Goal: Information Seeking & Learning: Learn about a topic

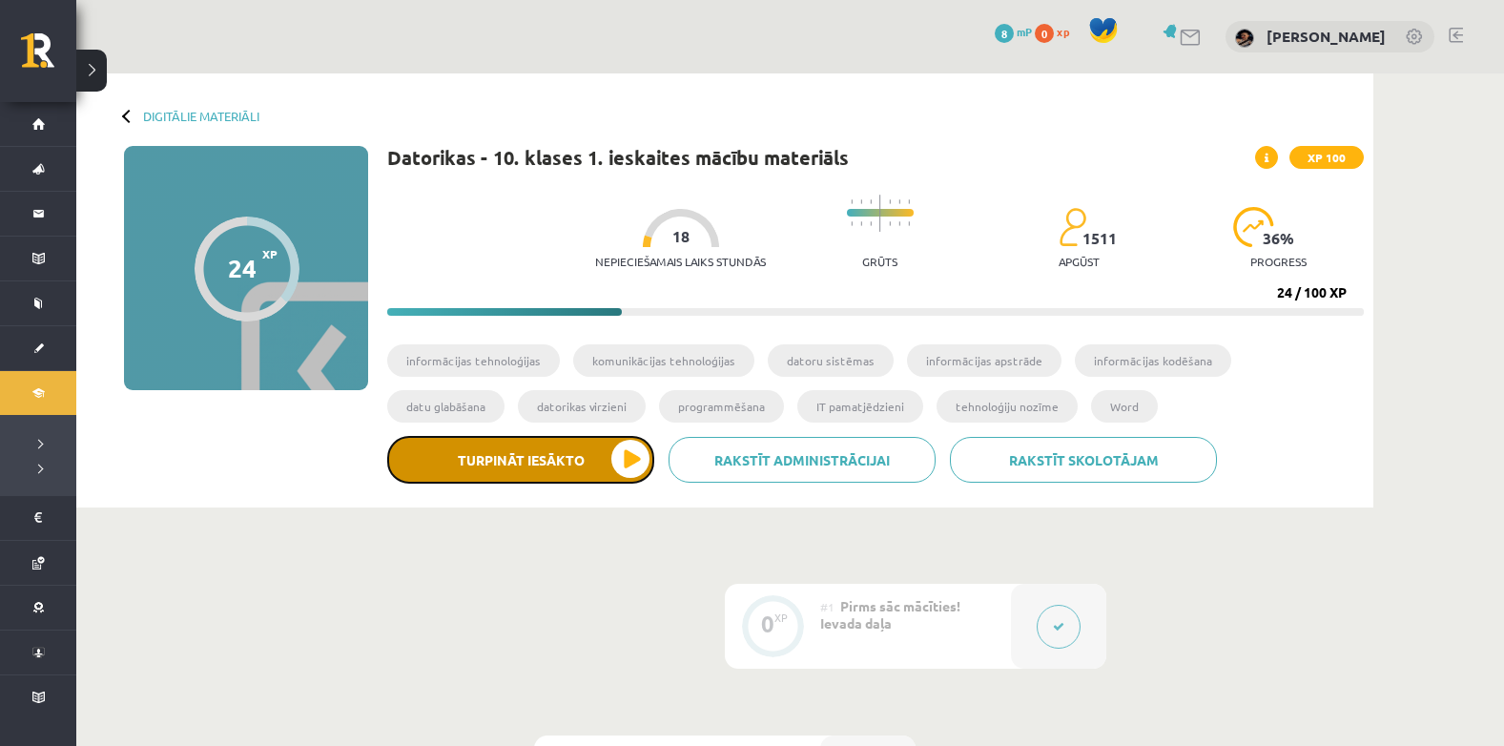
click at [607, 477] on button "Turpināt iesākto" at bounding box center [520, 460] width 267 height 48
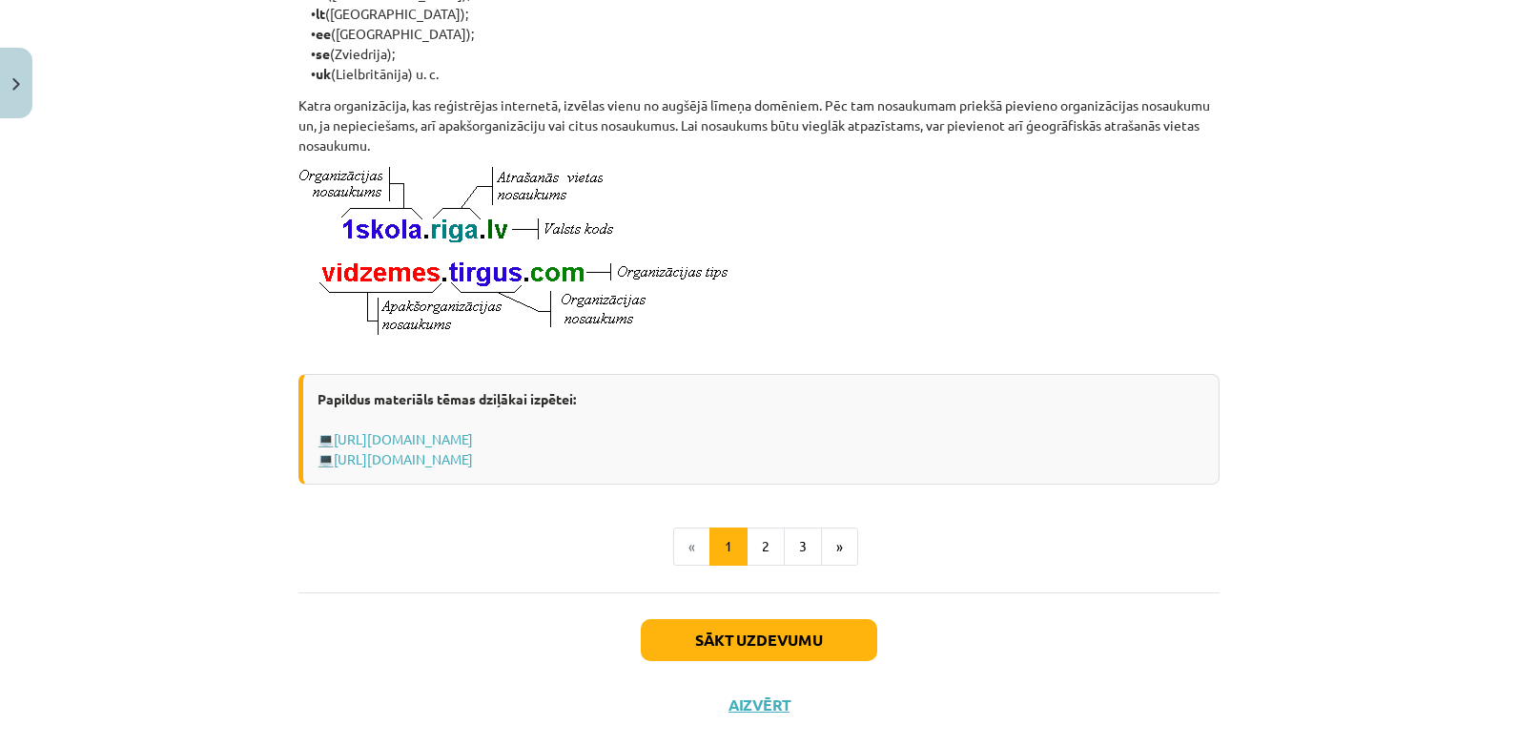
scroll to position [983, 0]
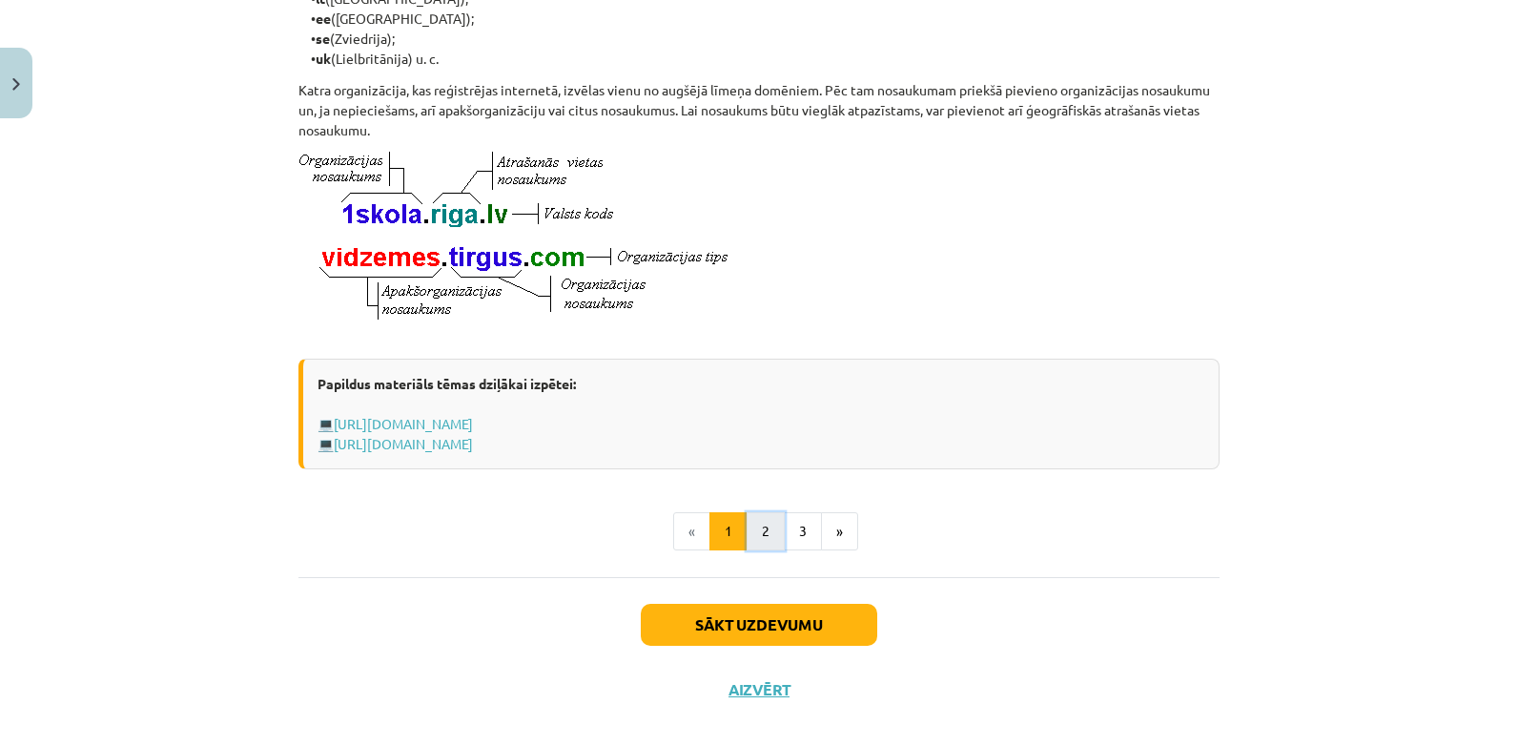
click at [748, 550] on button "2" at bounding box center [766, 531] width 38 height 38
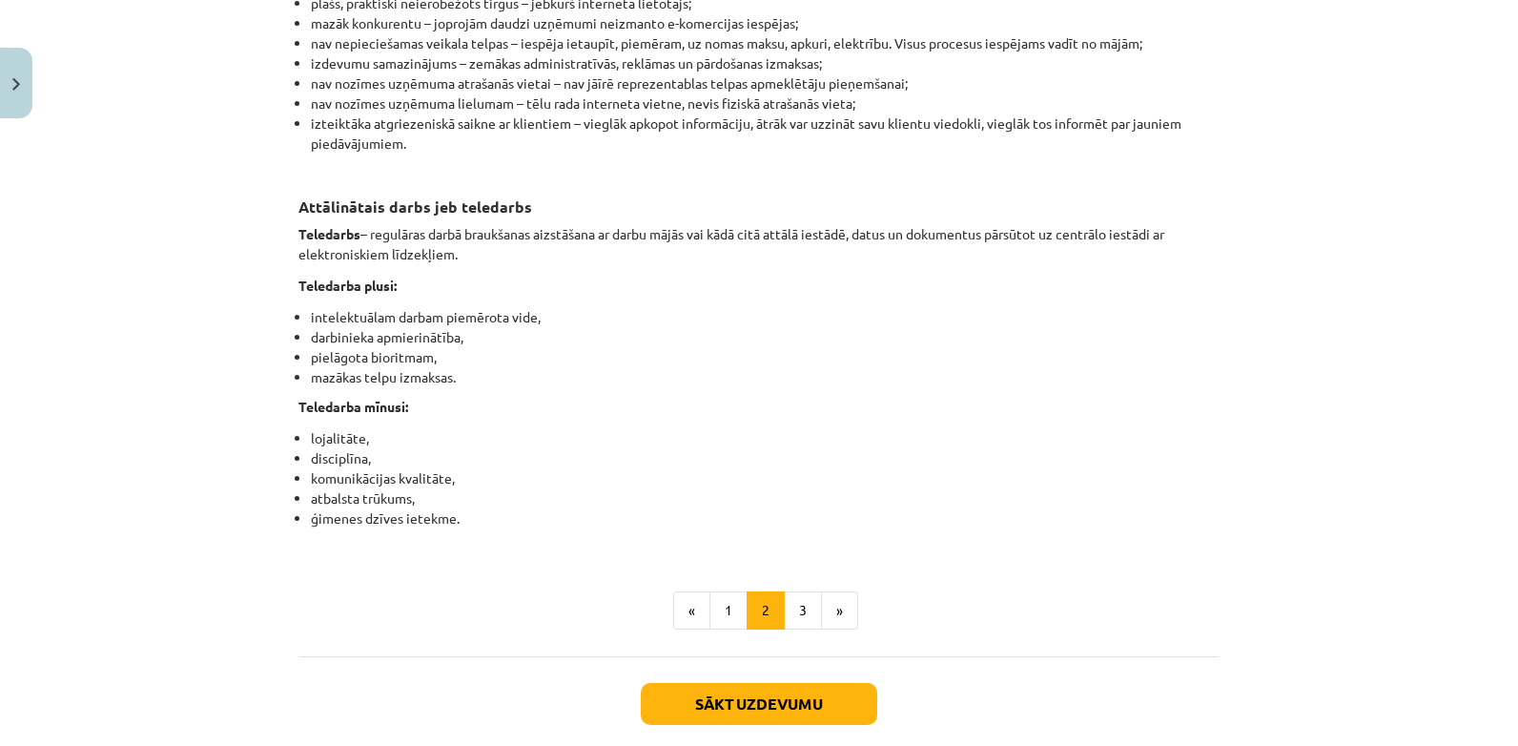
scroll to position [3037, 0]
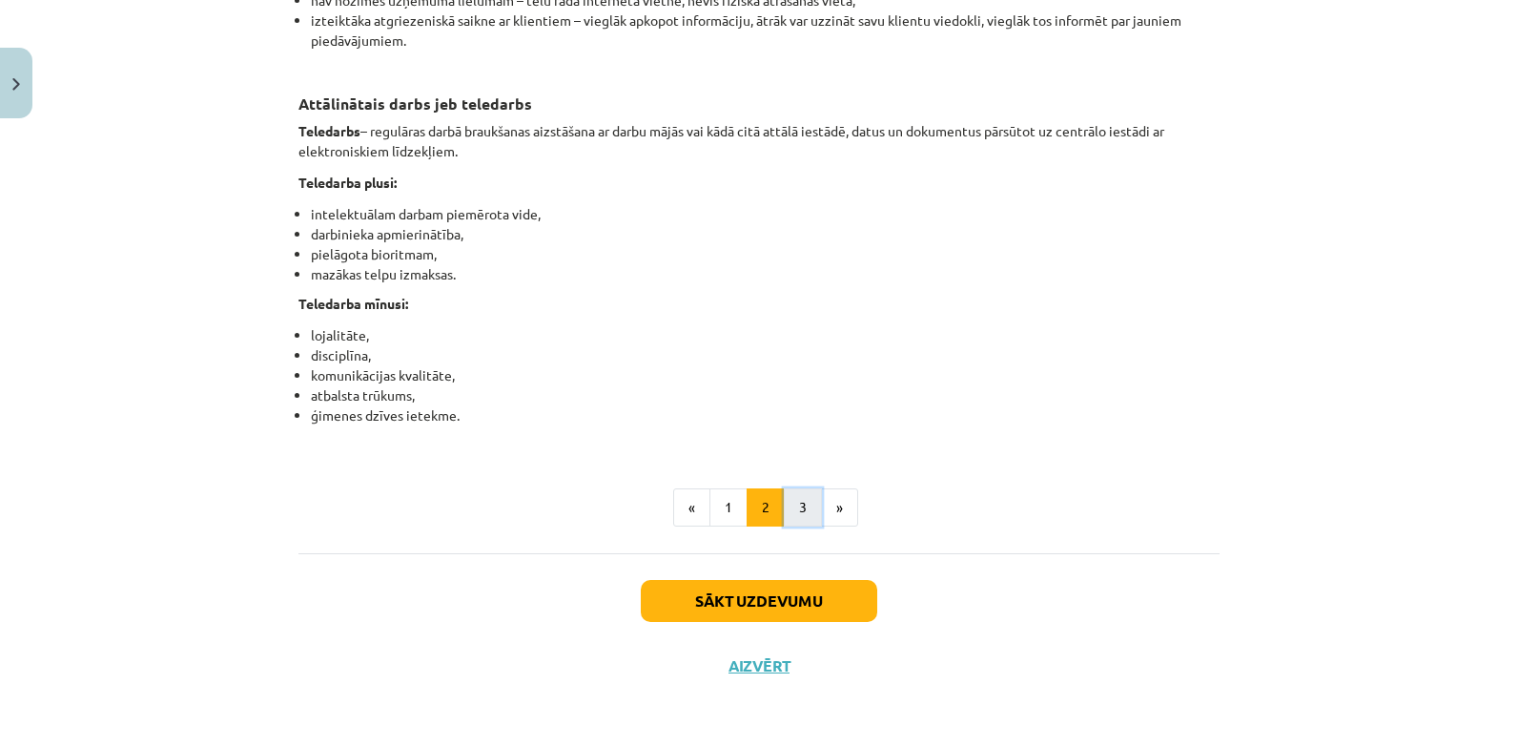
click at [790, 514] on button "3" at bounding box center [803, 507] width 38 height 38
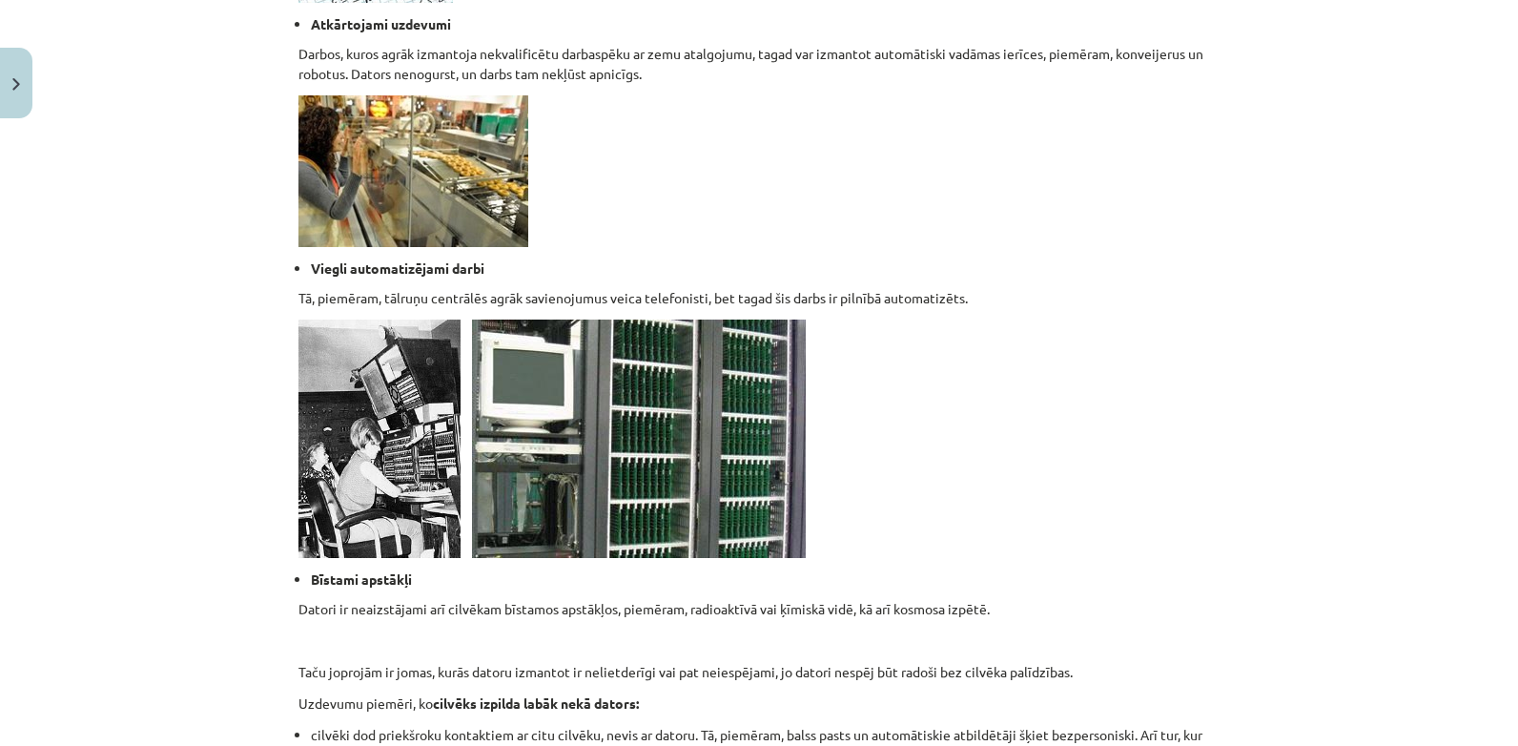
scroll to position [1807, 0]
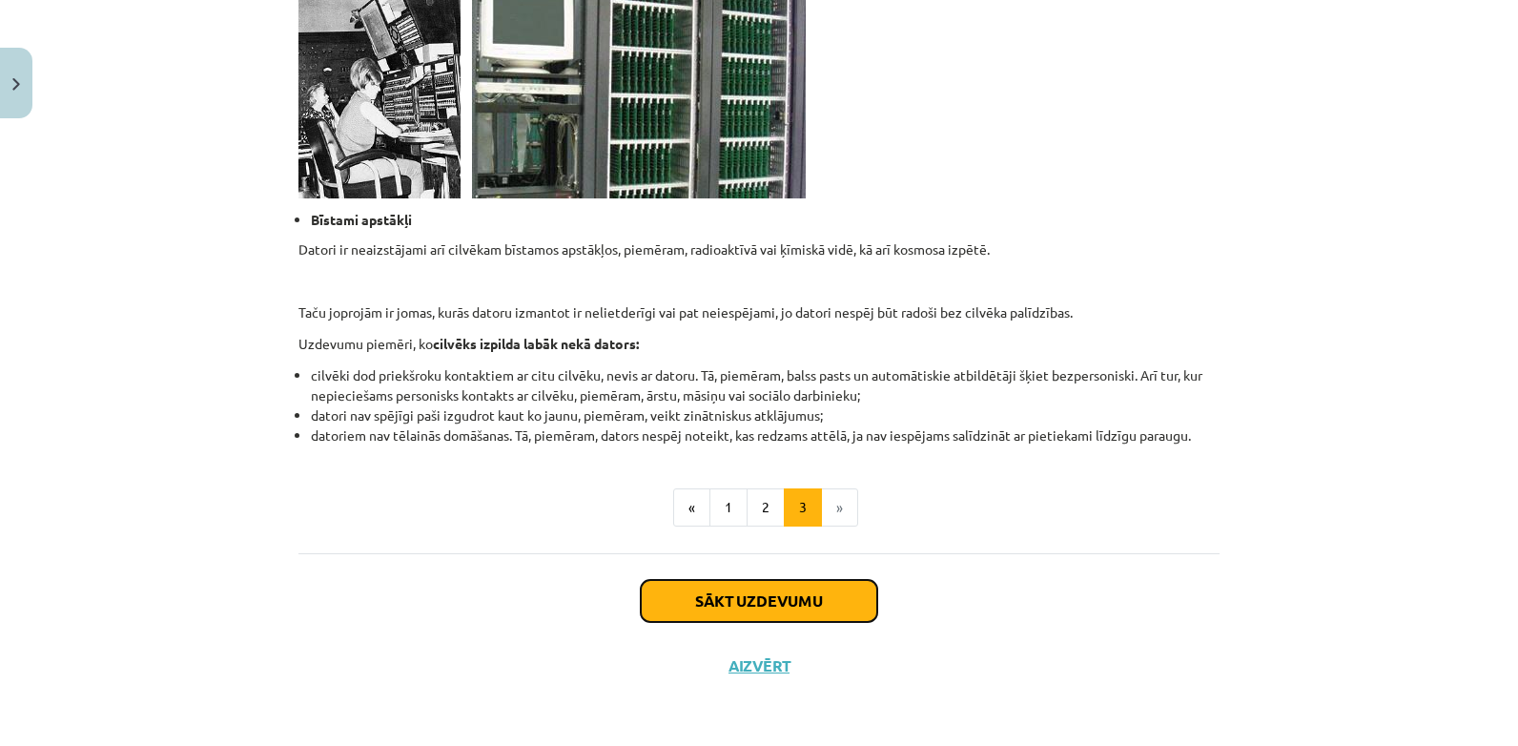
click at [743, 600] on button "Sākt uzdevumu" at bounding box center [759, 601] width 236 height 42
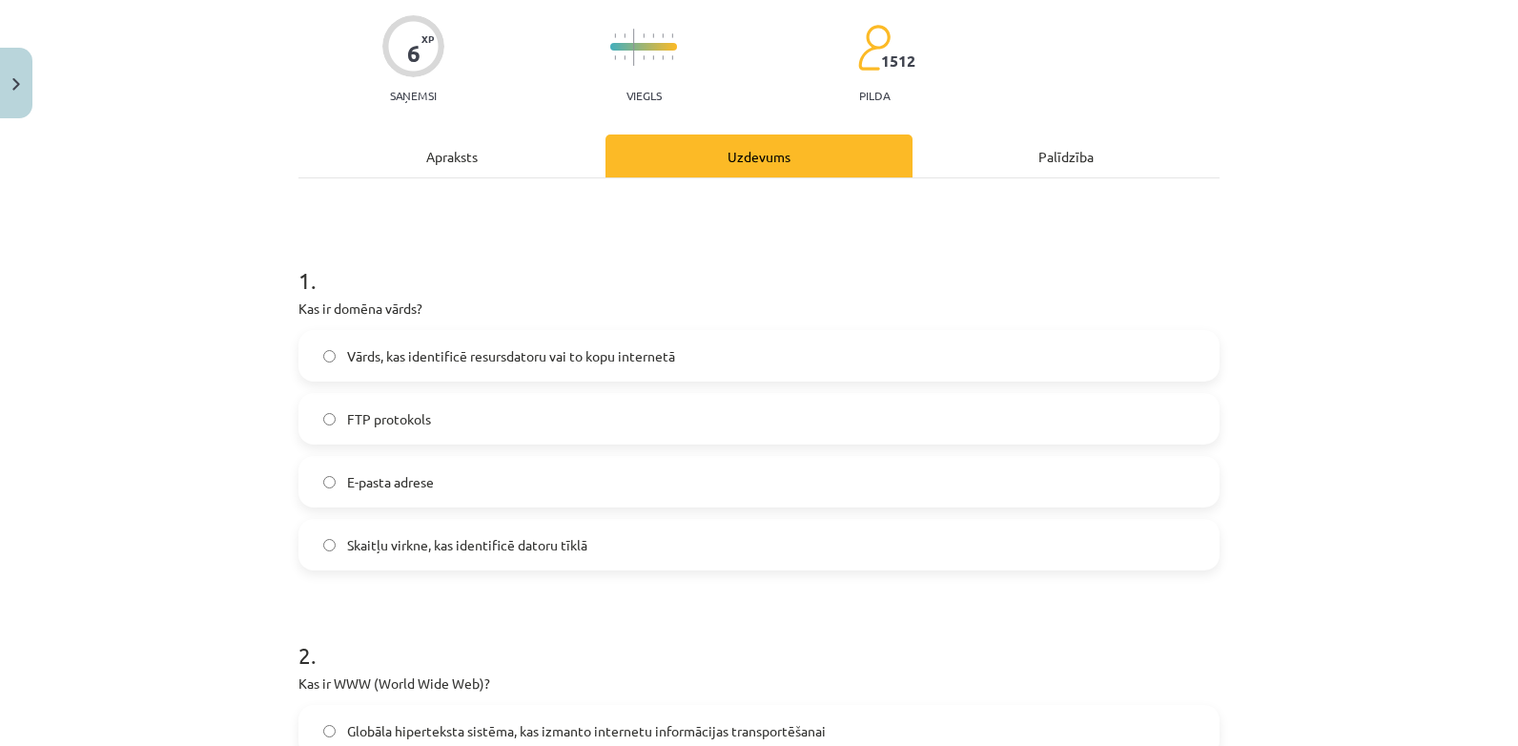
scroll to position [48, 0]
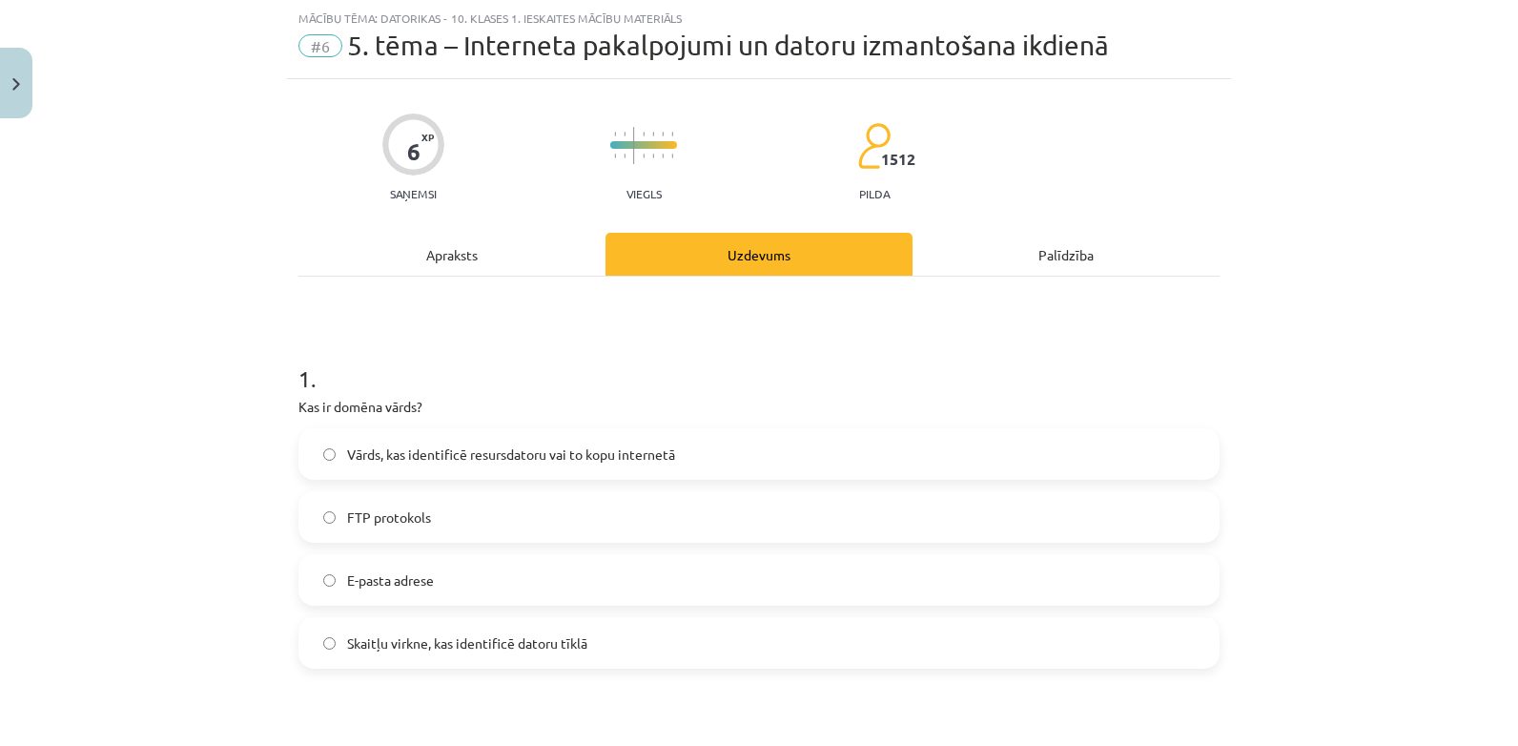
click at [558, 438] on label "Vārds, kas identificē resursdatoru vai to kopu internetā" at bounding box center [758, 454] width 917 height 48
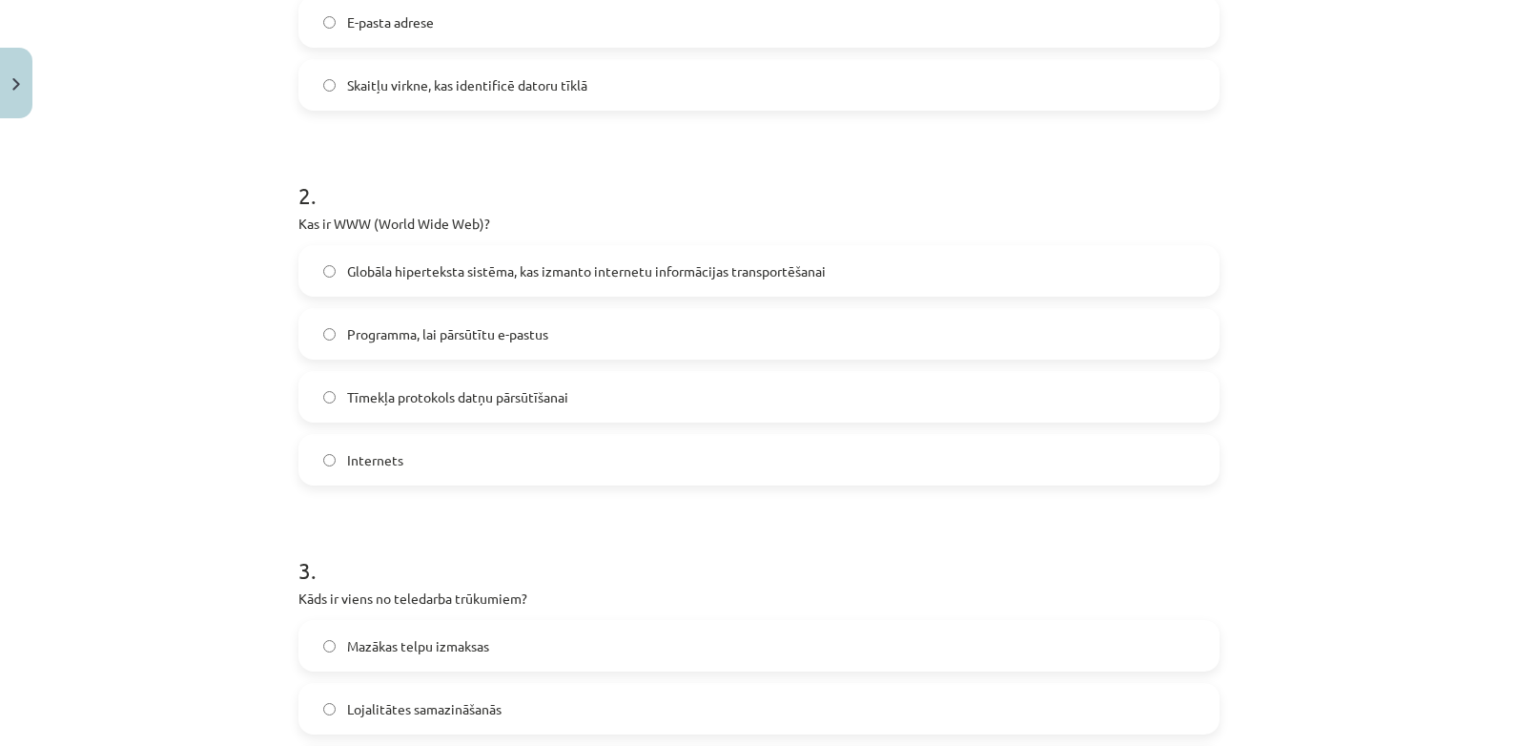
scroll to position [631, 0]
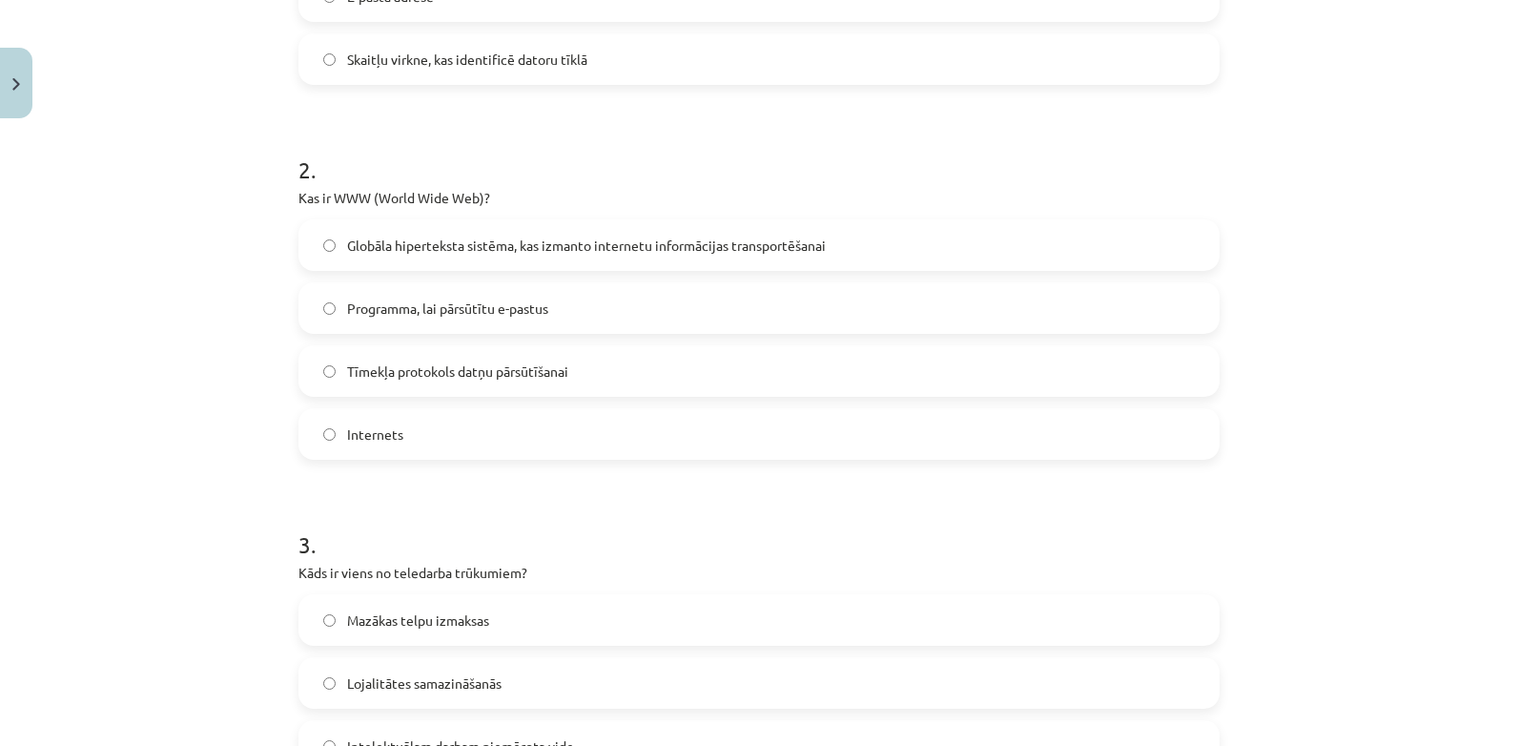
click at [875, 236] on label "Globāla hiperteksta sistēma, kas izmanto internetu informācijas transportēšanai" at bounding box center [758, 245] width 917 height 48
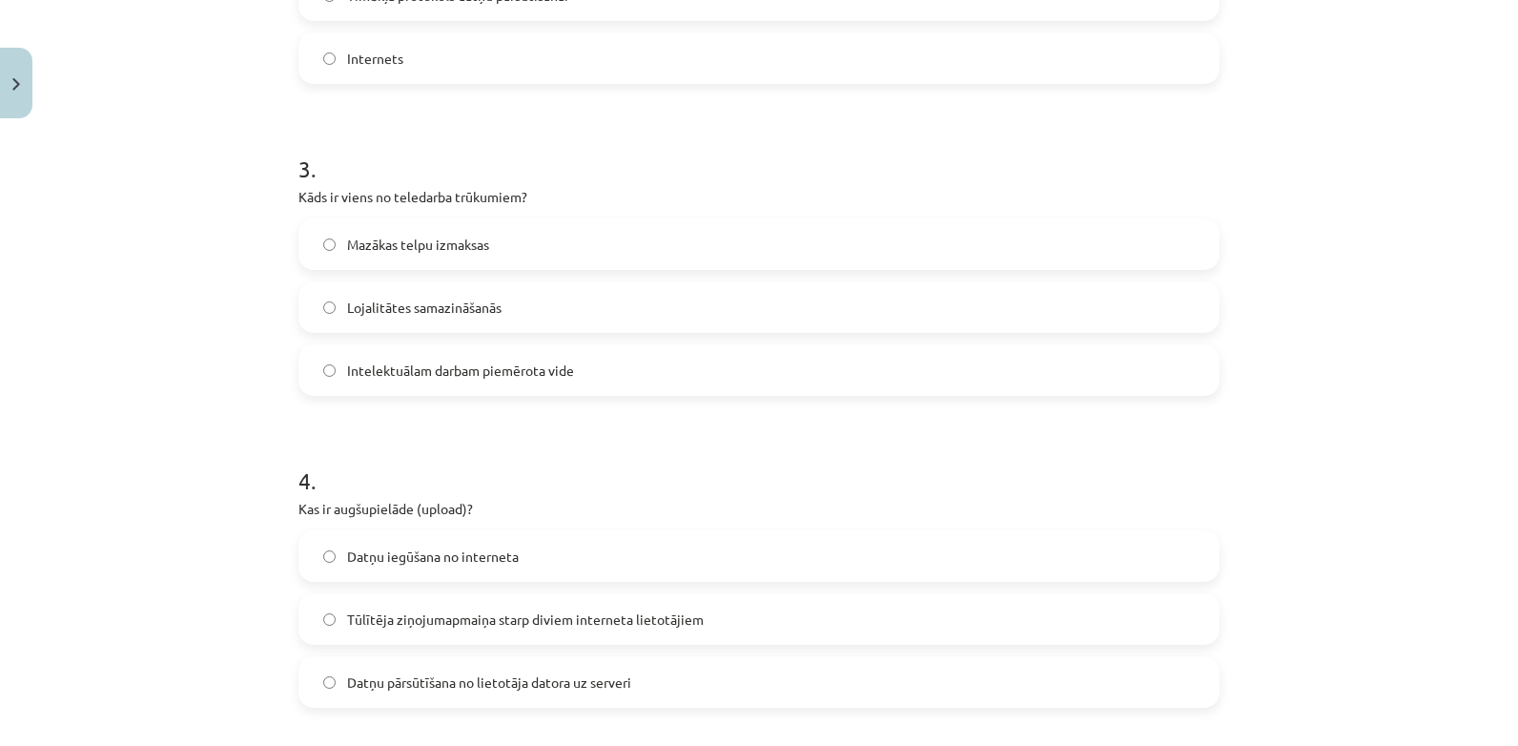
scroll to position [1032, 0]
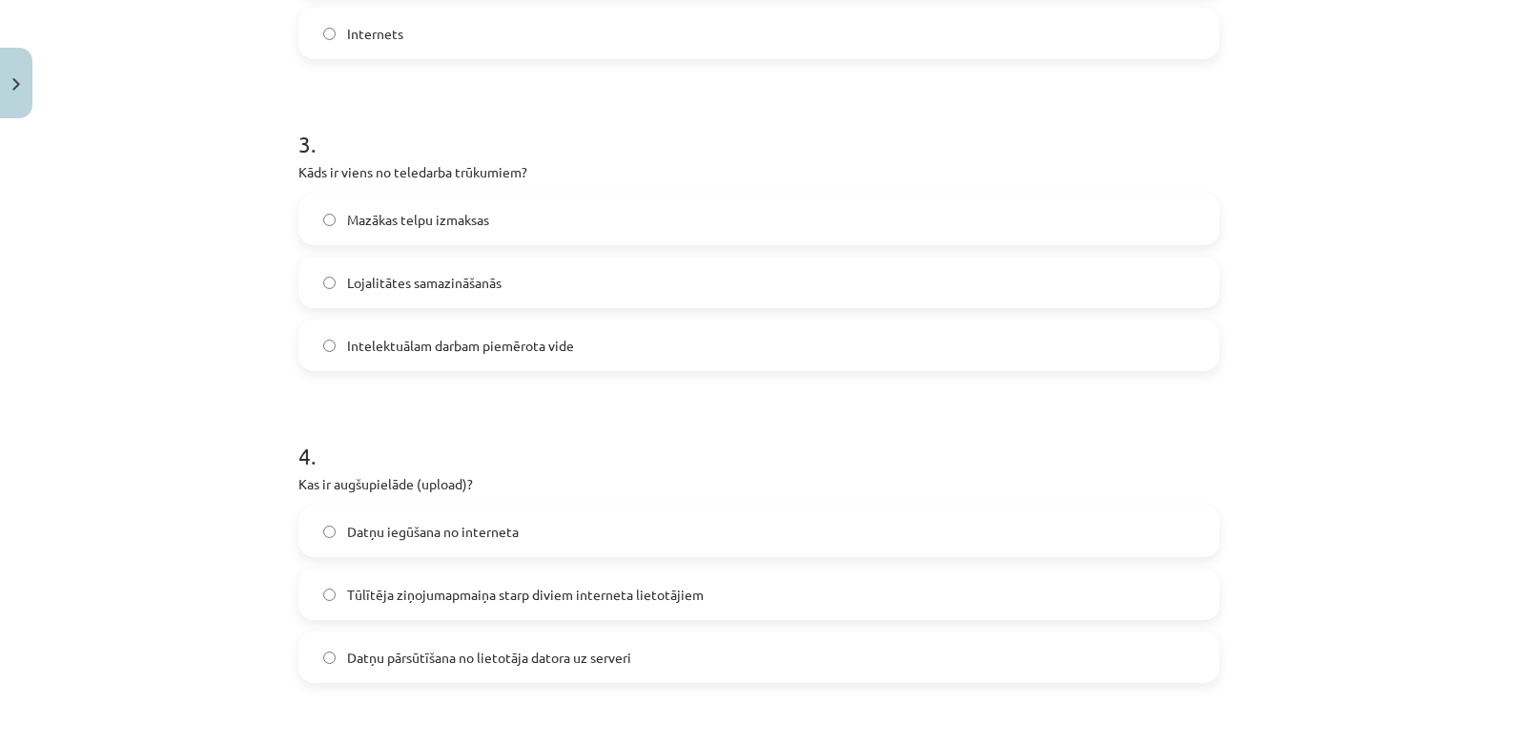
click at [583, 279] on label "Lojalitātes samazināšanās" at bounding box center [758, 282] width 917 height 48
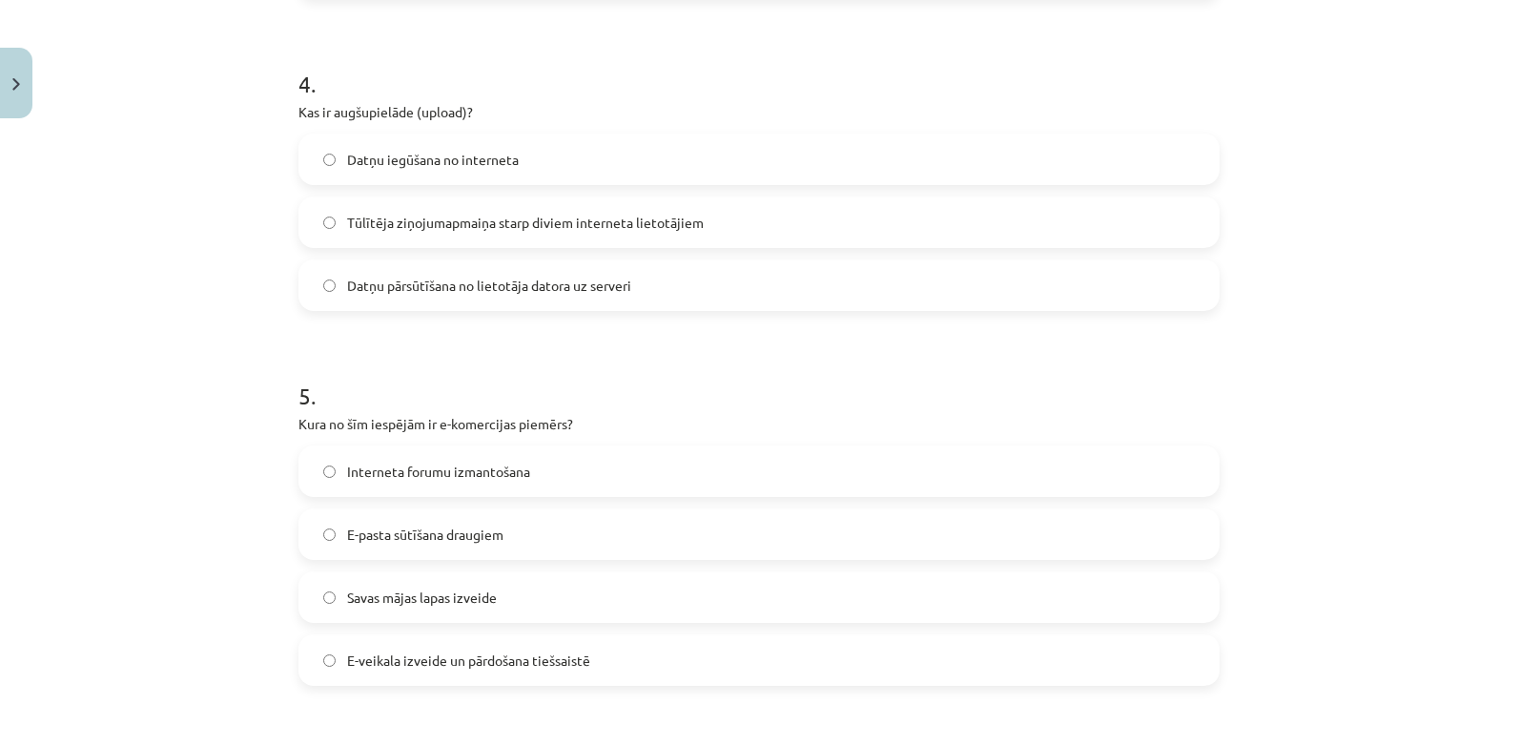
scroll to position [1411, 0]
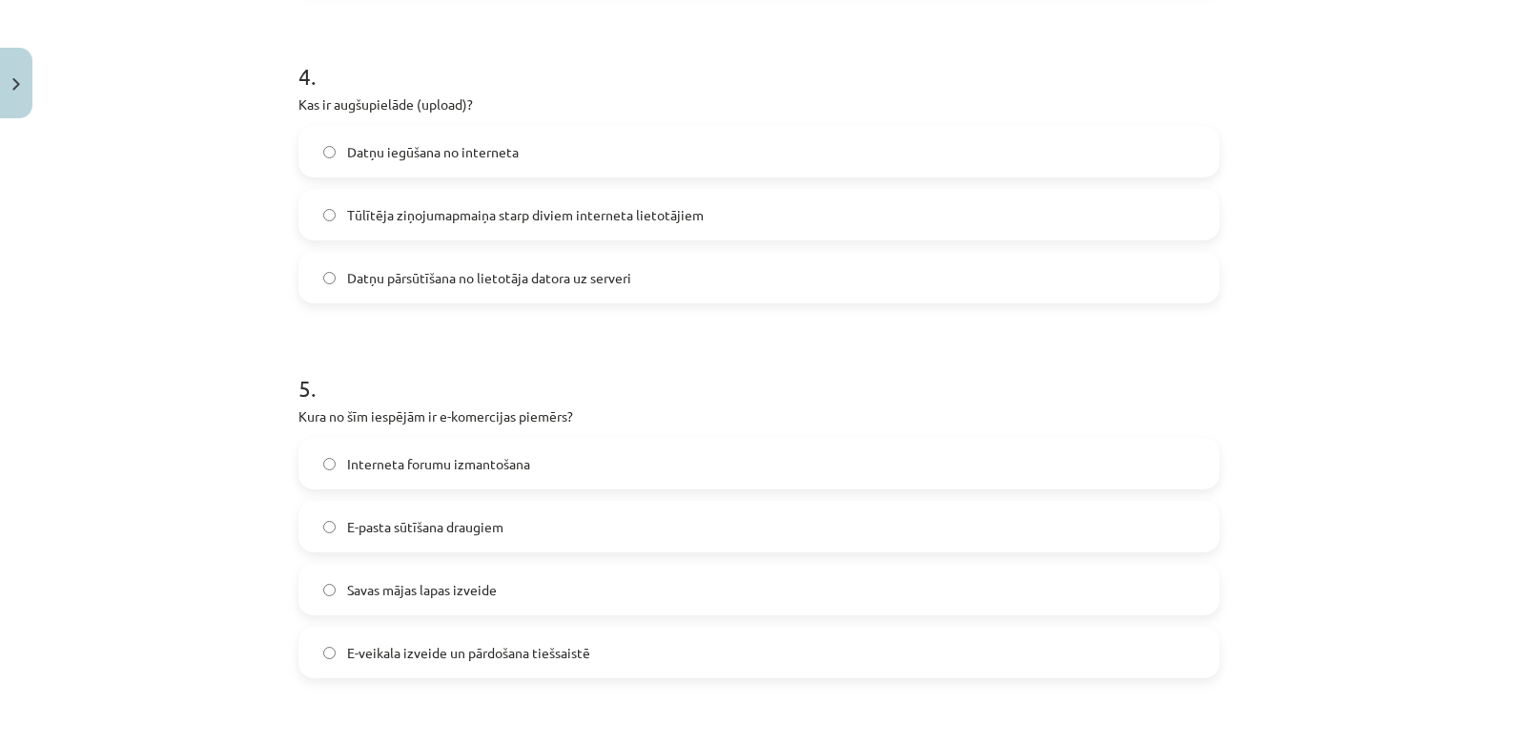
click at [629, 256] on label "Datņu pārsūtīšana no lietotāja datora uz serveri" at bounding box center [758, 278] width 917 height 48
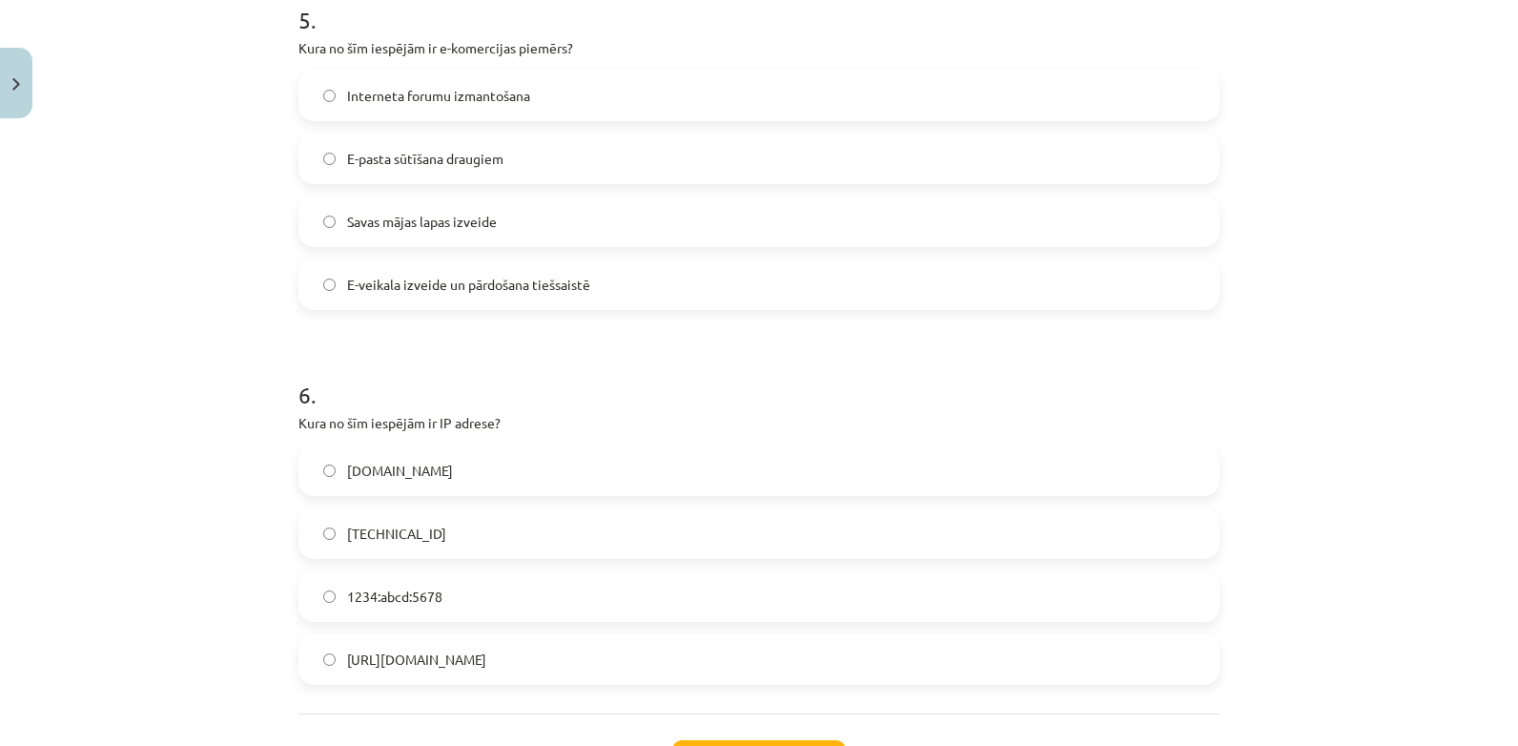
scroll to position [1783, 0]
click at [482, 287] on span "E-veikala izveide un pārdošana tiešsaistē" at bounding box center [468, 281] width 243 height 20
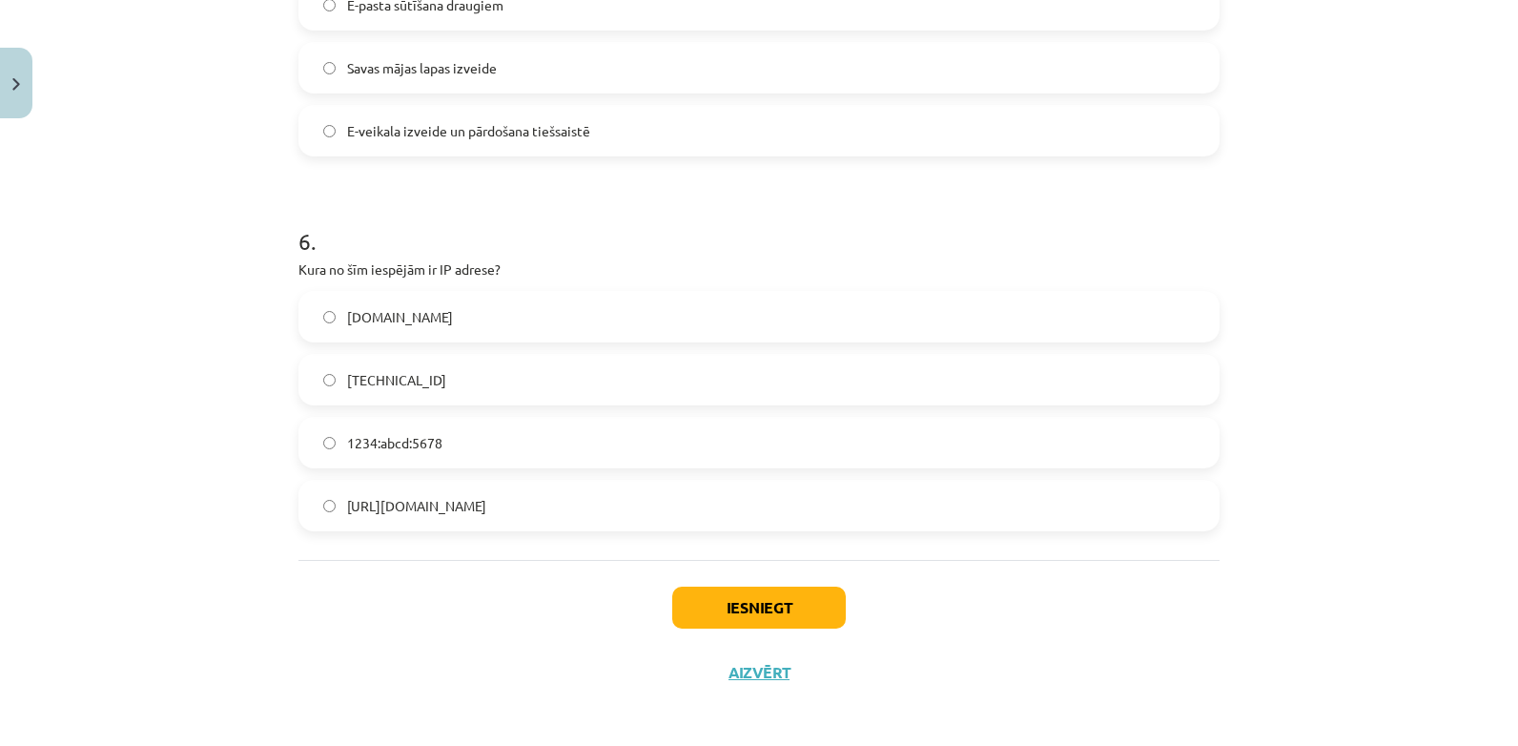
scroll to position [1939, 0]
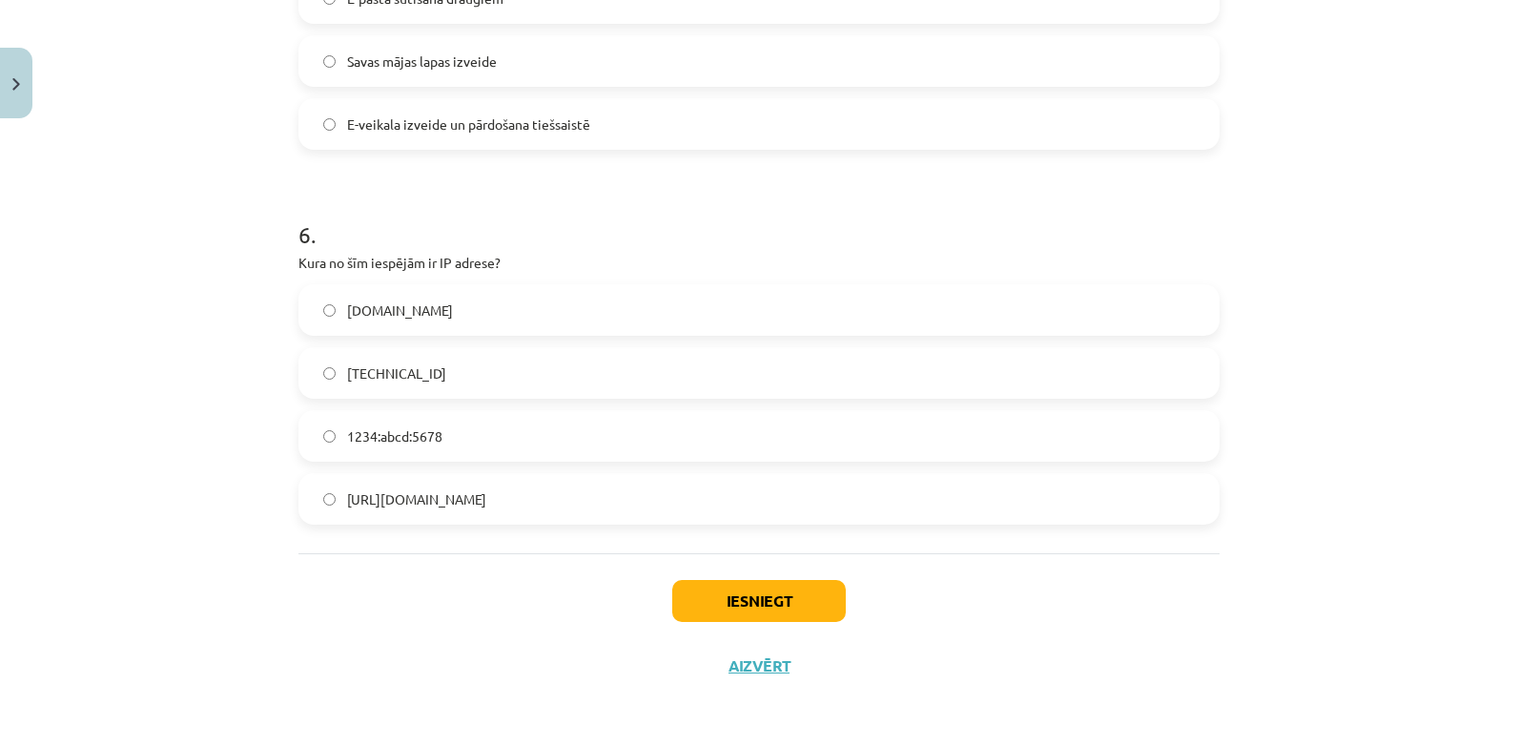
click at [393, 369] on span "[TECHNICAL_ID]" at bounding box center [396, 373] width 99 height 20
click at [801, 597] on button "Iesniegt" at bounding box center [759, 601] width 174 height 42
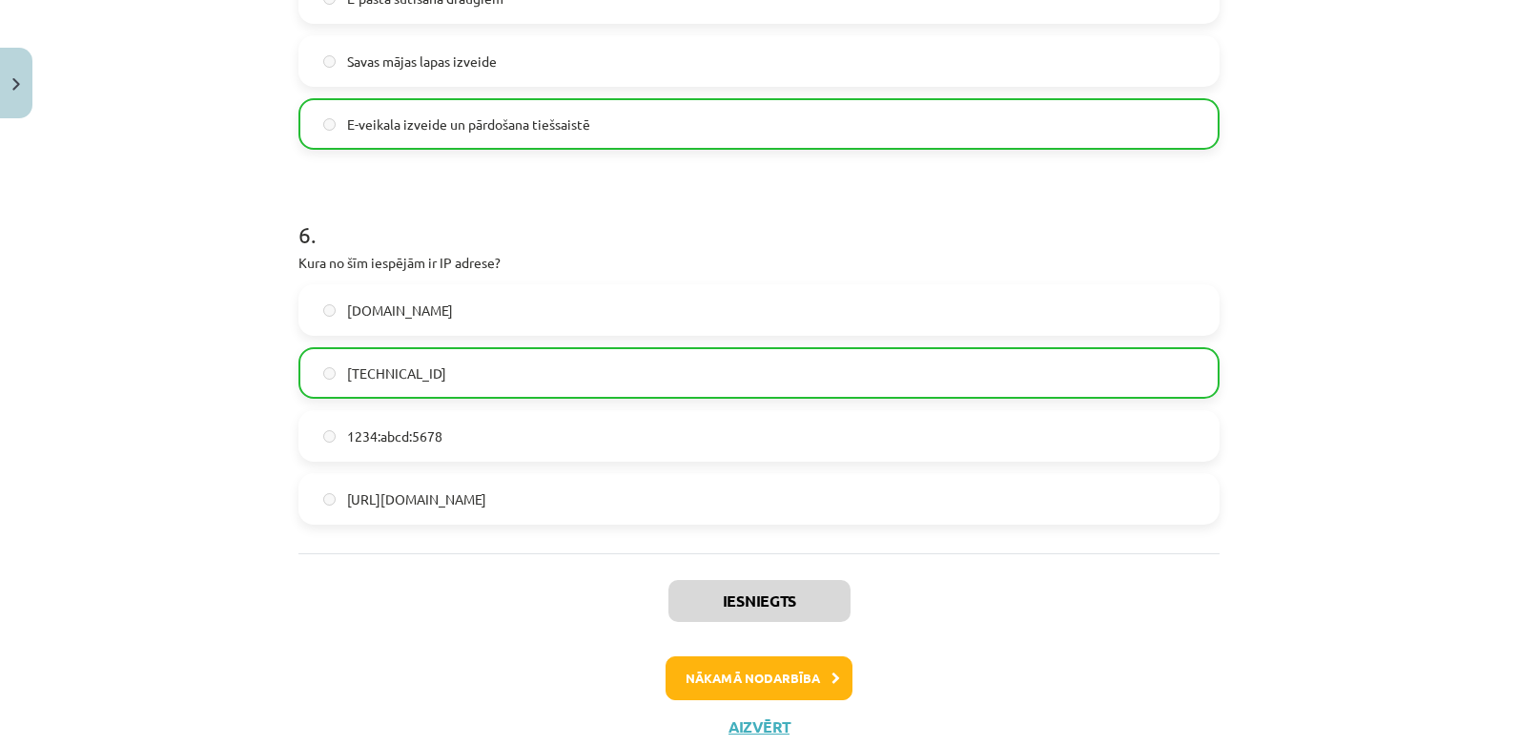
scroll to position [2000, 0]
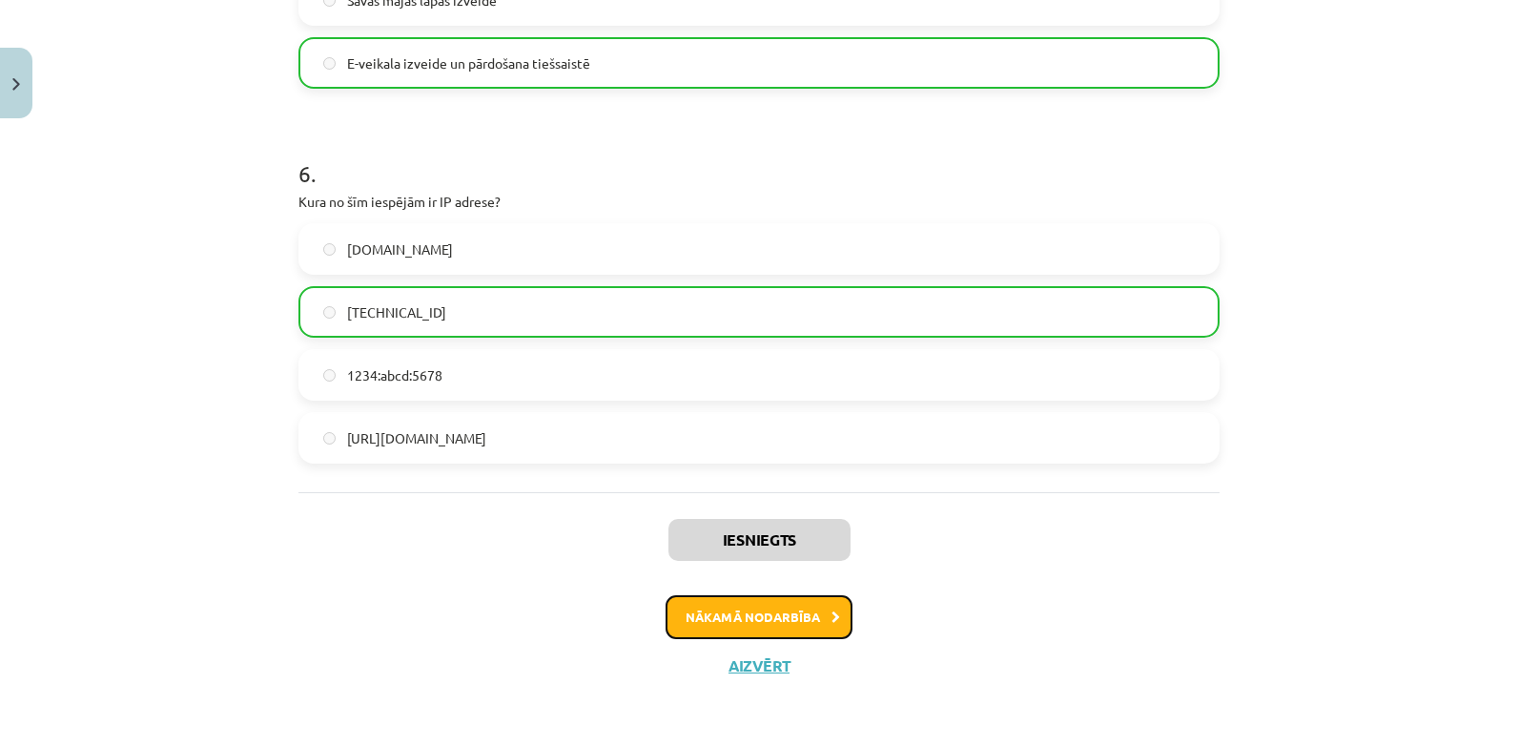
click at [784, 607] on button "Nākamā nodarbība" at bounding box center [759, 617] width 187 height 44
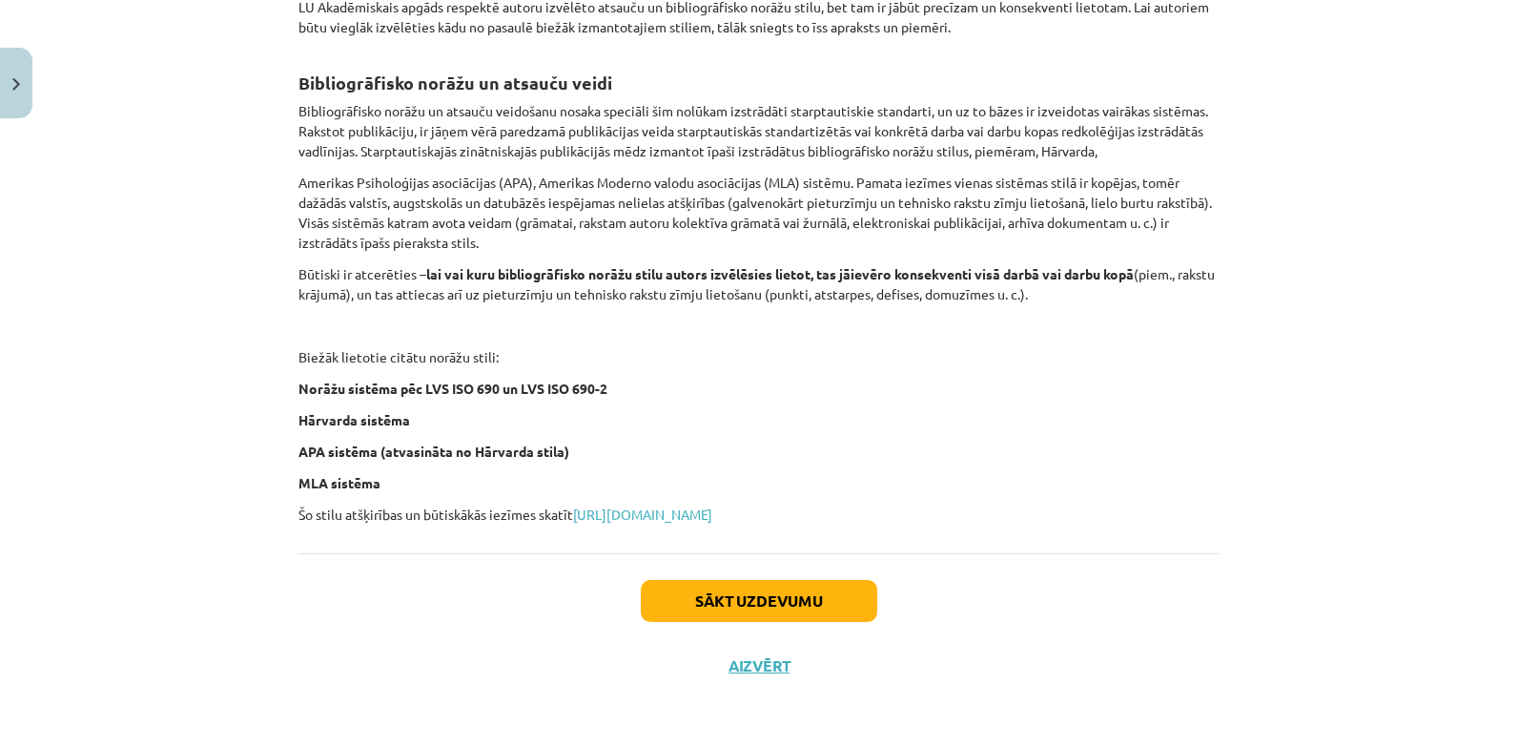
scroll to position [715, 0]
click at [778, 598] on button "Sākt uzdevumu" at bounding box center [759, 601] width 236 height 42
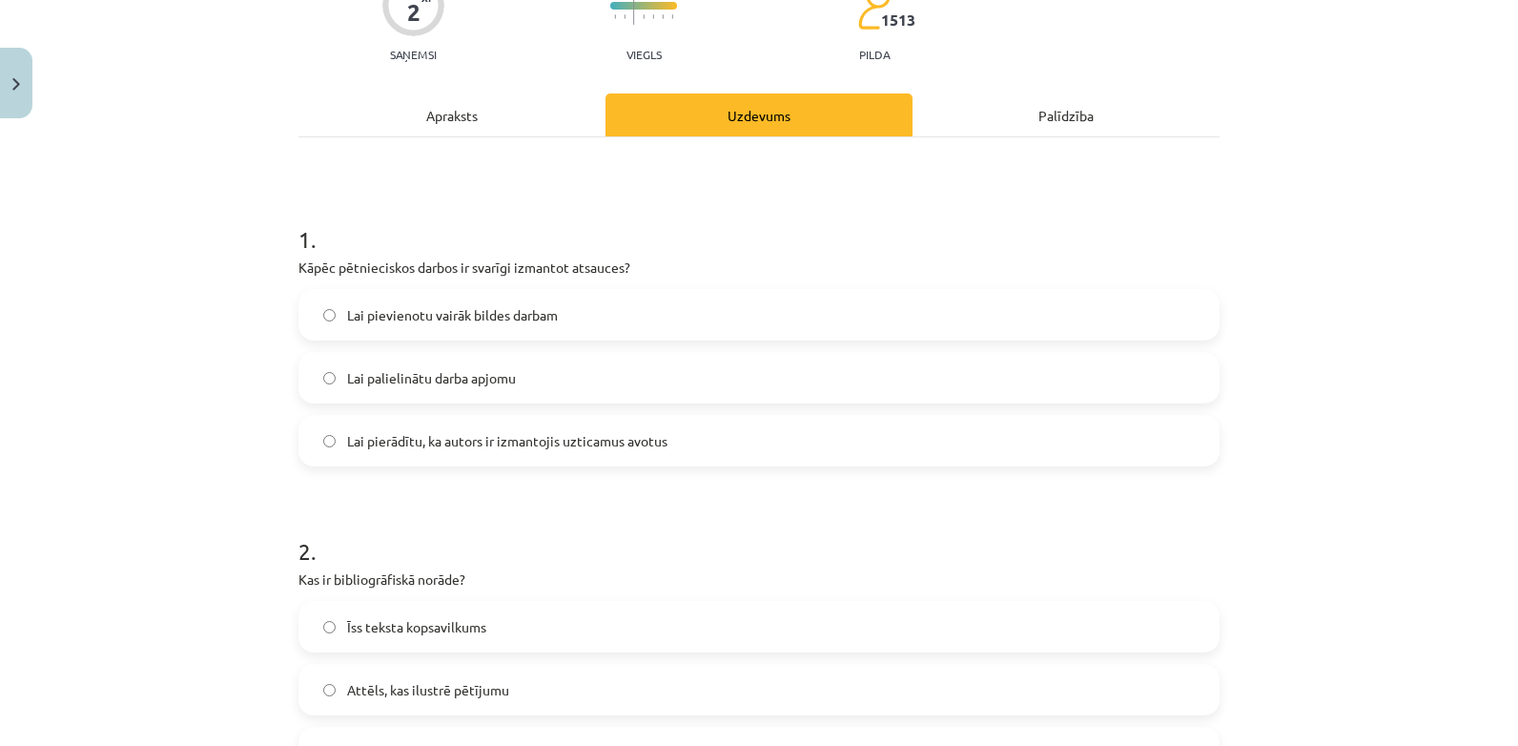
scroll to position [196, 0]
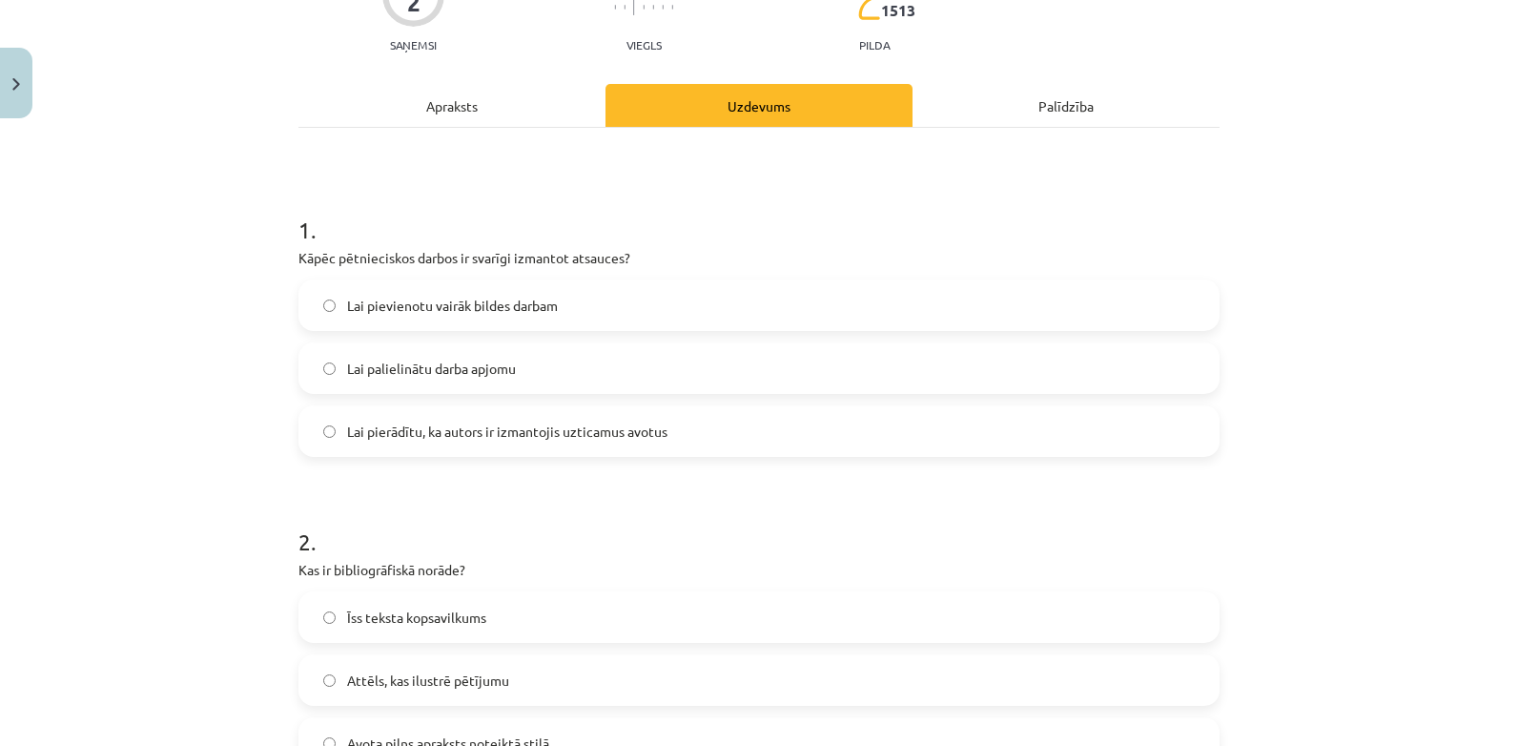
click at [574, 422] on span "Lai pierādītu, ka autors ir izmantojis uzticamus avotus" at bounding box center [507, 431] width 320 height 20
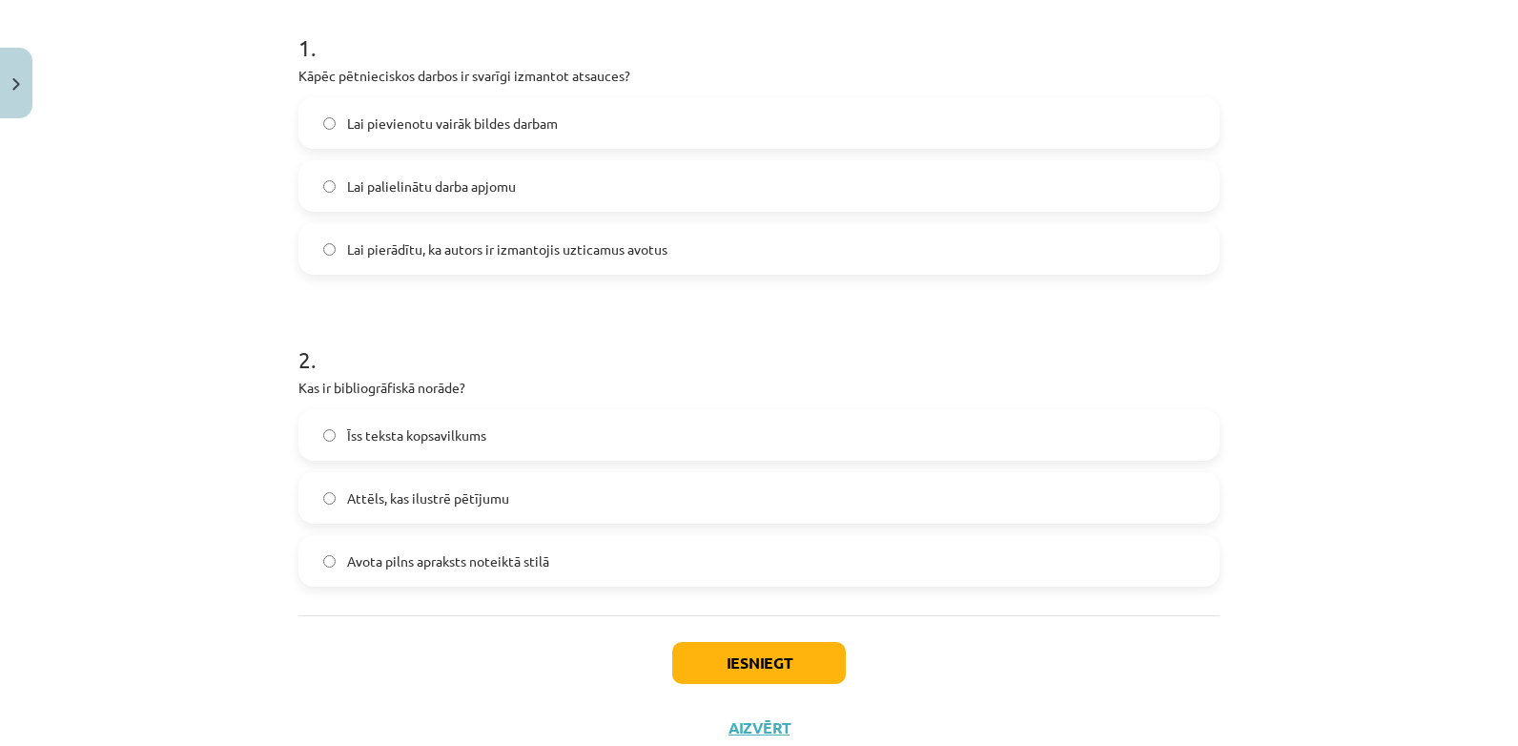
scroll to position [441, 0]
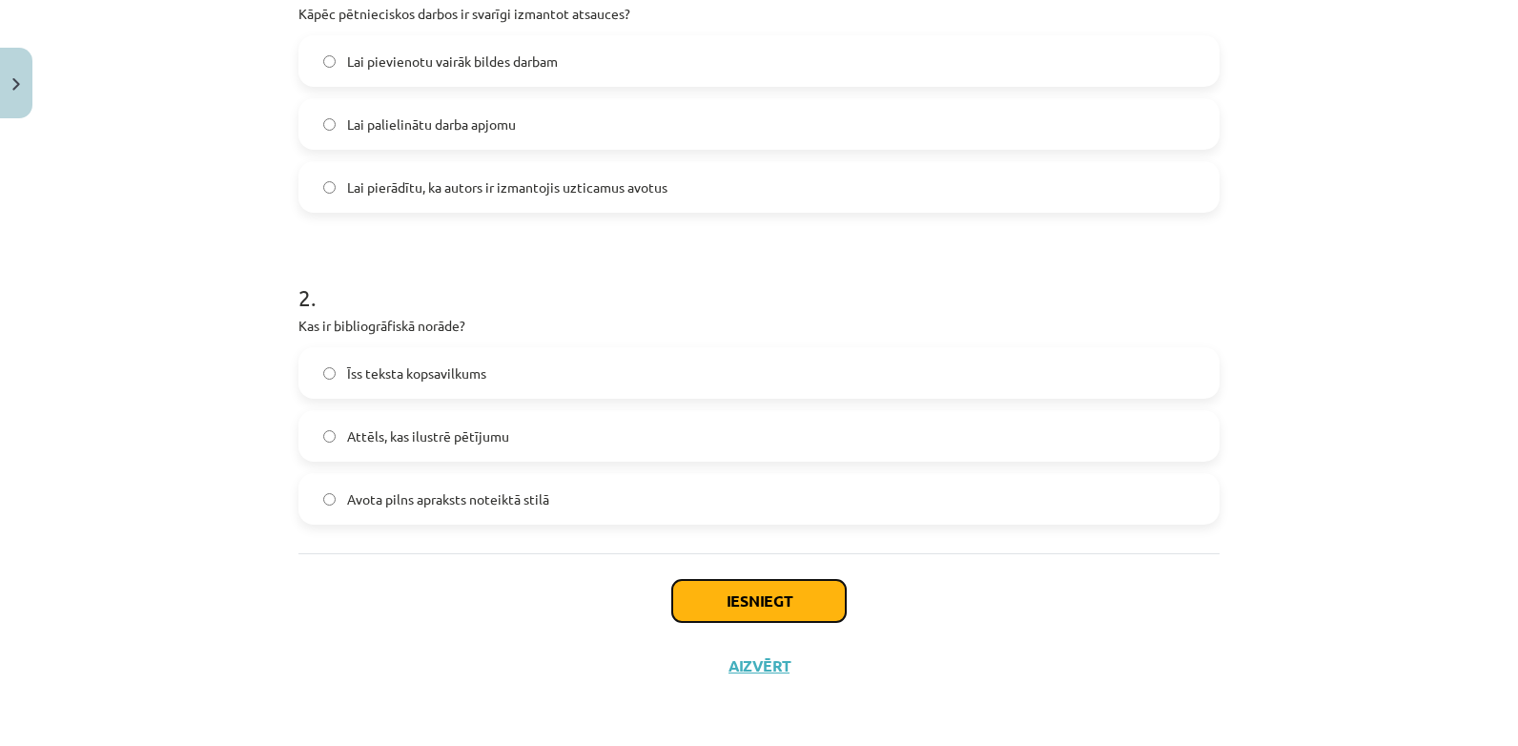
click at [737, 605] on button "Iesniegt" at bounding box center [759, 601] width 174 height 42
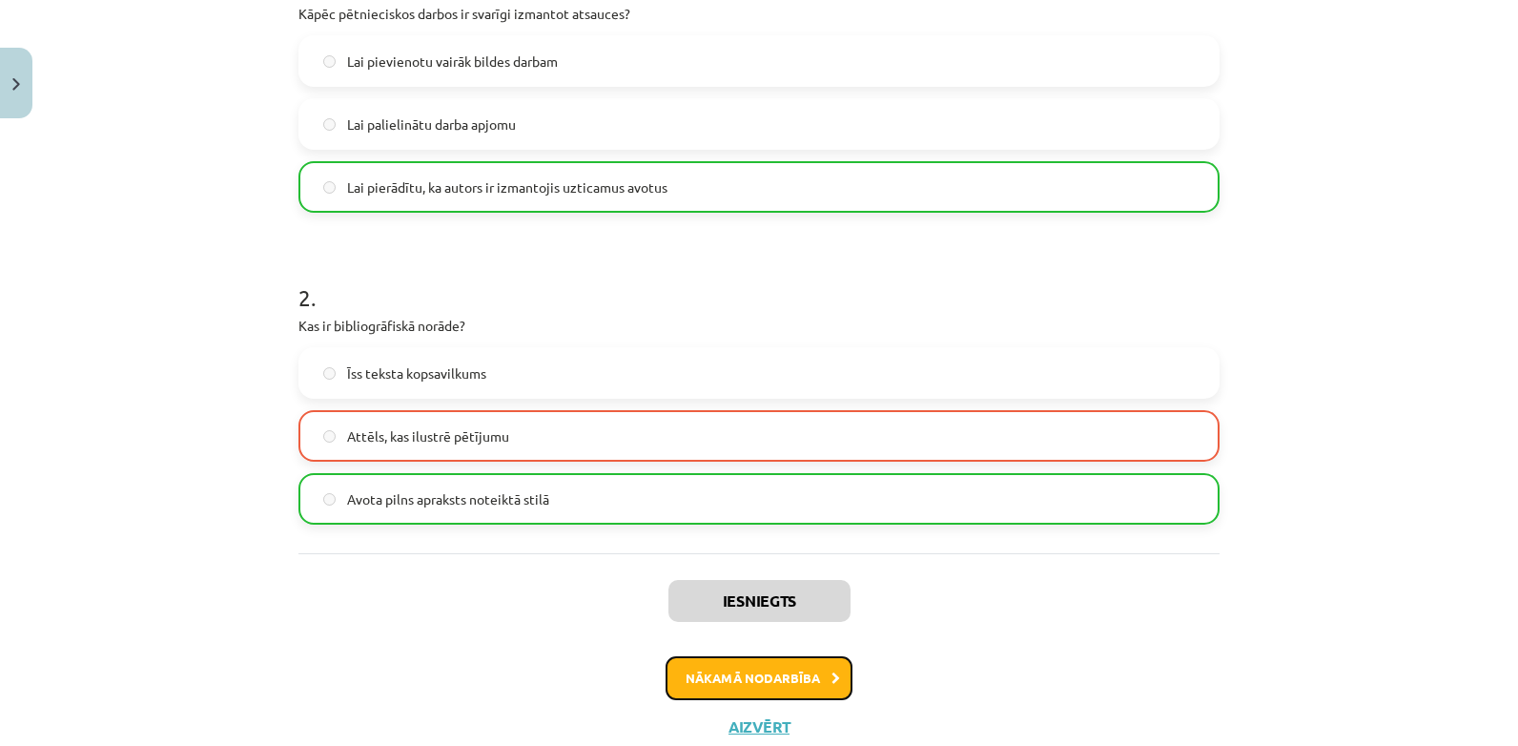
click at [744, 663] on button "Nākamā nodarbība" at bounding box center [759, 678] width 187 height 44
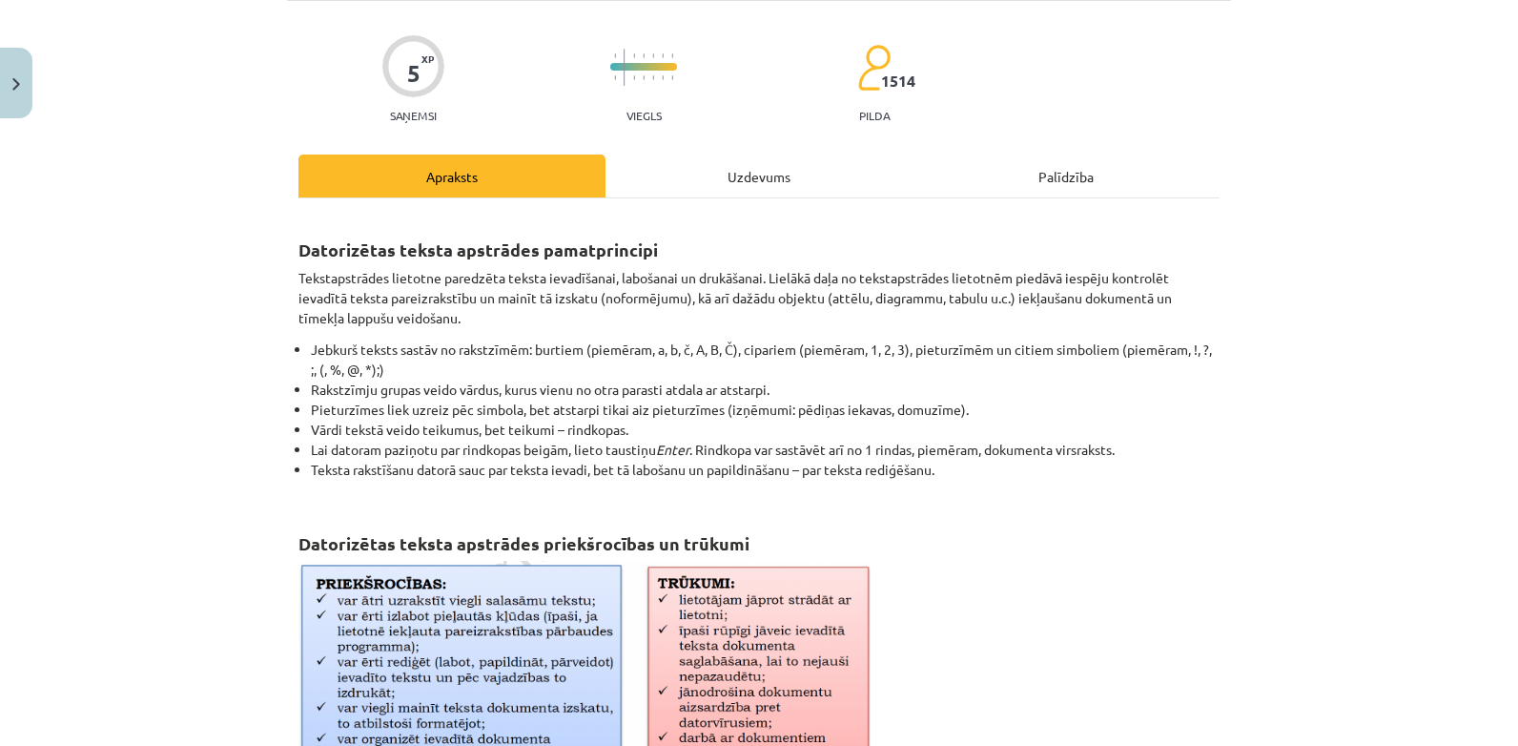
scroll to position [48, 0]
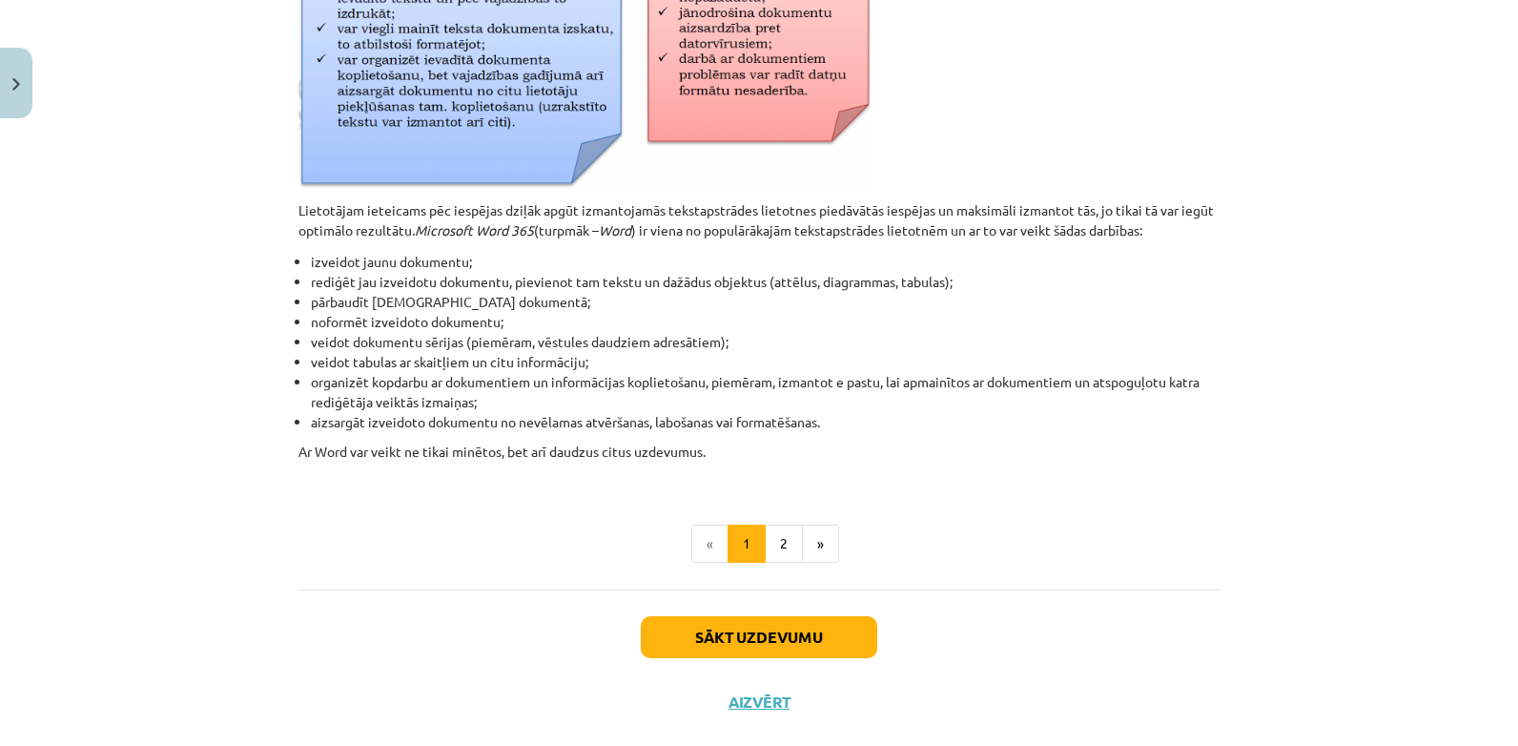
scroll to position [807, 0]
click at [707, 300] on li "pārbaudīt [DEMOGRAPHIC_DATA] dokumentā;" at bounding box center [765, 300] width 909 height 20
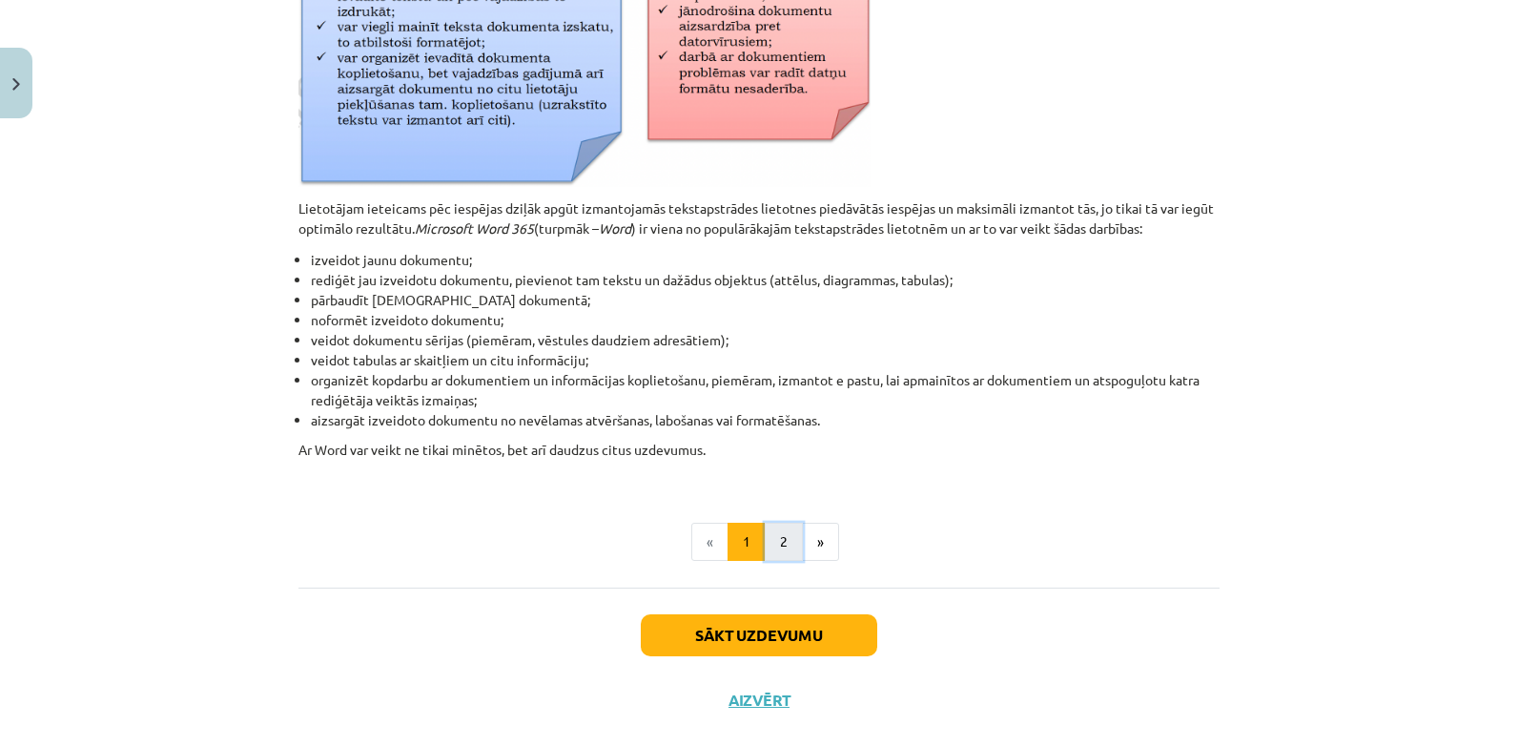
click at [781, 534] on button "2" at bounding box center [784, 542] width 38 height 38
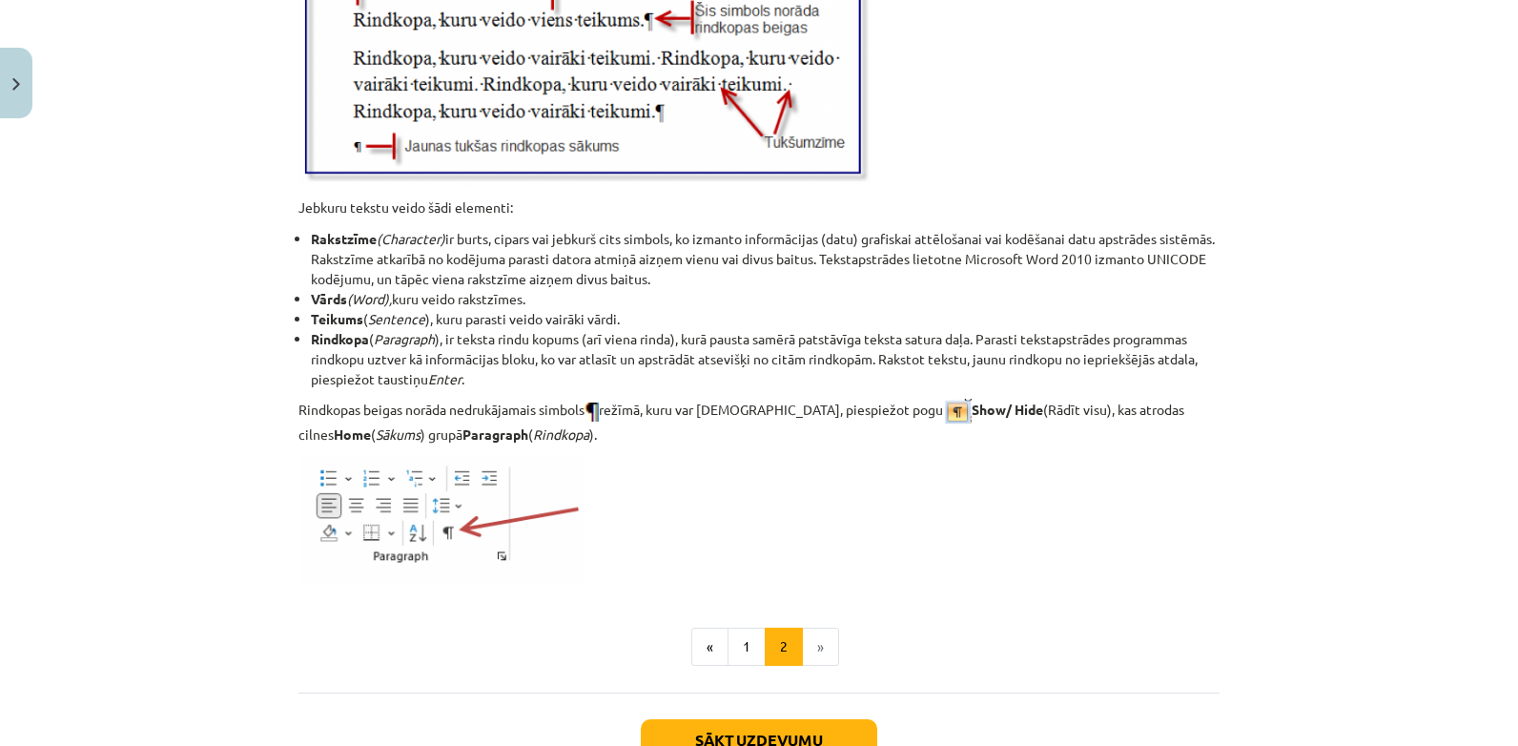
scroll to position [2294, 0]
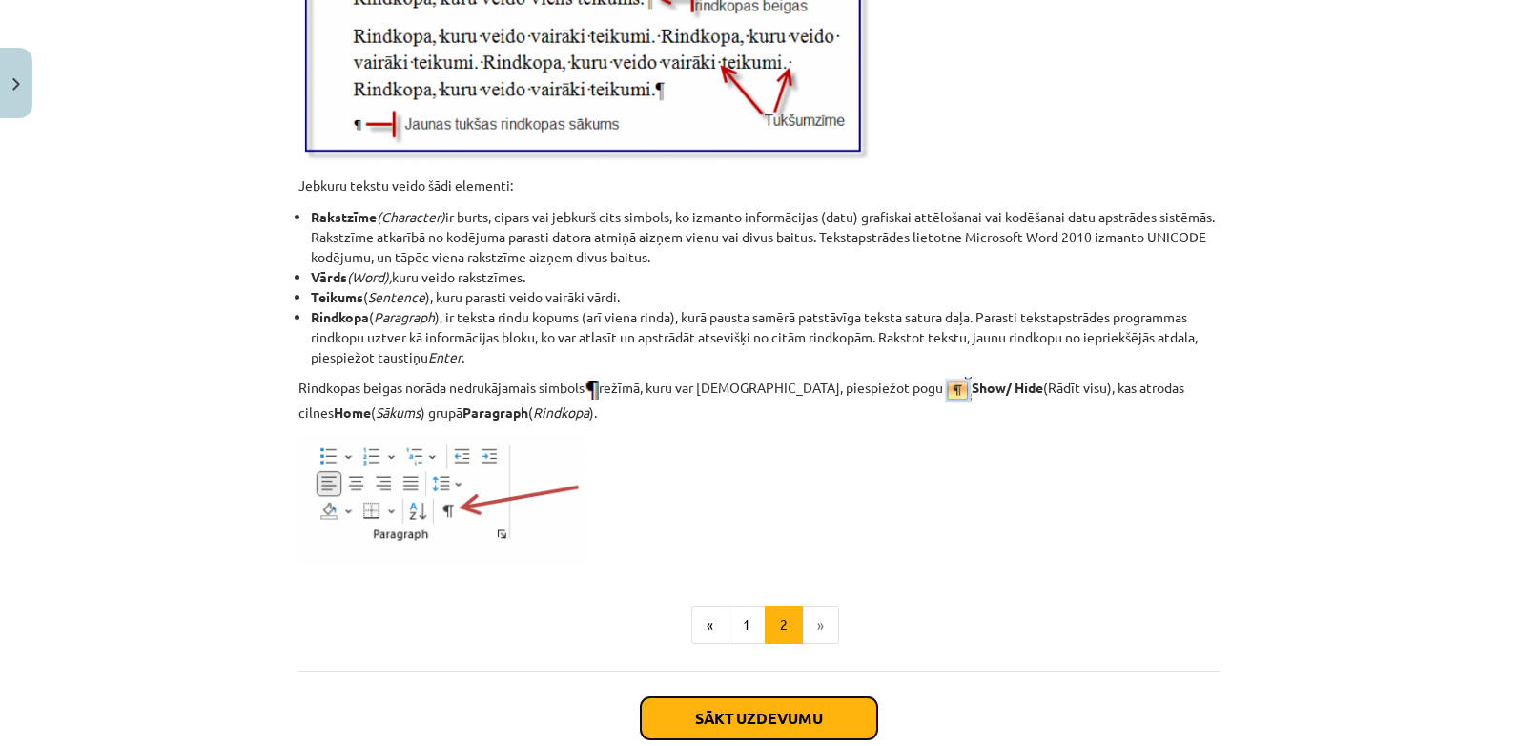
click at [826, 704] on button "Sākt uzdevumu" at bounding box center [759, 718] width 236 height 42
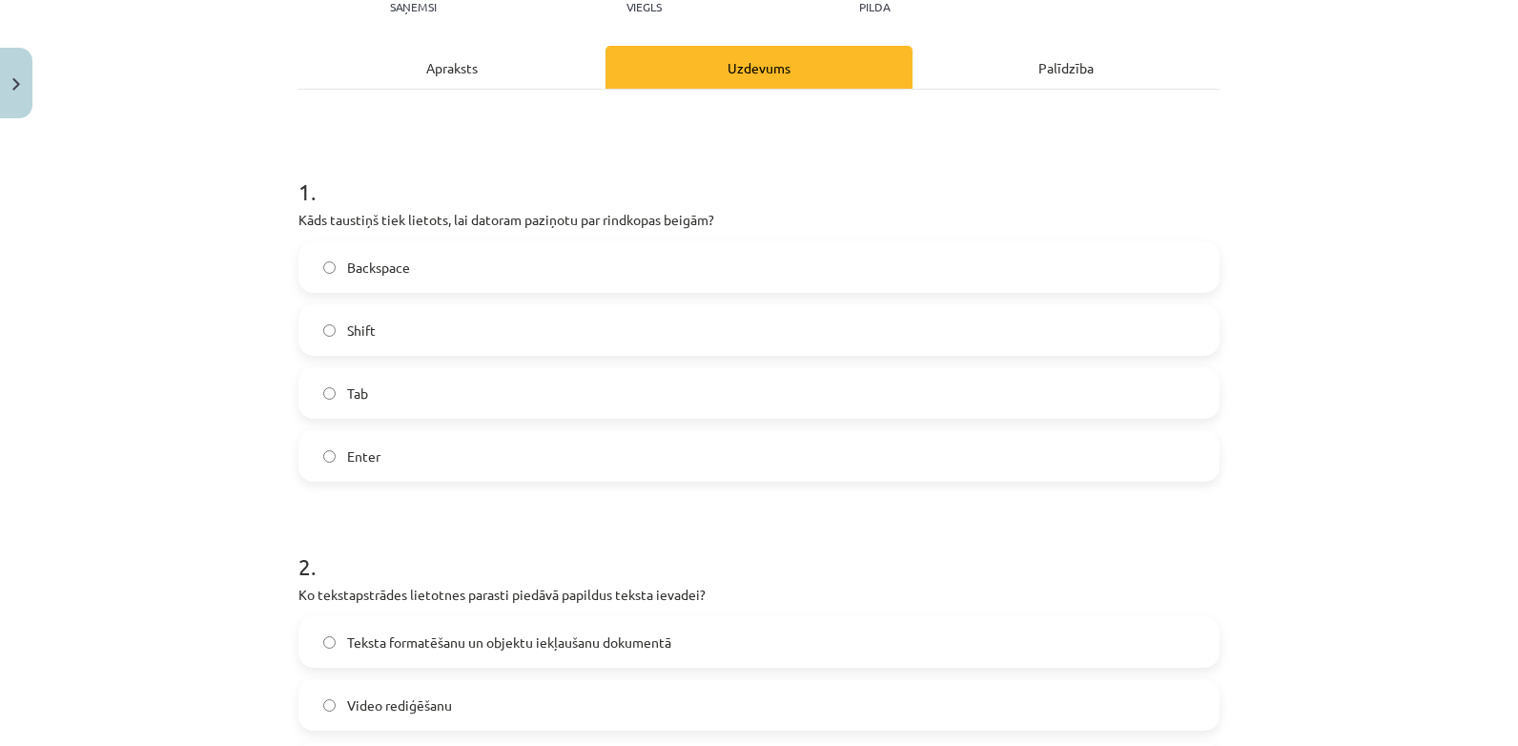
scroll to position [237, 0]
click at [392, 453] on label "Enter" at bounding box center [758, 453] width 917 height 48
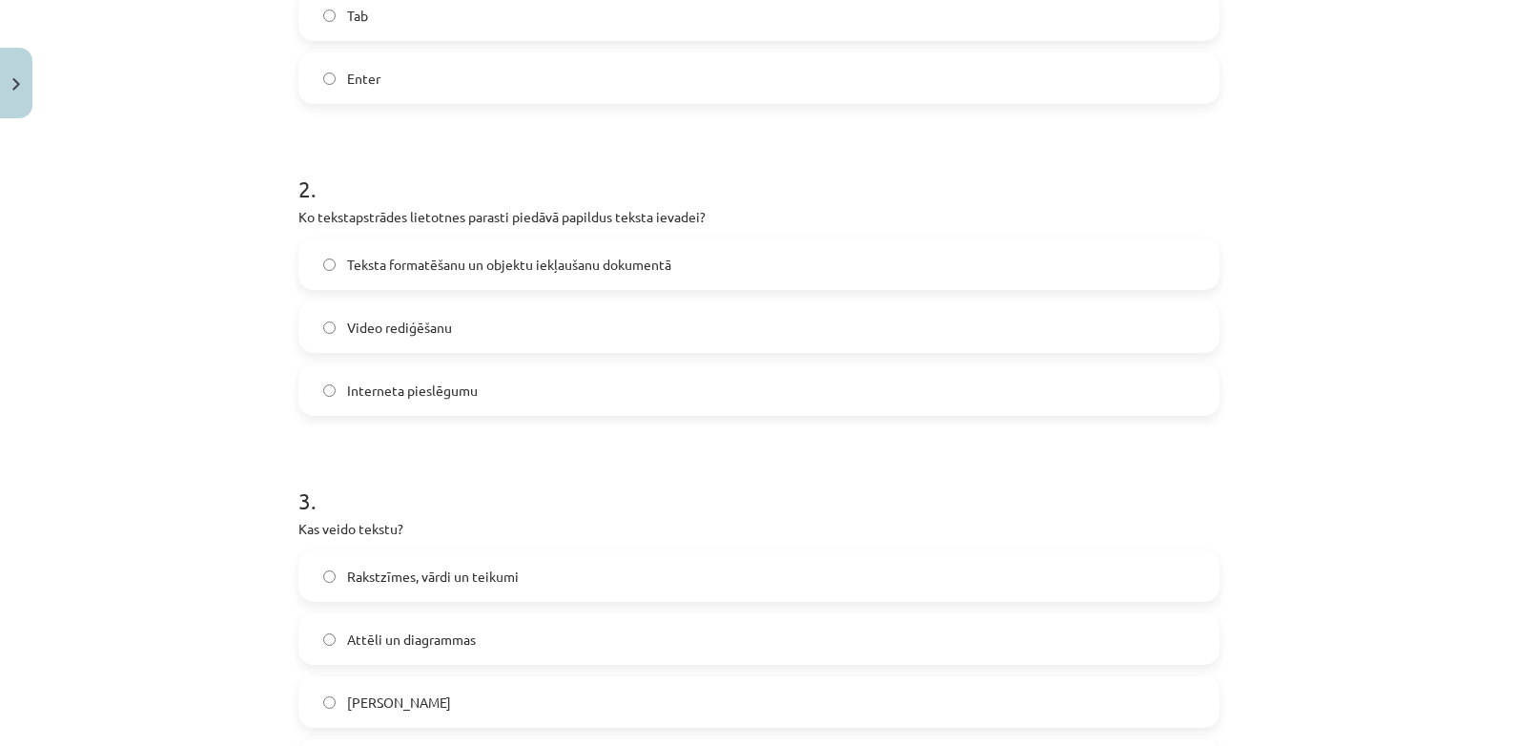
scroll to position [615, 0]
click at [544, 265] on span "Teksta formatēšanu un objektu iekļaušanu dokumentā" at bounding box center [509, 262] width 324 height 20
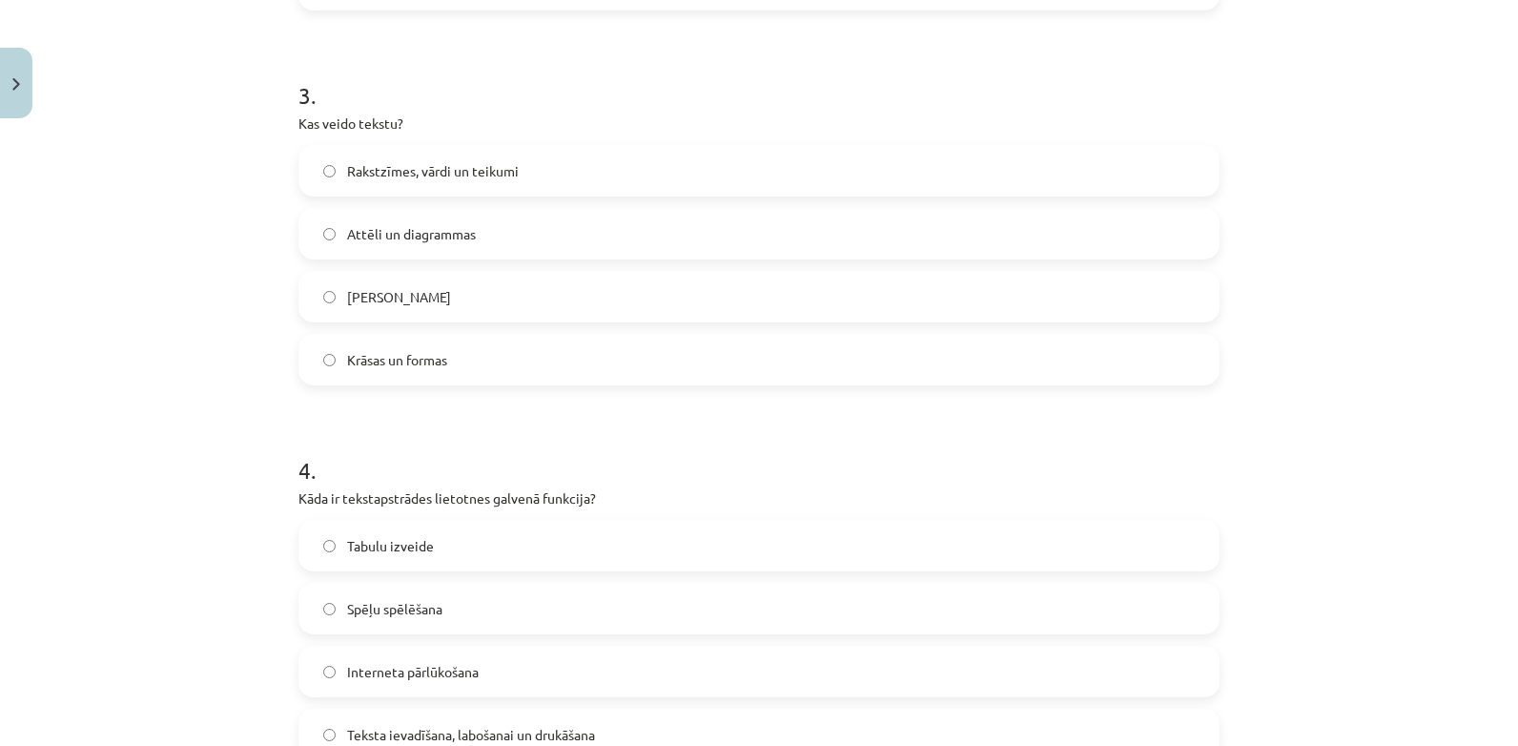
scroll to position [1021, 0]
click at [530, 169] on label "Rakstzīmes, vārdi un teikumi" at bounding box center [758, 167] width 917 height 48
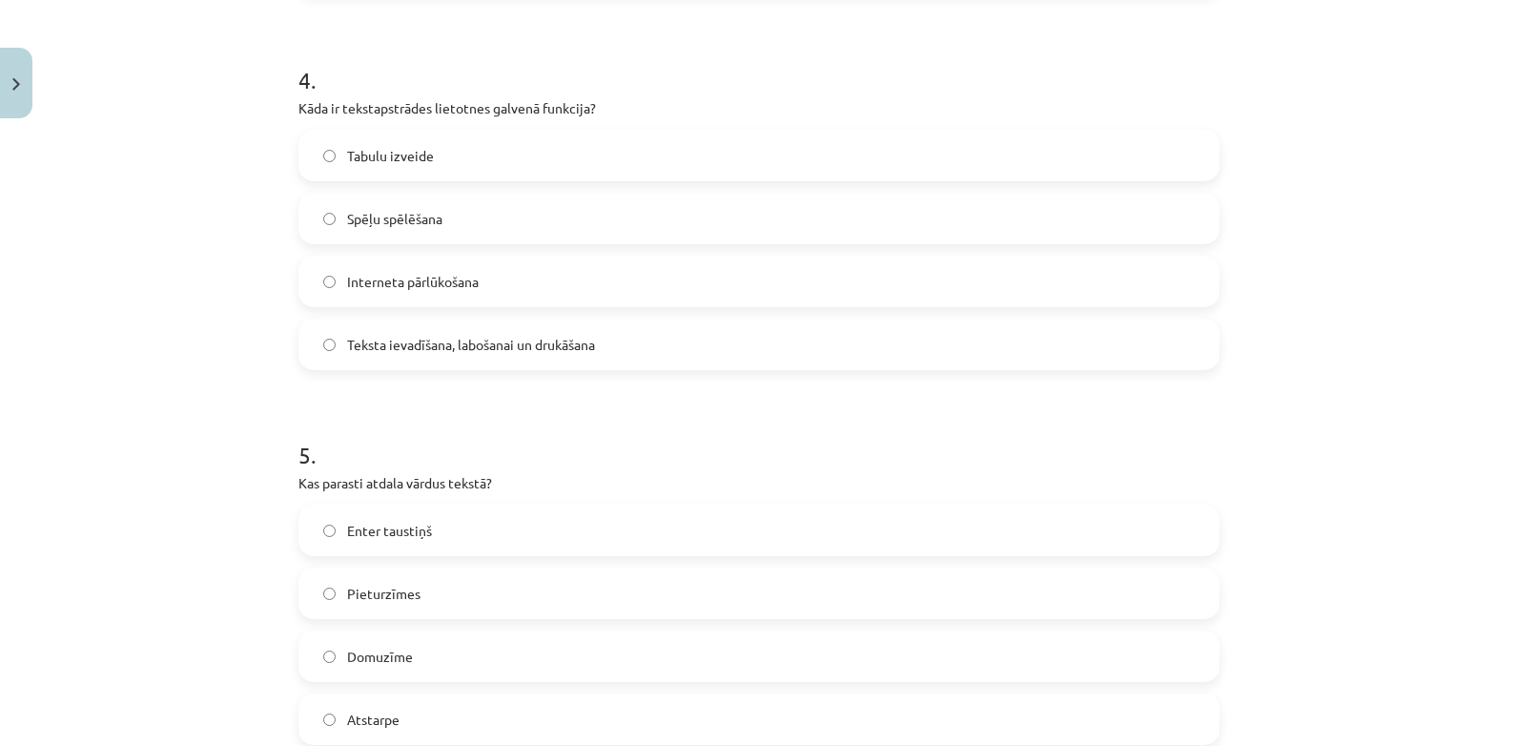
scroll to position [1411, 0]
click at [440, 357] on label "Teksta ievadīšana, labošanai un drukāšana" at bounding box center [758, 341] width 917 height 48
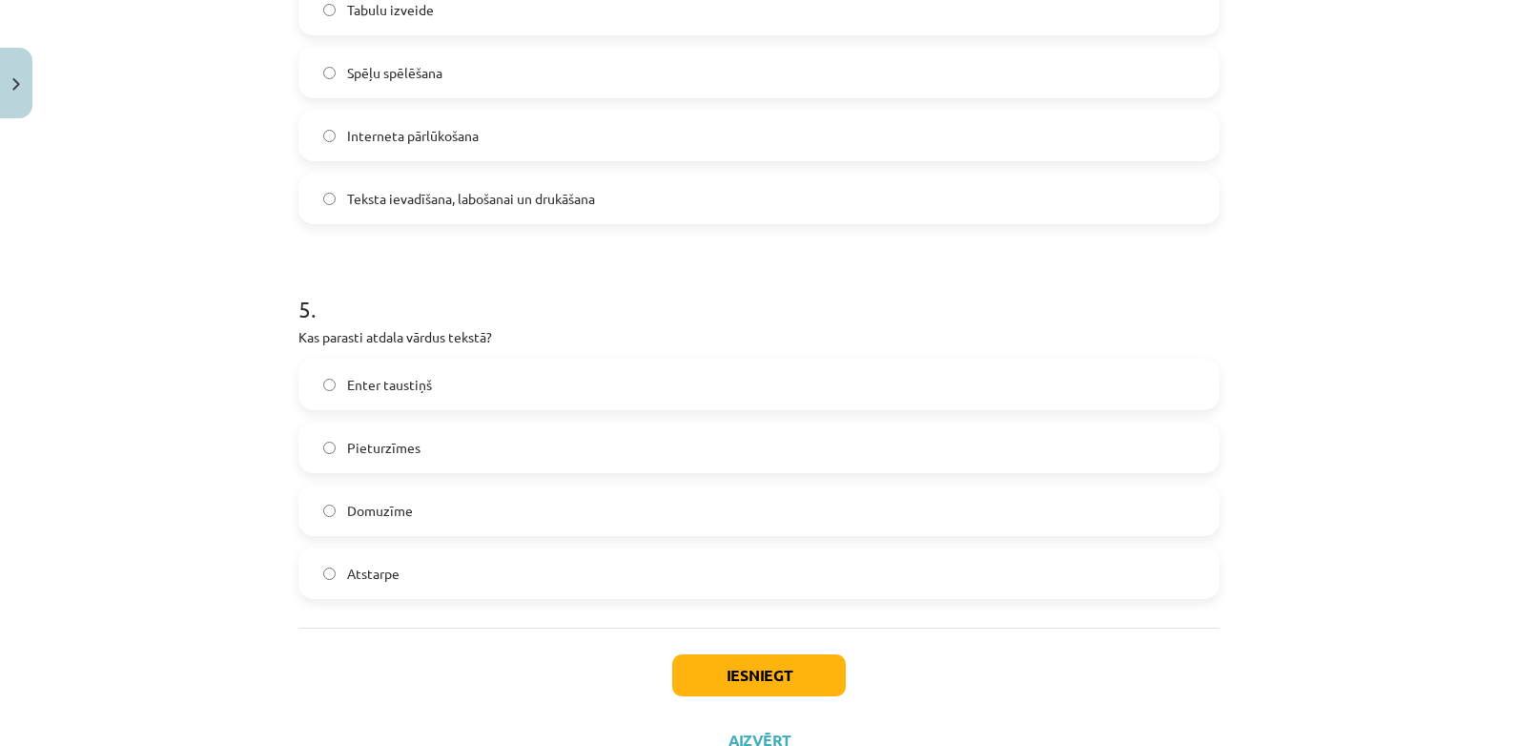
scroll to position [1628, 0]
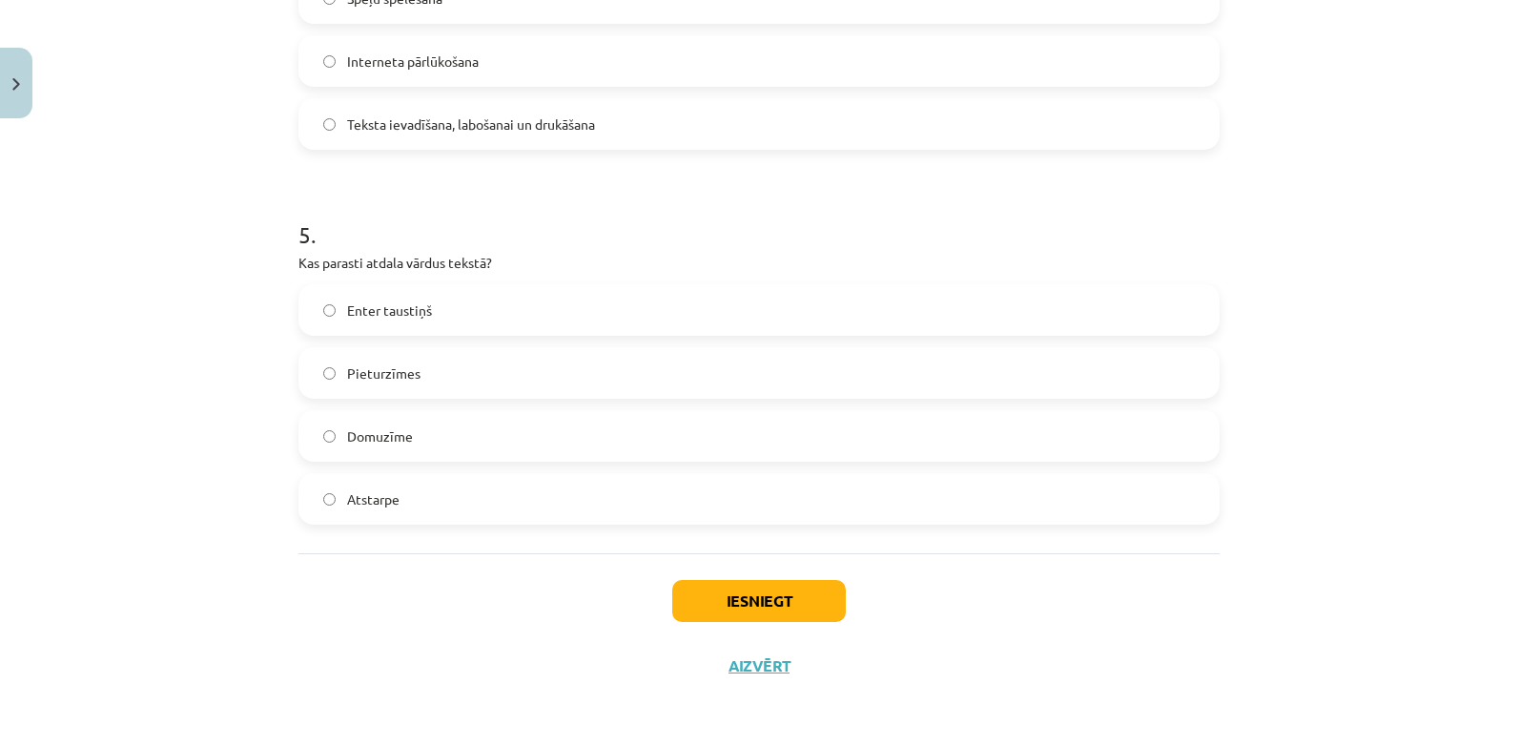
click at [370, 480] on label "Atstarpe" at bounding box center [758, 499] width 917 height 48
click at [728, 605] on button "Iesniegt" at bounding box center [759, 601] width 174 height 42
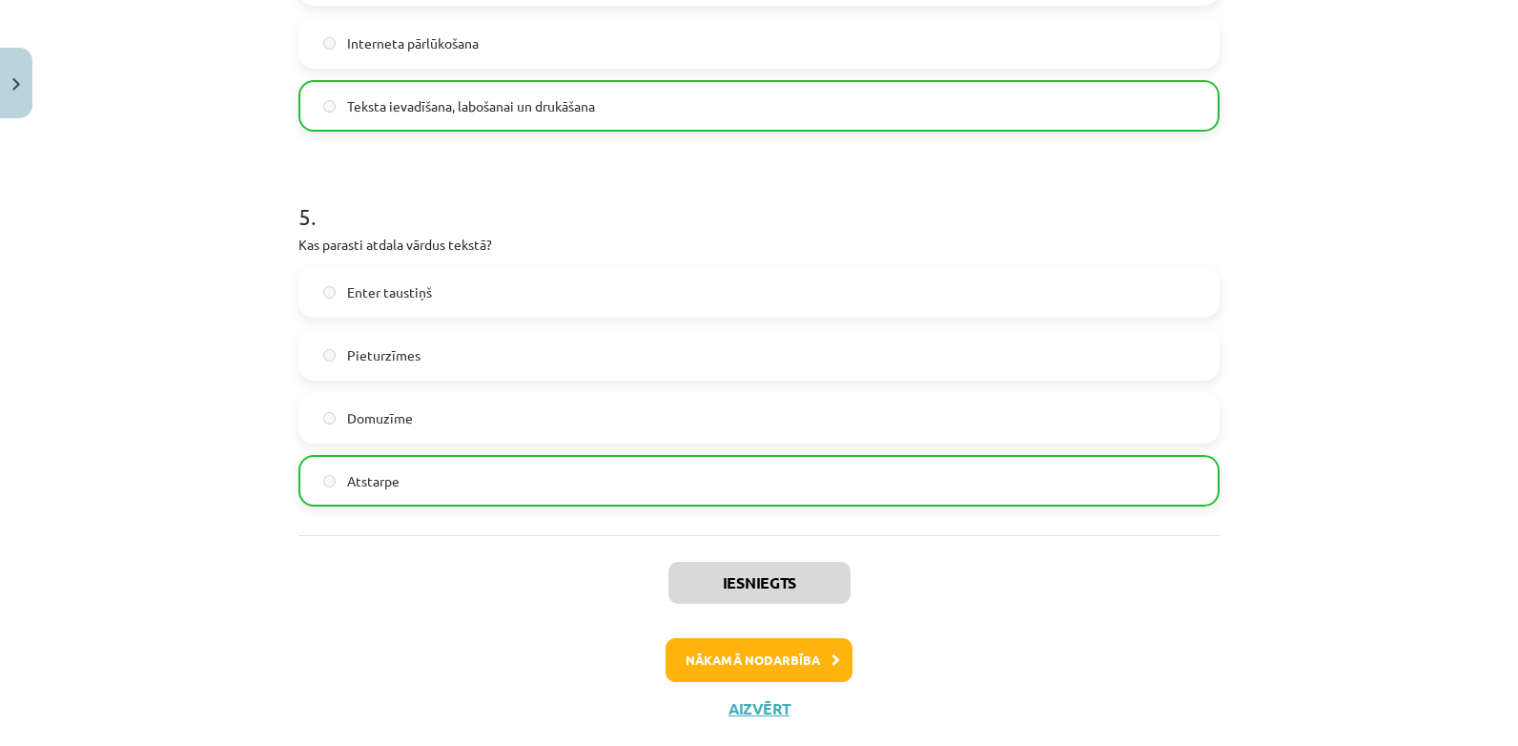
scroll to position [1689, 0]
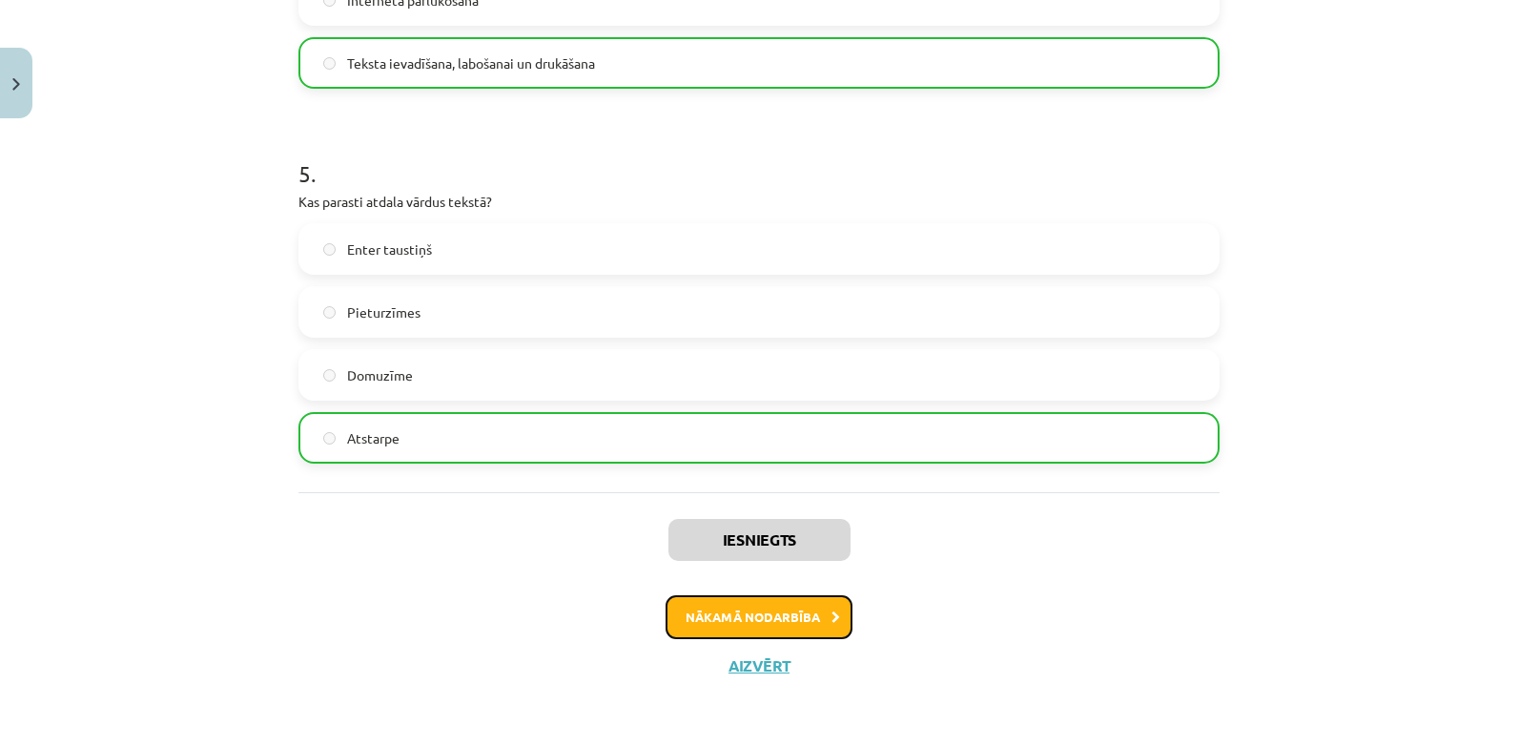
click at [795, 620] on button "Nākamā nodarbība" at bounding box center [759, 617] width 187 height 44
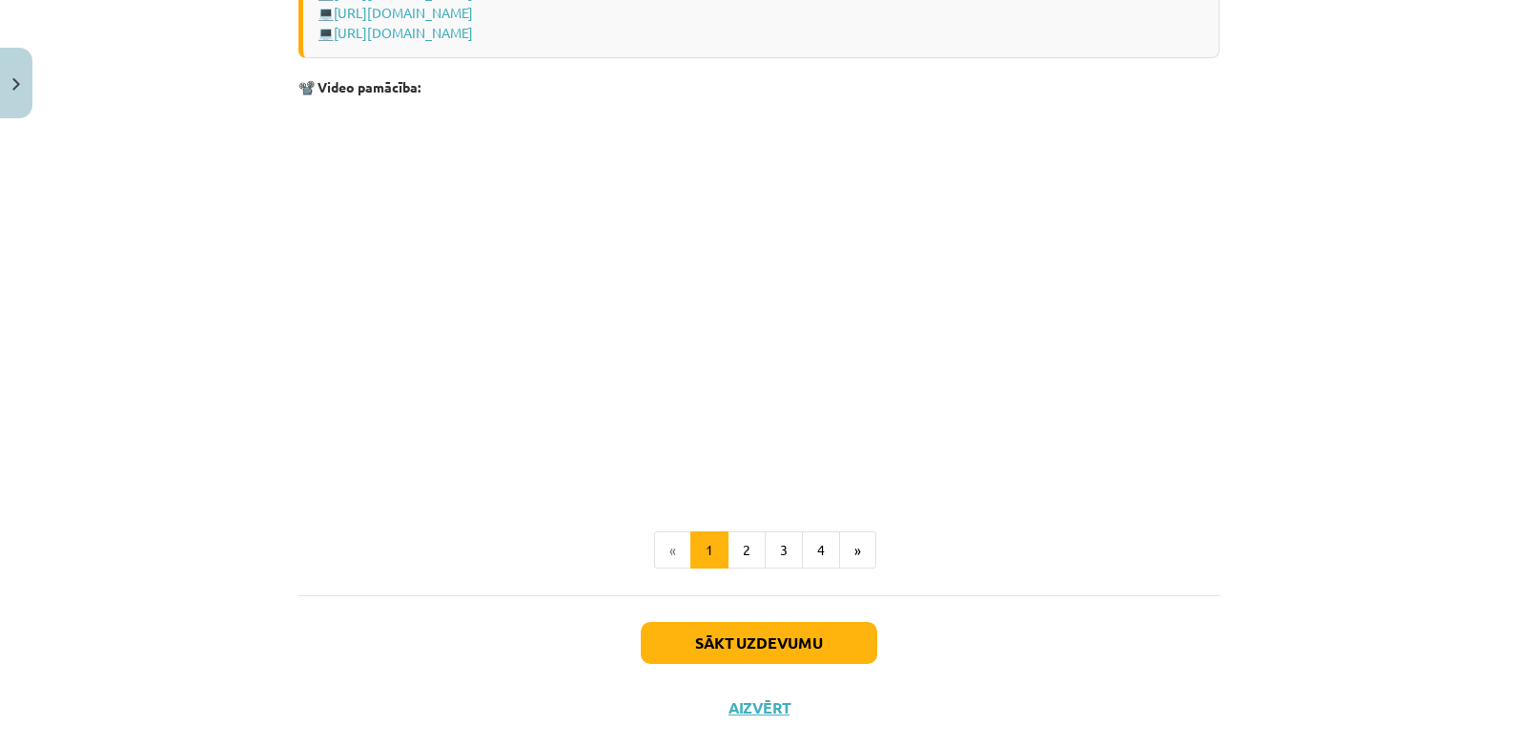
scroll to position [3746, 0]
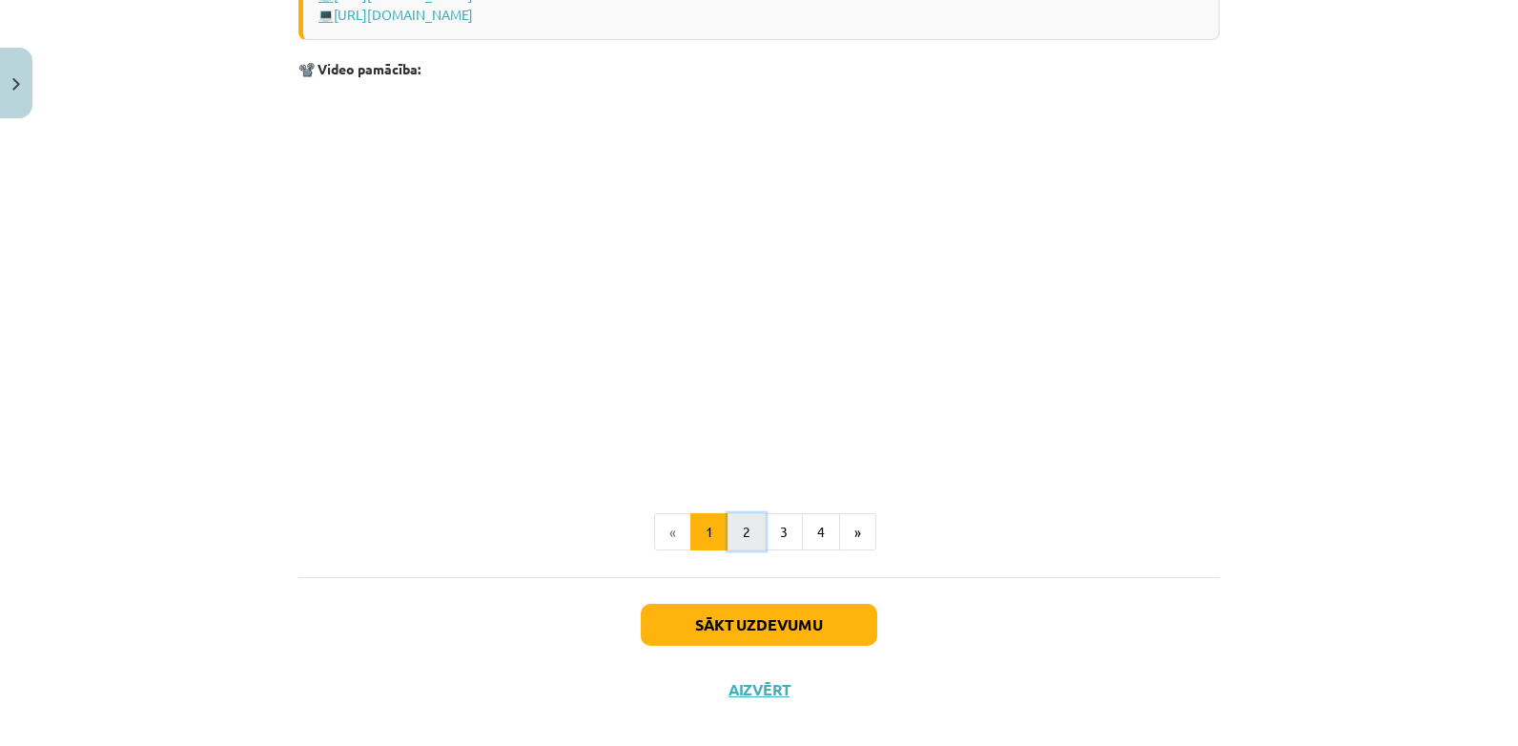
click at [741, 525] on button "2" at bounding box center [747, 532] width 38 height 38
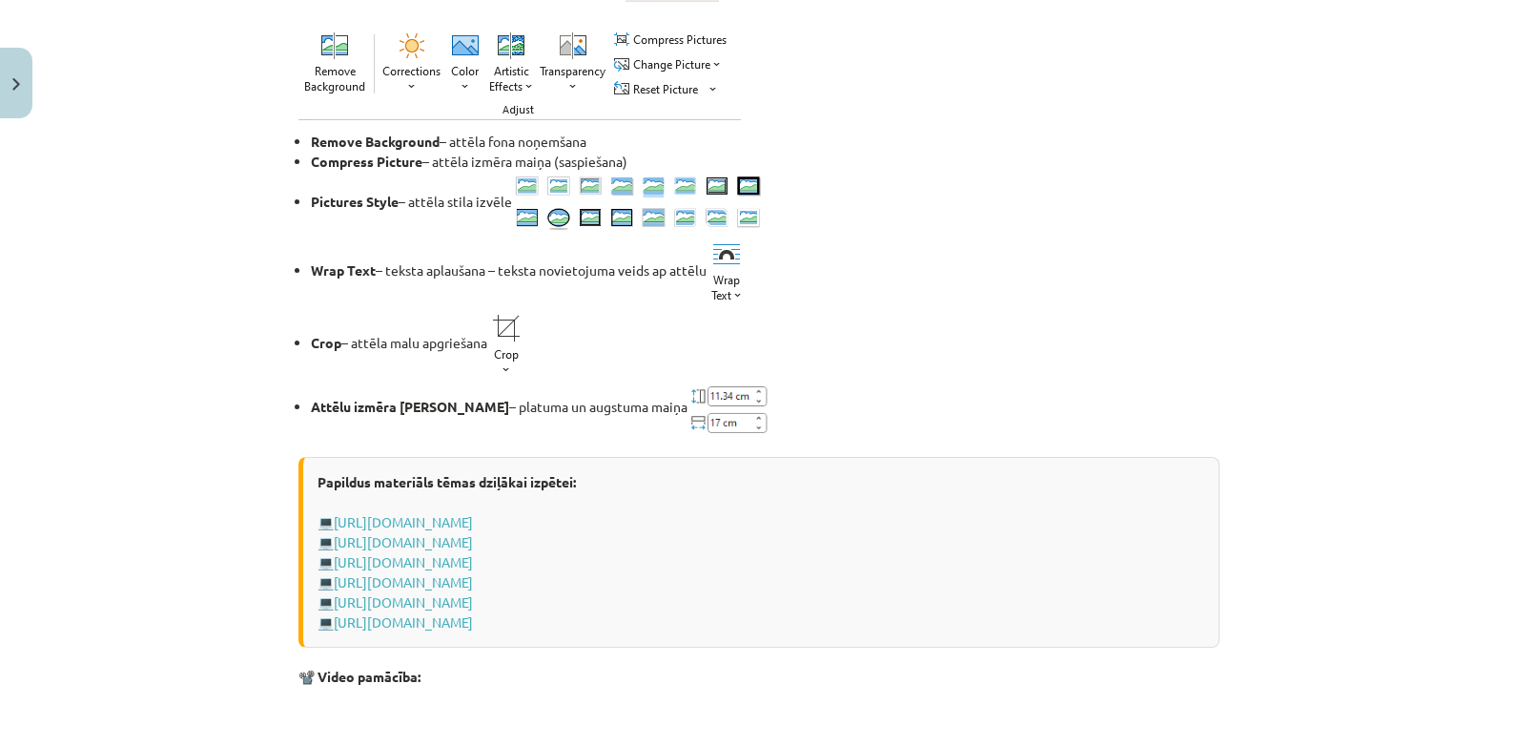
scroll to position [2901, 0]
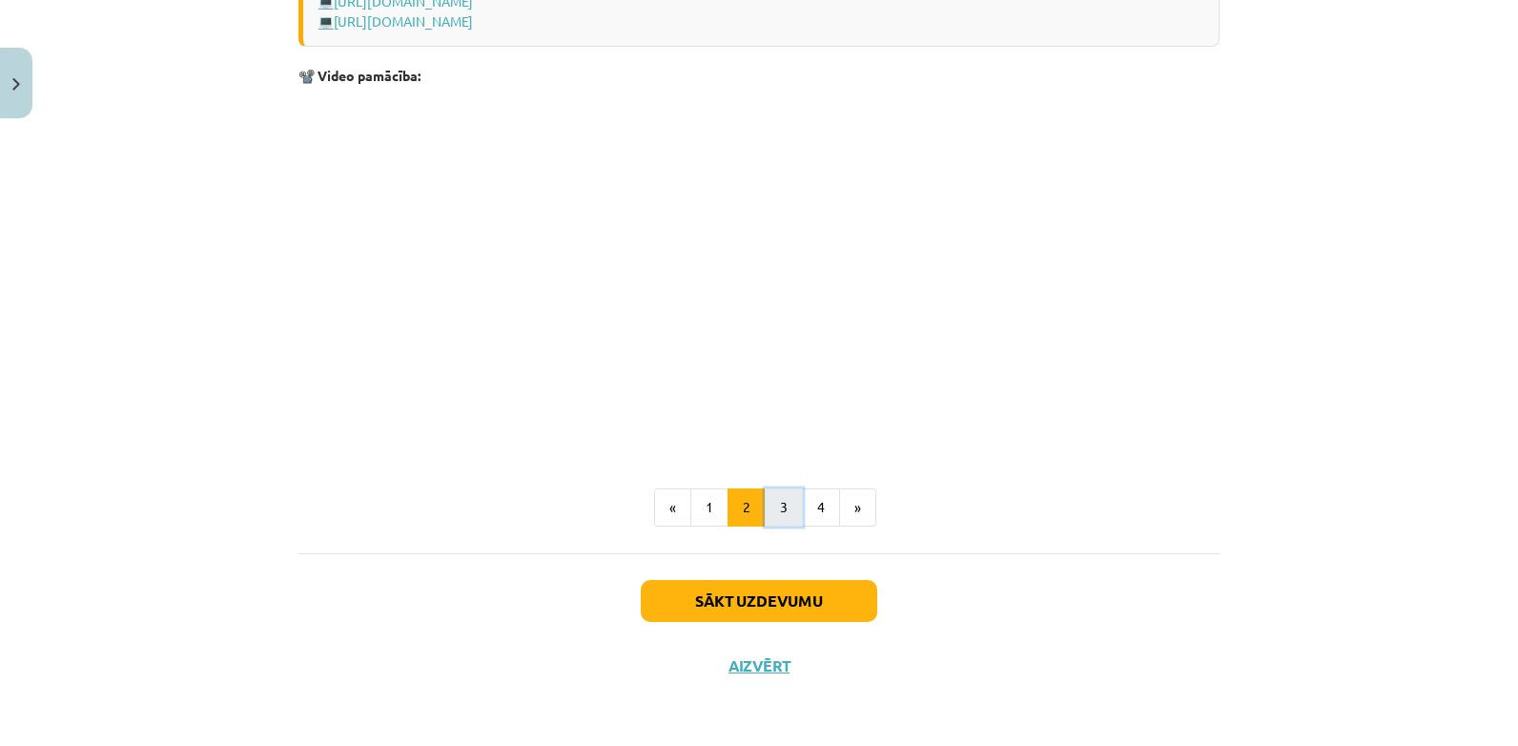
click at [785, 509] on button "3" at bounding box center [784, 507] width 38 height 38
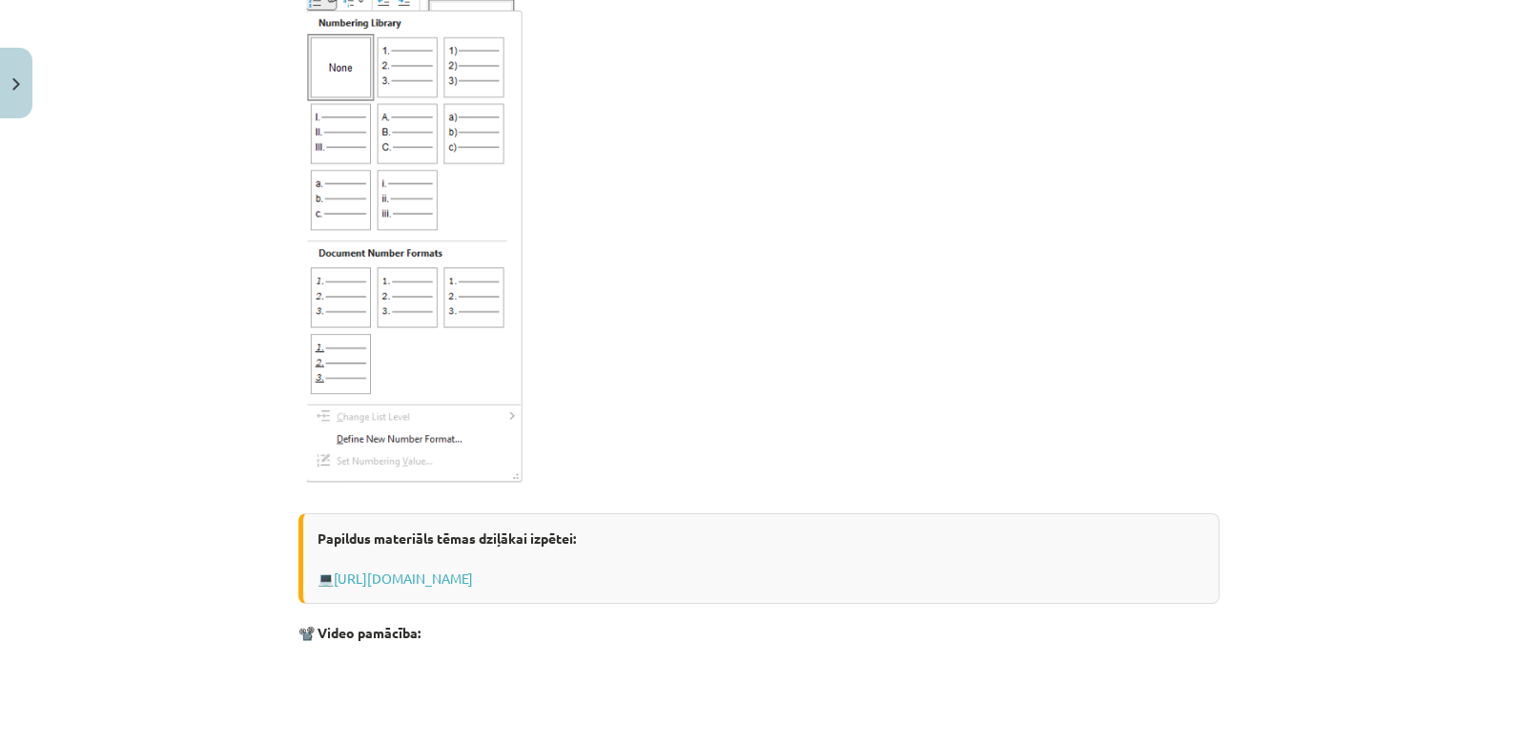
scroll to position [3074, 0]
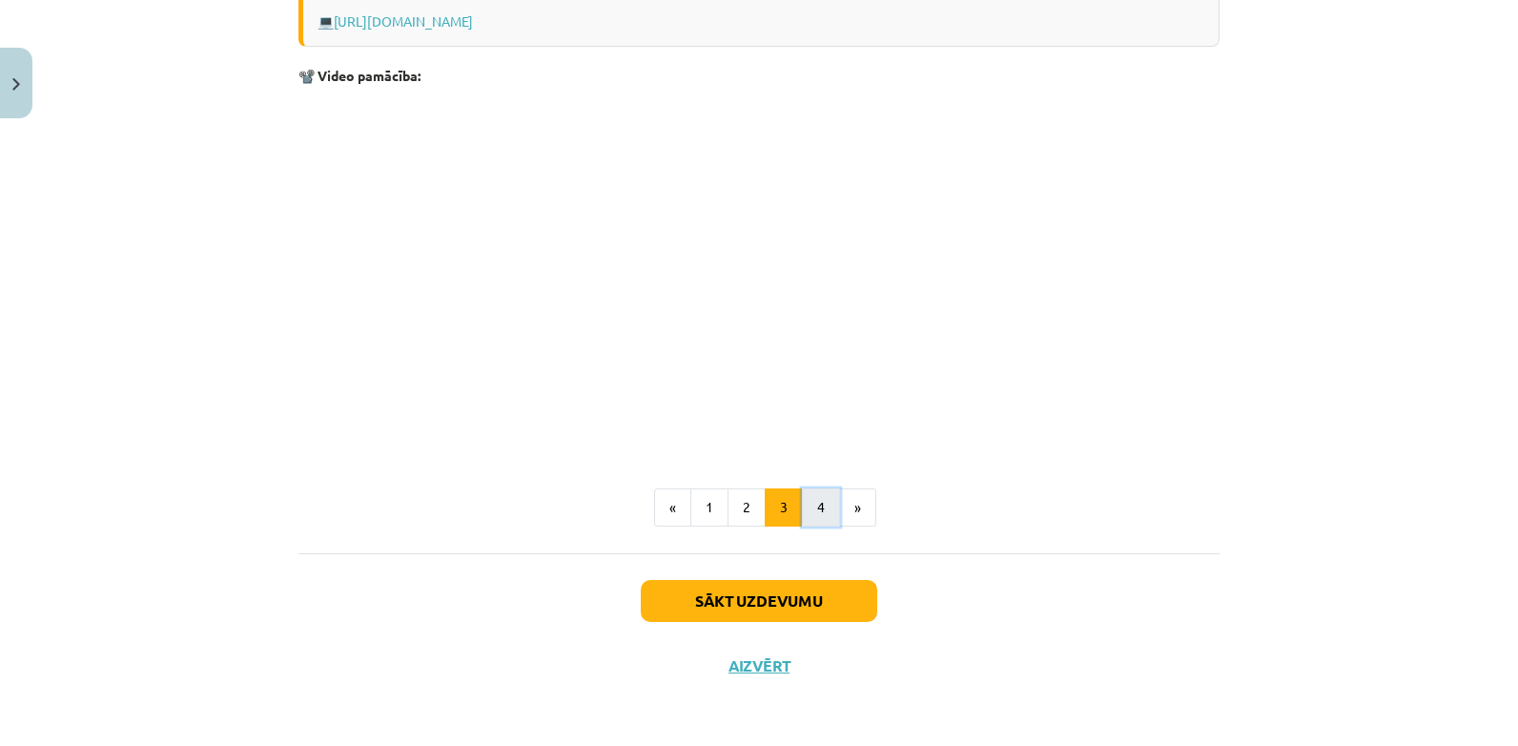
click at [805, 511] on button "4" at bounding box center [821, 507] width 38 height 38
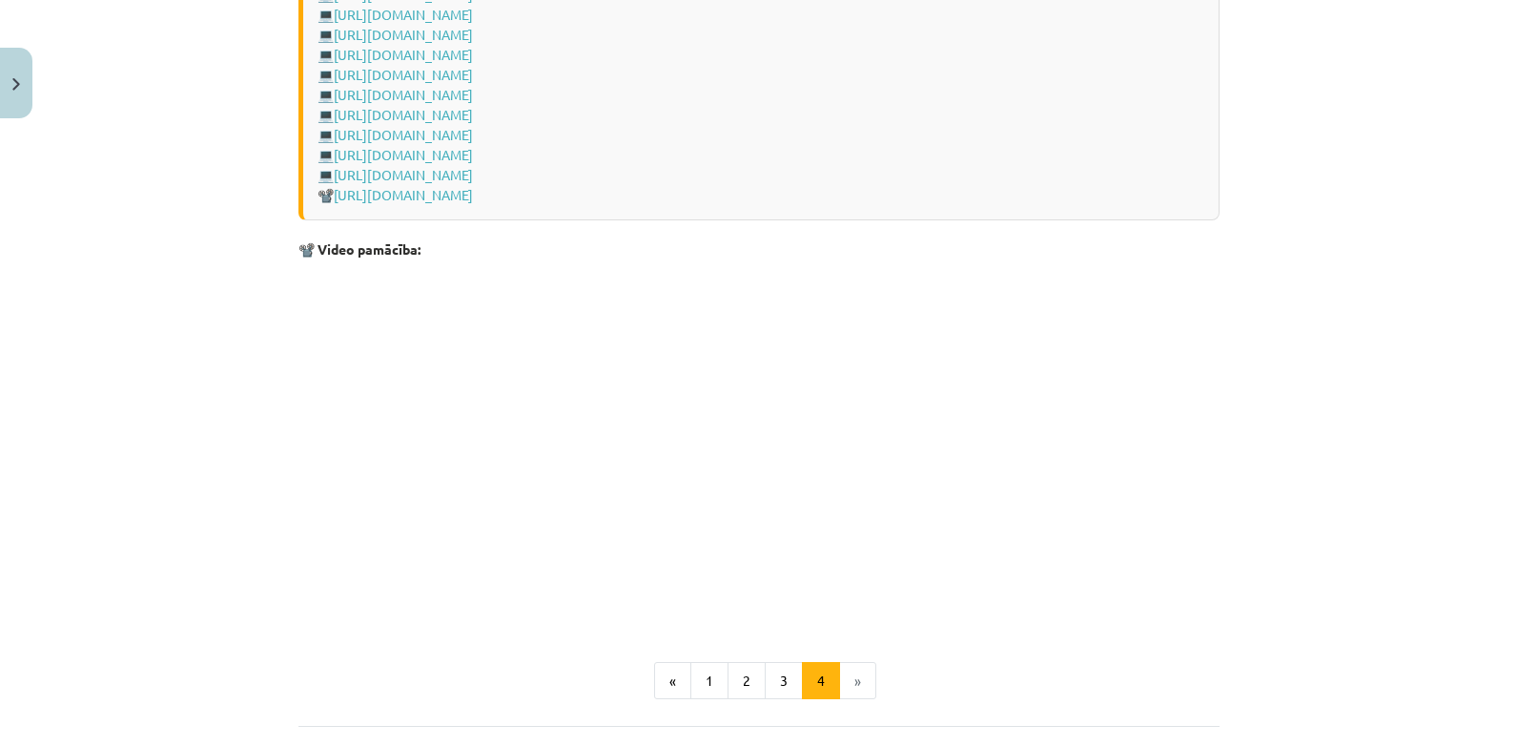
scroll to position [2799, 0]
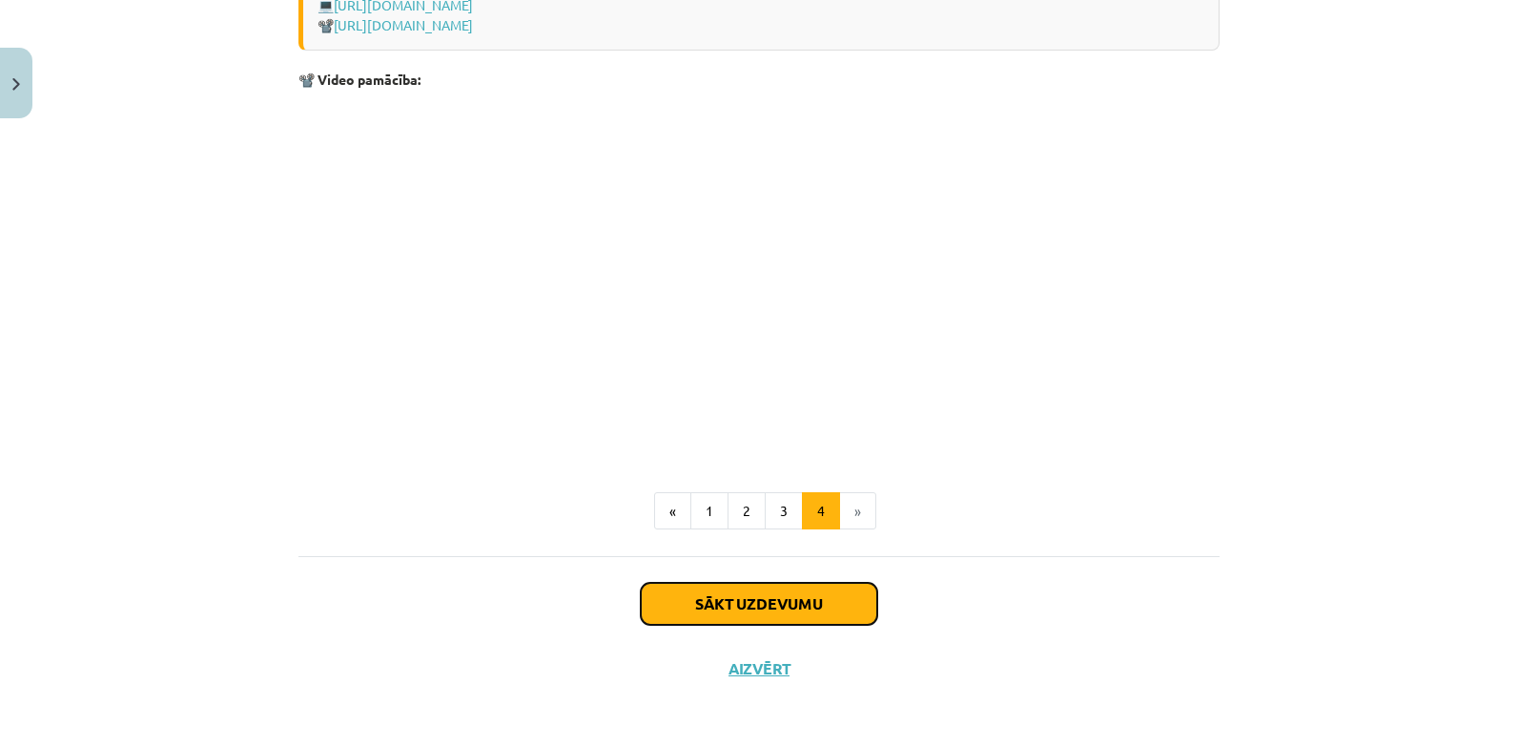
click at [732, 612] on button "Sākt uzdevumu" at bounding box center [759, 604] width 236 height 42
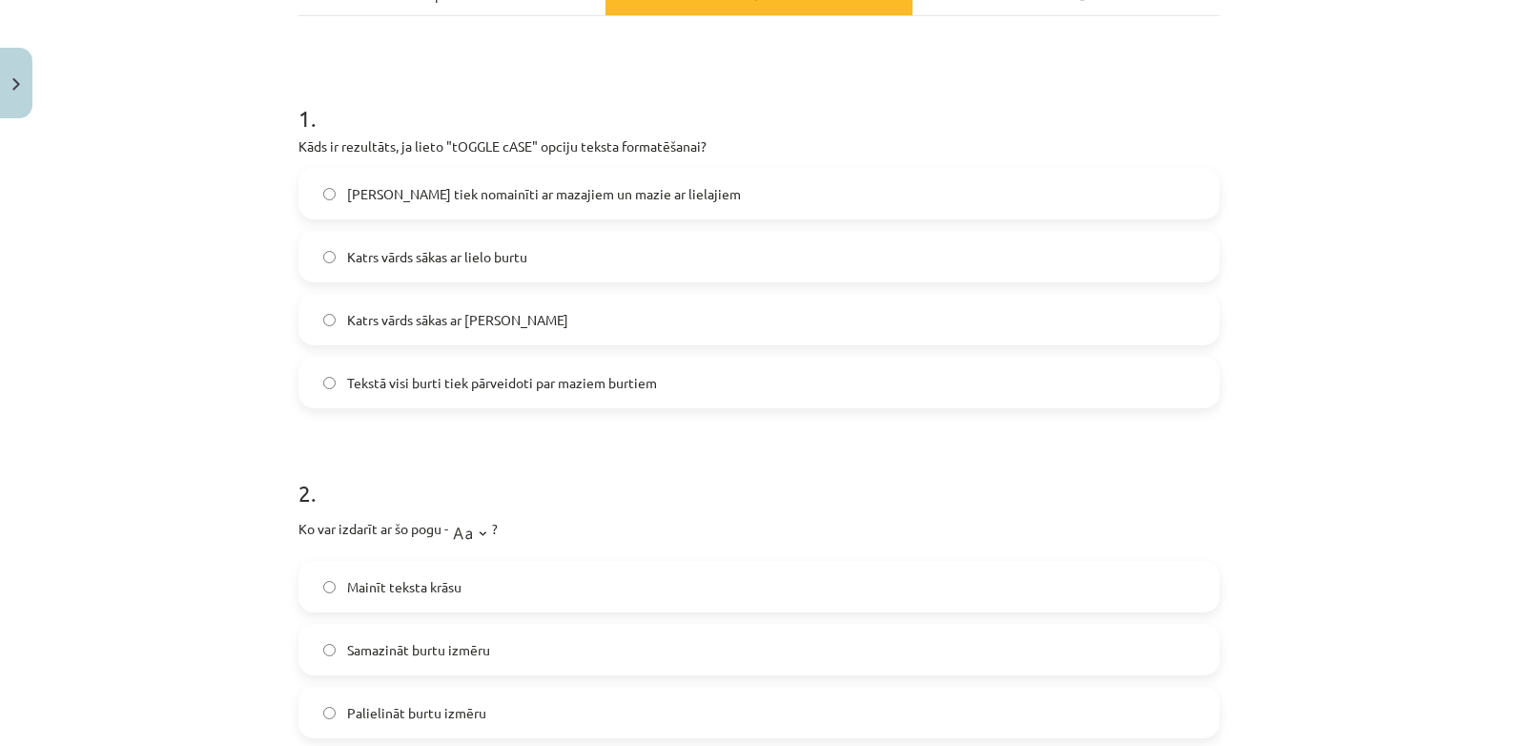
scroll to position [318, 0]
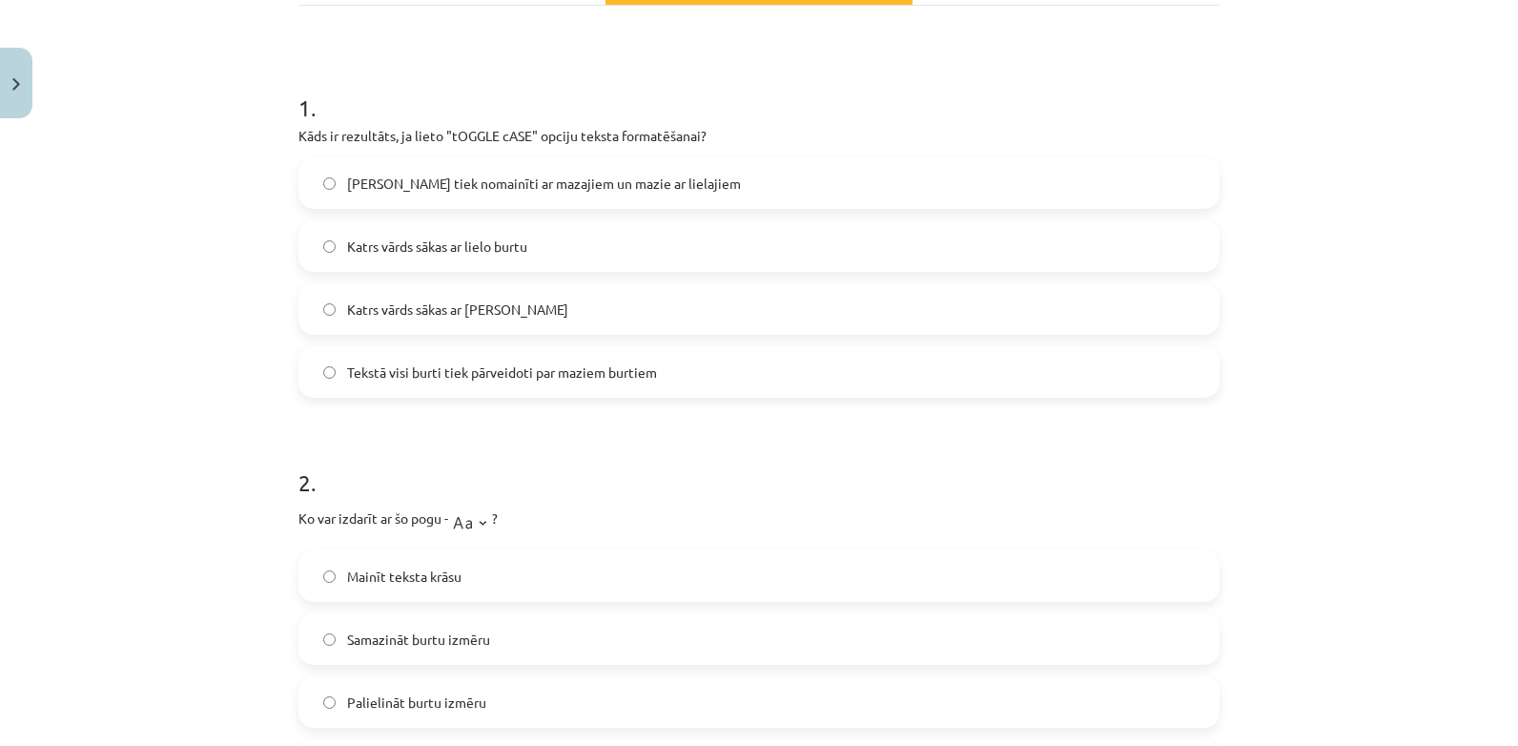
click at [792, 174] on label "[PERSON_NAME] tiek nomainīti ar mazajiem un mazie ar lielajiem" at bounding box center [758, 183] width 917 height 48
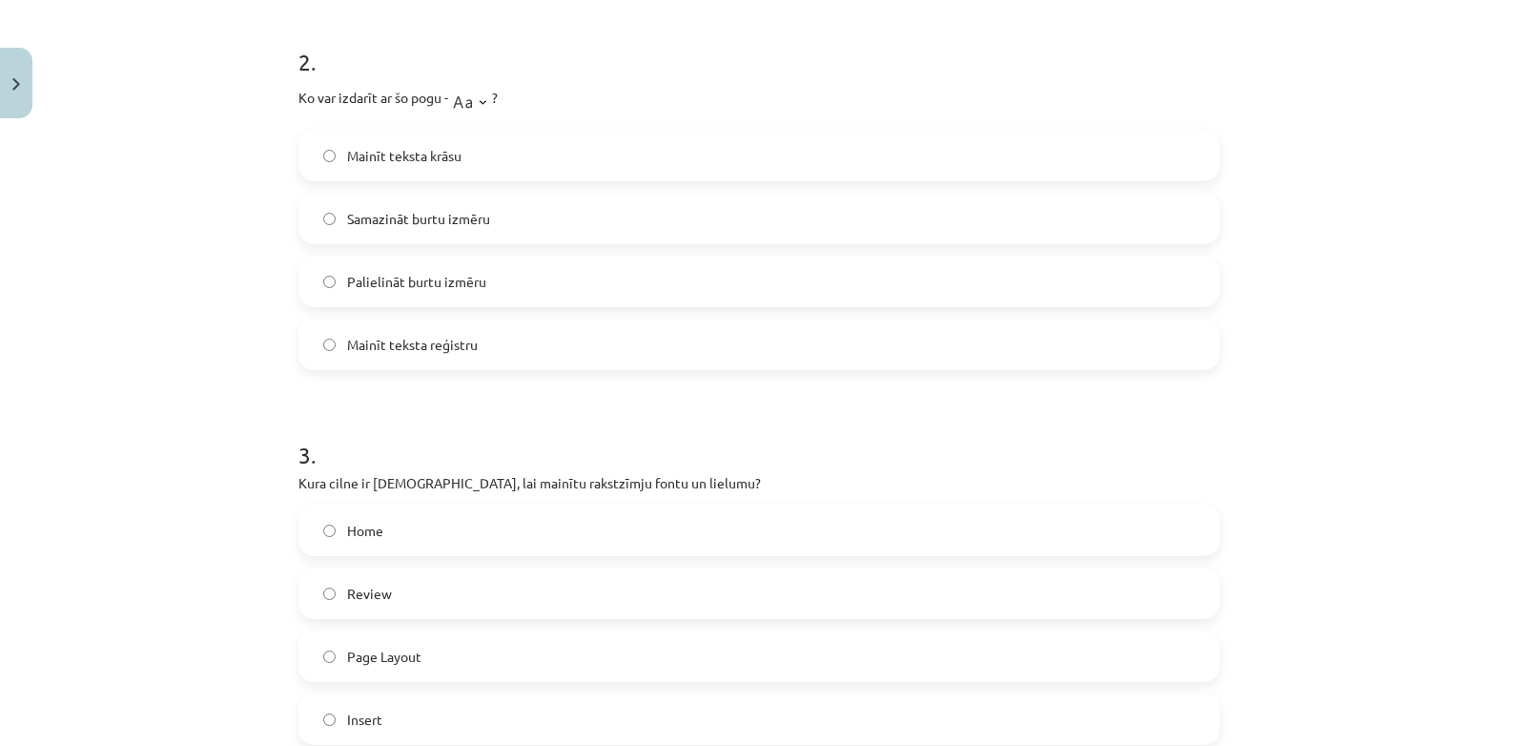
scroll to position [748, 0]
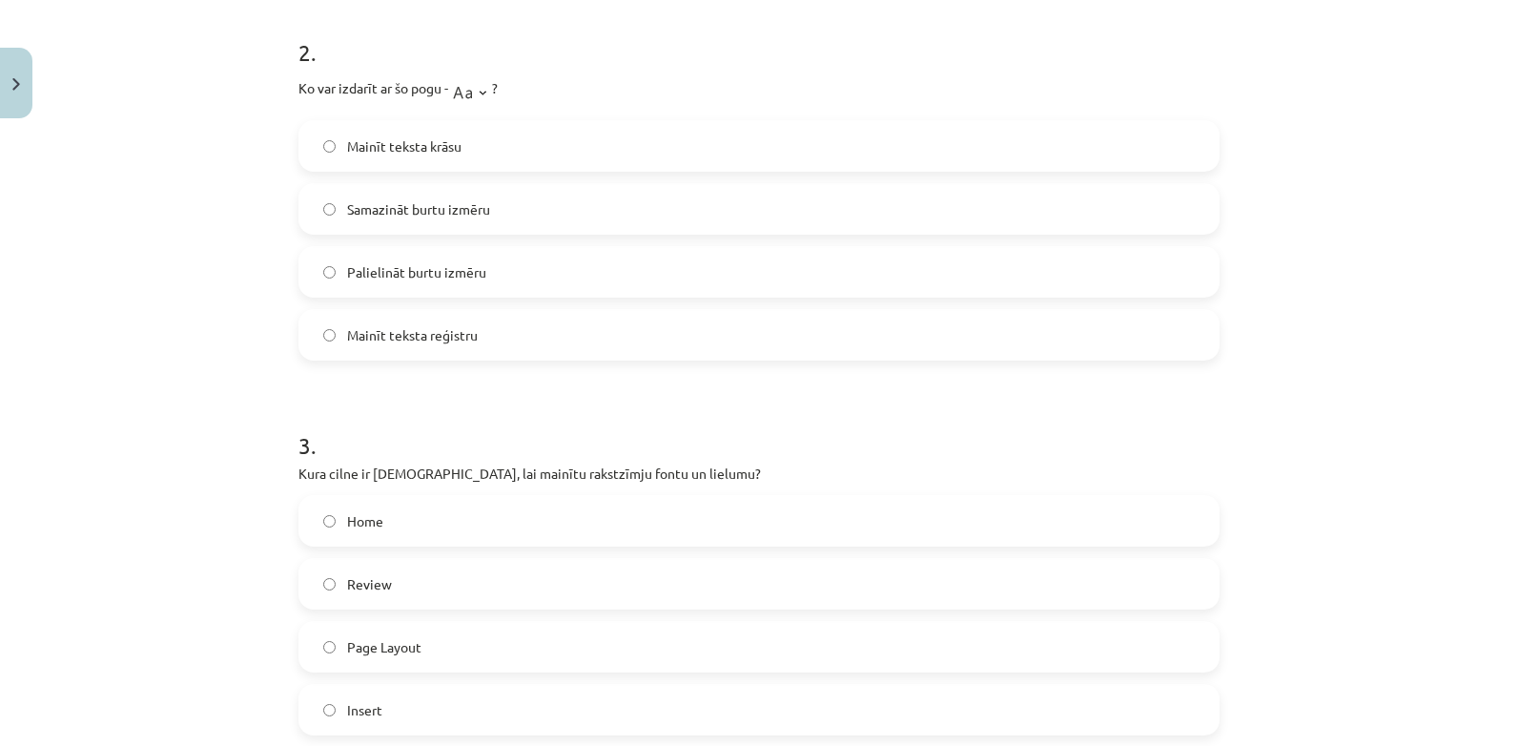
click at [526, 347] on label "Mainīt teksta reģistru" at bounding box center [758, 335] width 917 height 48
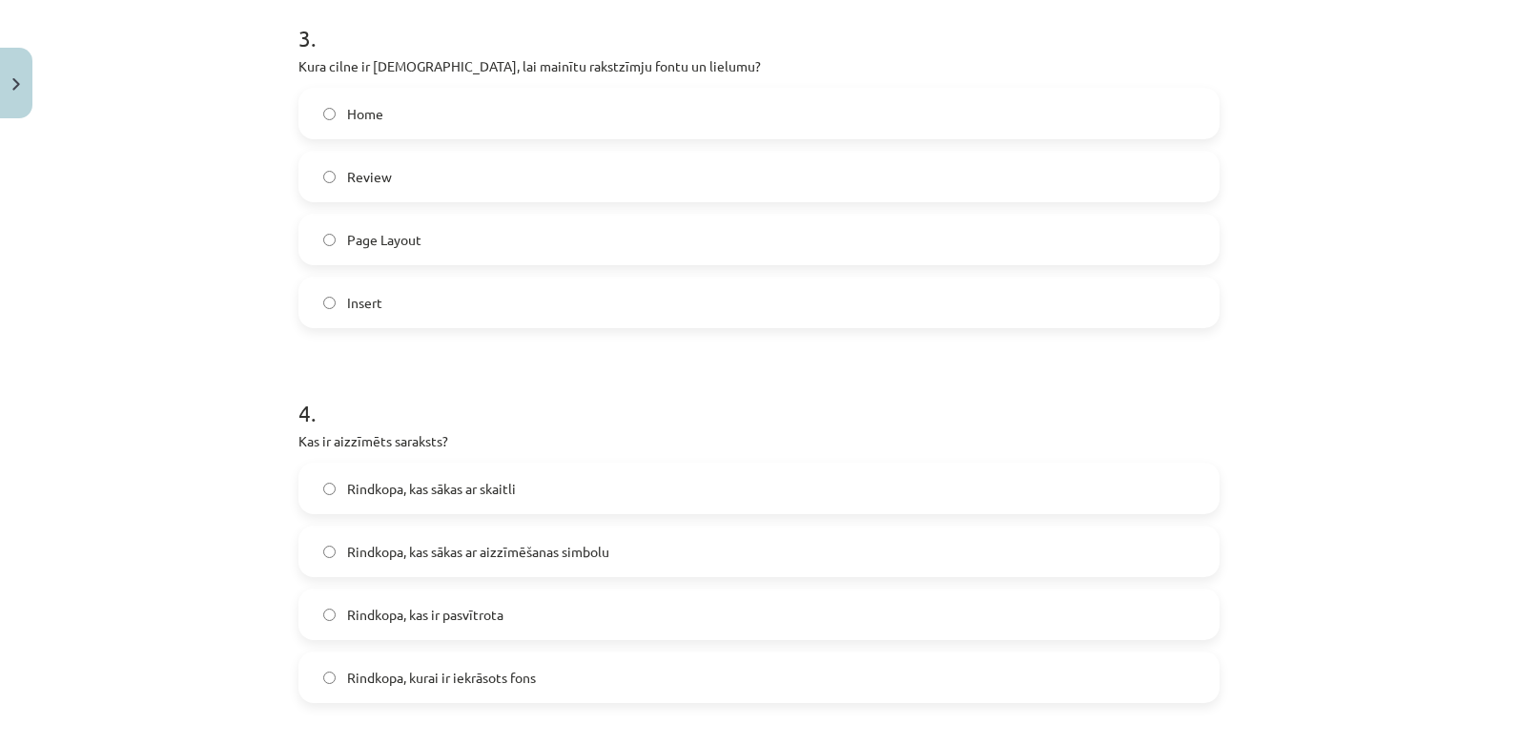
scroll to position [1159, 0]
click at [438, 97] on label "Home" at bounding box center [758, 110] width 917 height 48
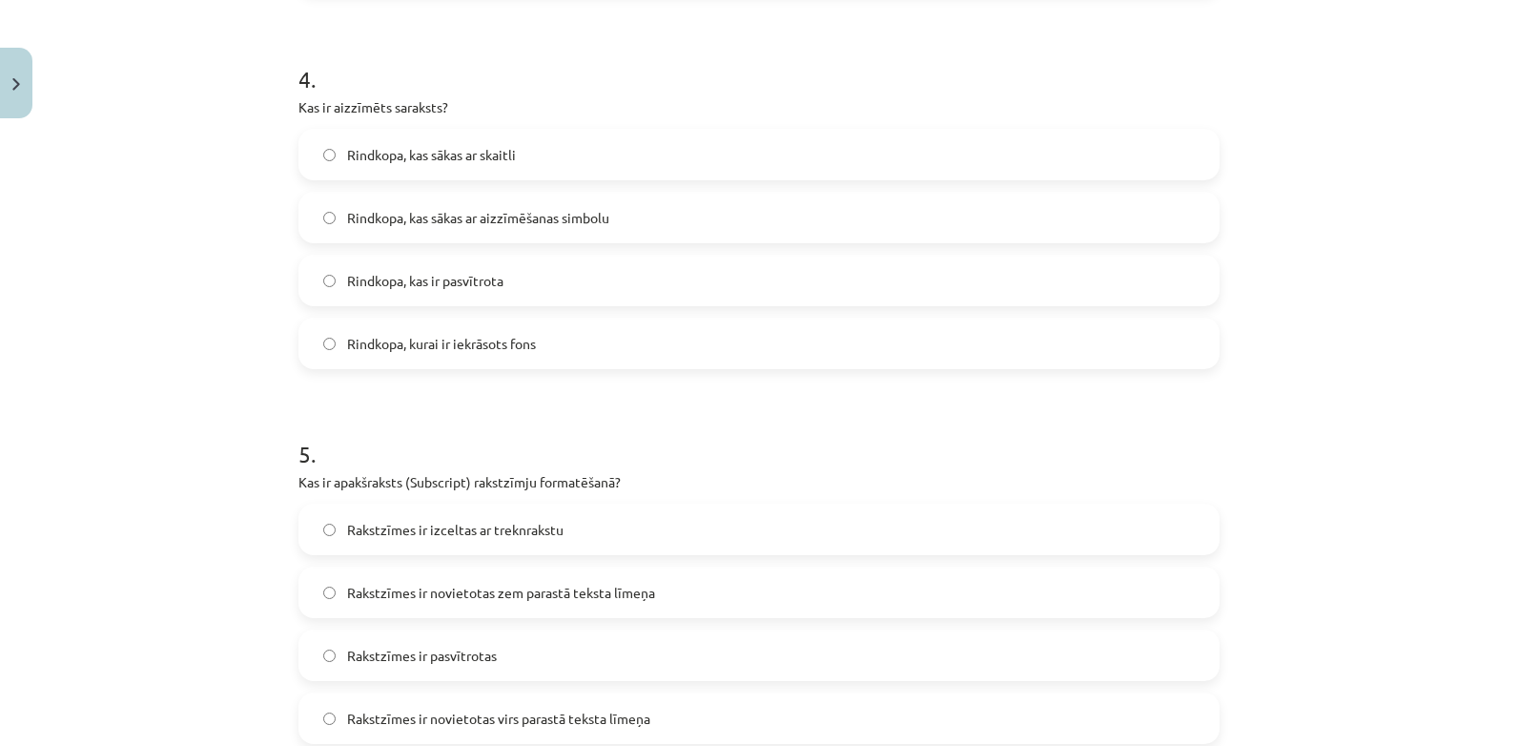
scroll to position [1500, 0]
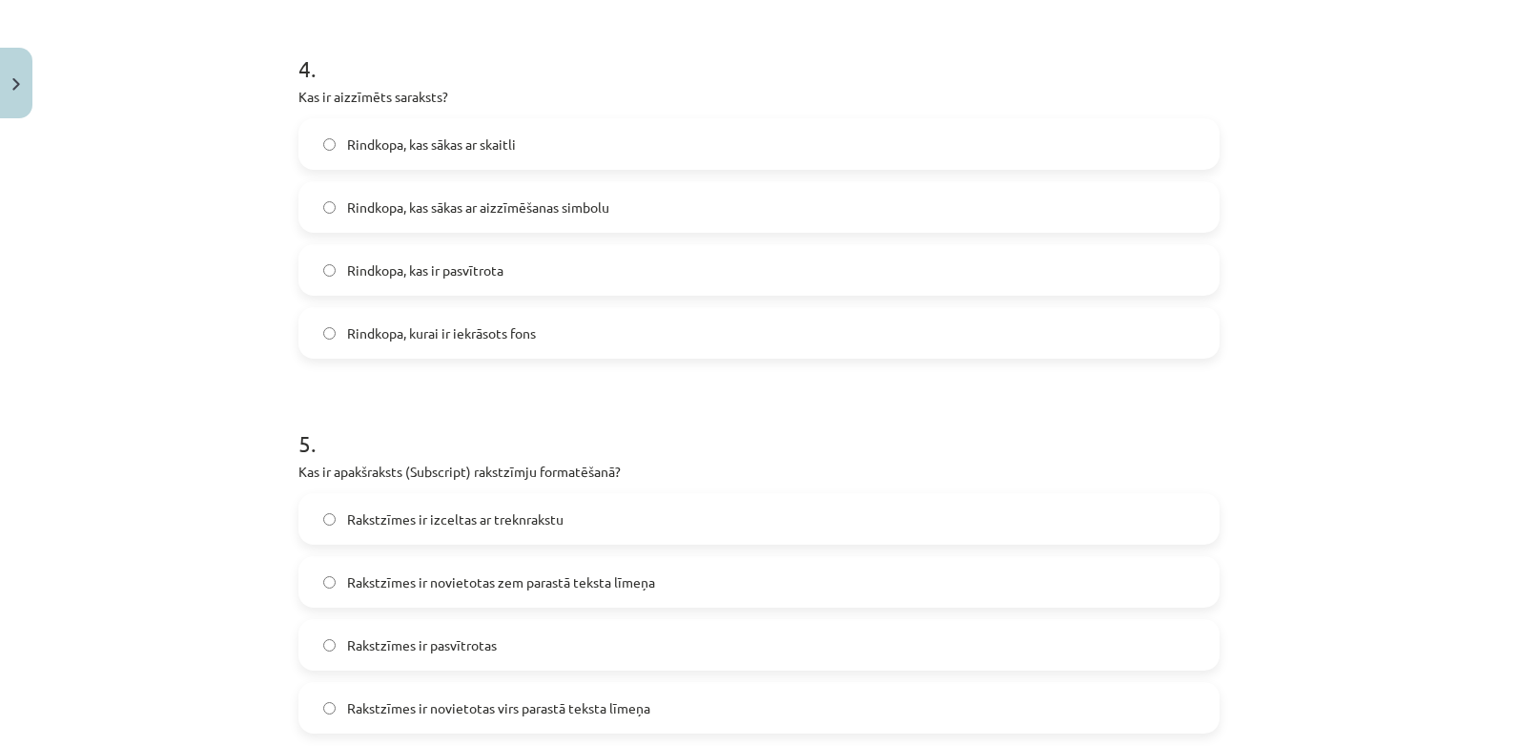
click at [499, 348] on label "Rindkopa, kurai ir iekrāsots fons" at bounding box center [758, 333] width 917 height 48
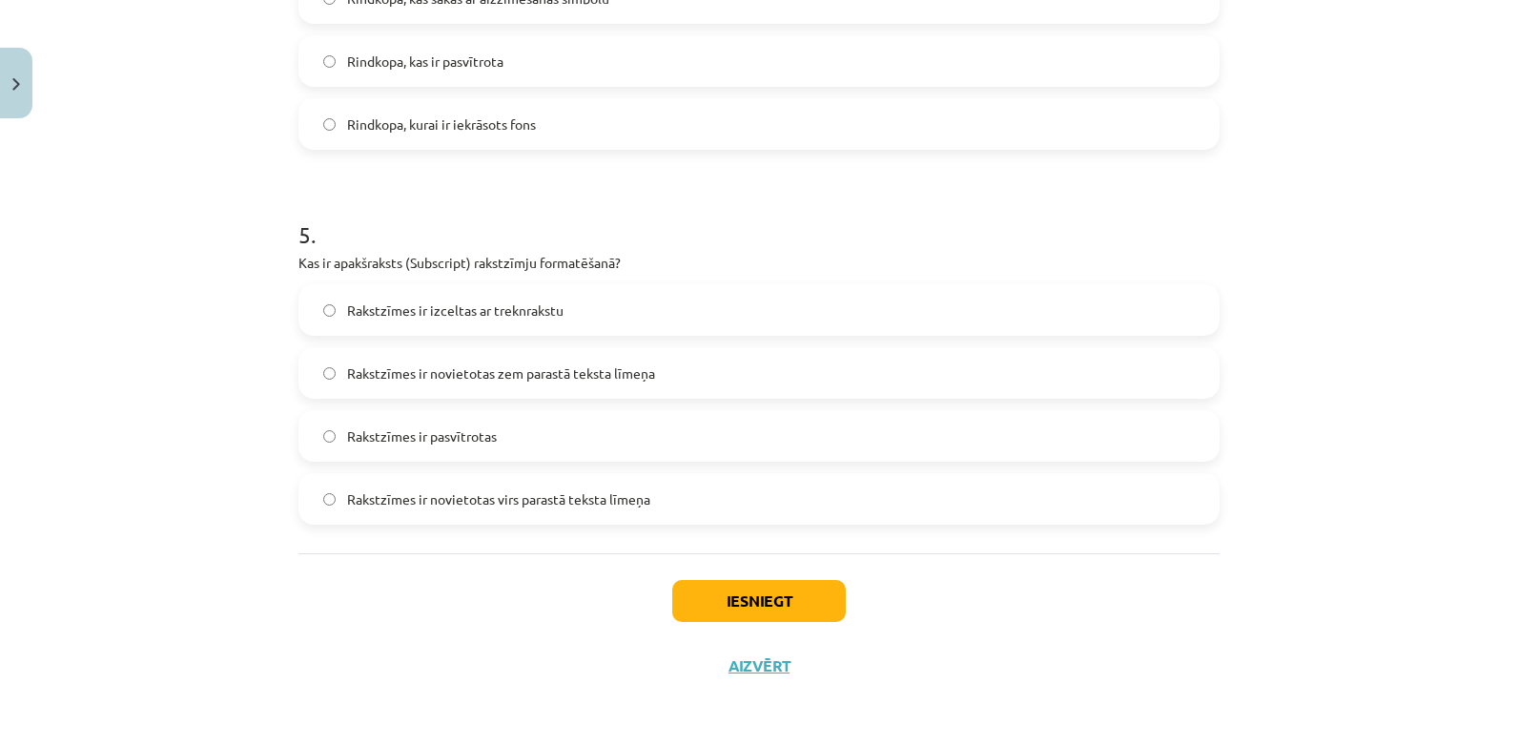
click at [537, 416] on label "Rakstzīmes ir pasvītrotas" at bounding box center [758, 436] width 917 height 48
click at [1080, 486] on label "Rakstzīmes ir novietotas virs parastā teksta līmeņa" at bounding box center [758, 499] width 917 height 48
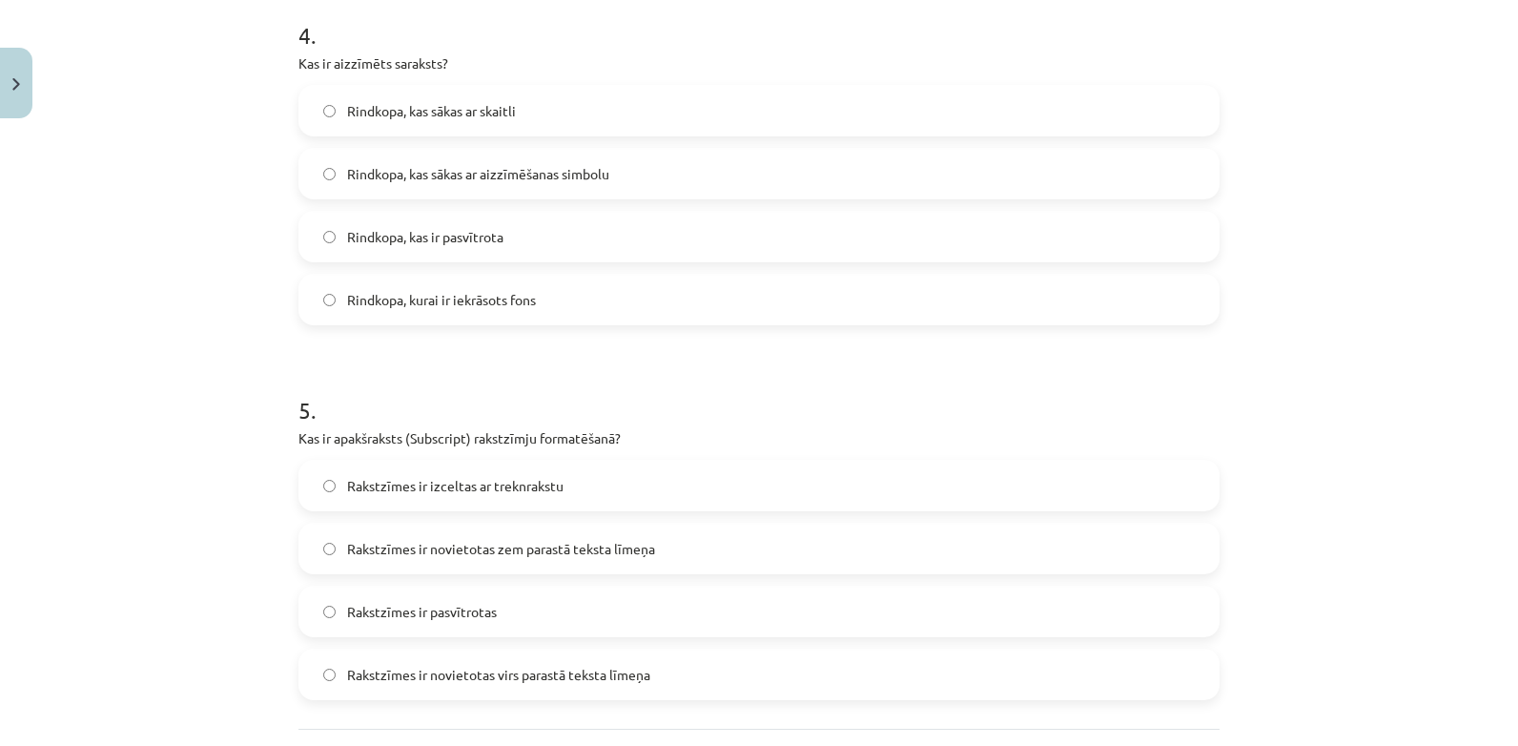
scroll to position [1537, 0]
click at [458, 160] on span "Rindkopa, kas sākas ar aizzīmēšanas simbolu" at bounding box center [478, 170] width 262 height 20
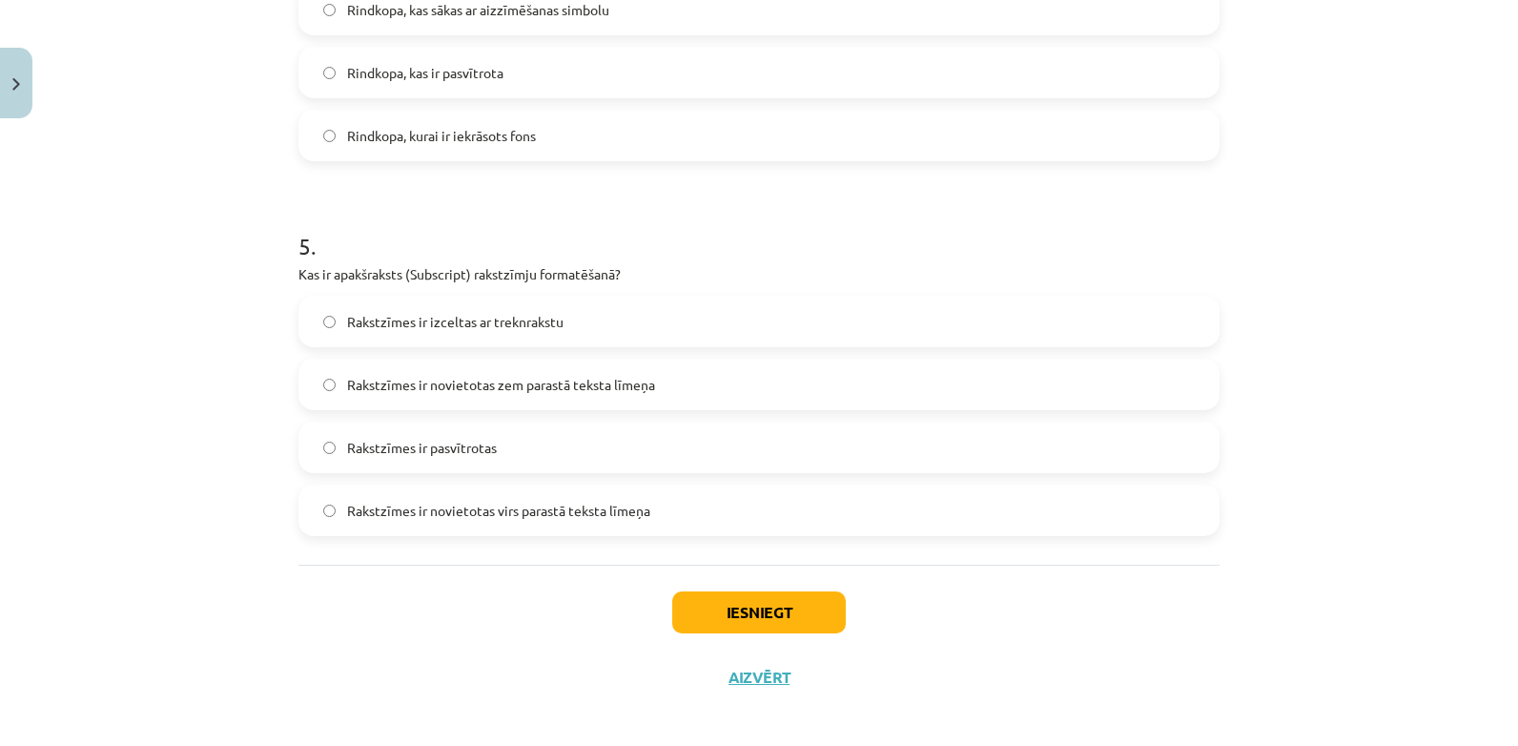
scroll to position [1709, 0]
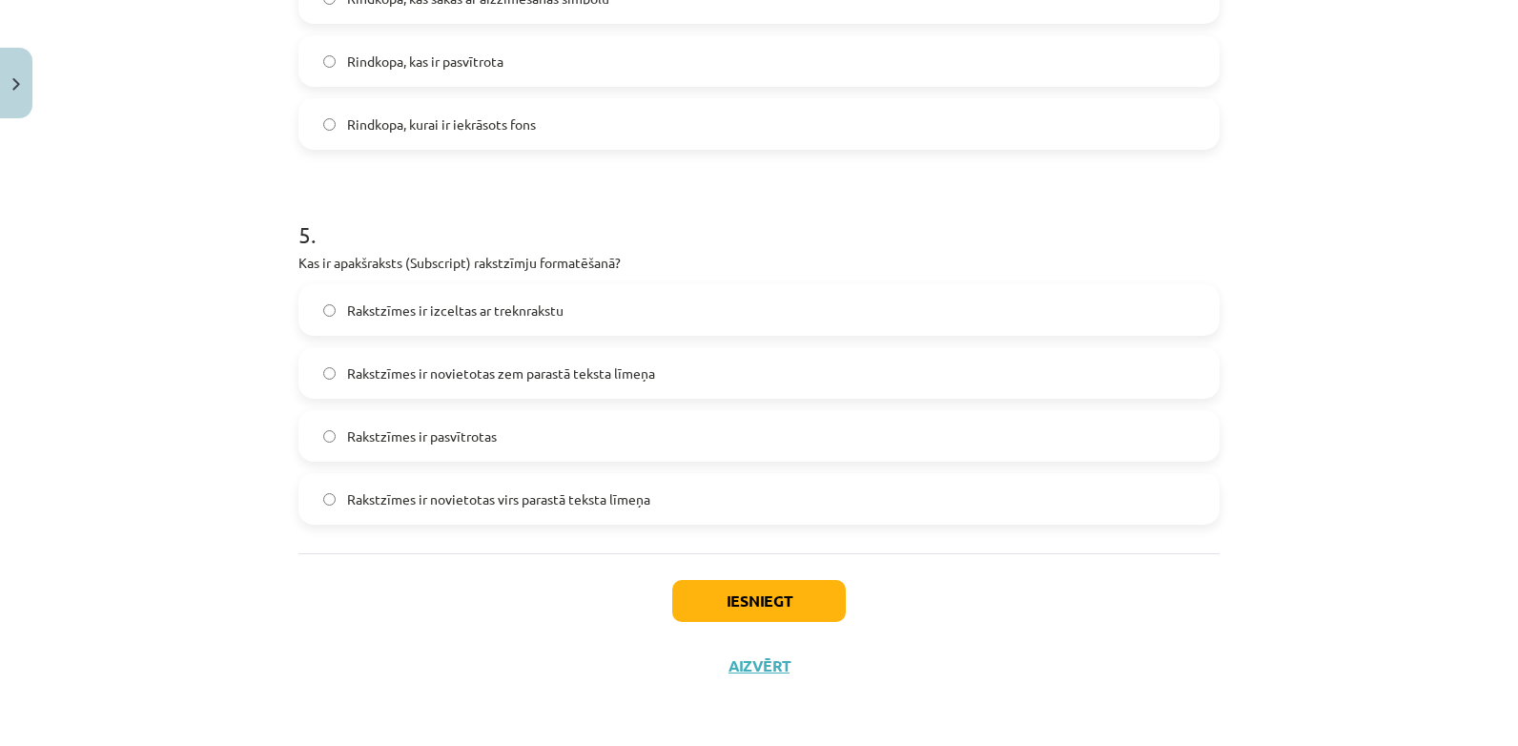
click at [776, 350] on label "Rakstzīmes ir novietotas zem parastā teksta līmeņa" at bounding box center [758, 373] width 917 height 48
click at [779, 587] on button "Iesniegt" at bounding box center [759, 601] width 174 height 42
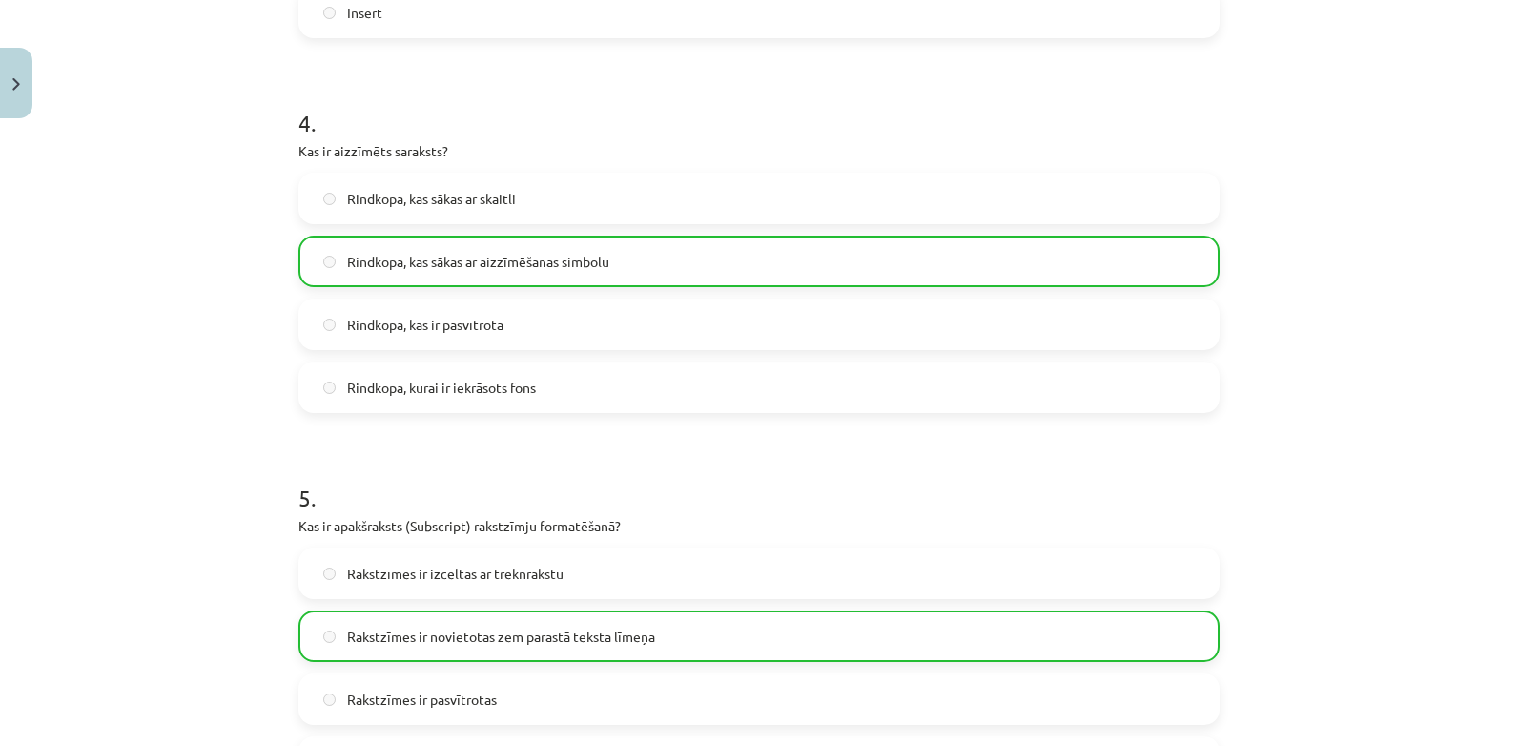
scroll to position [1770, 0]
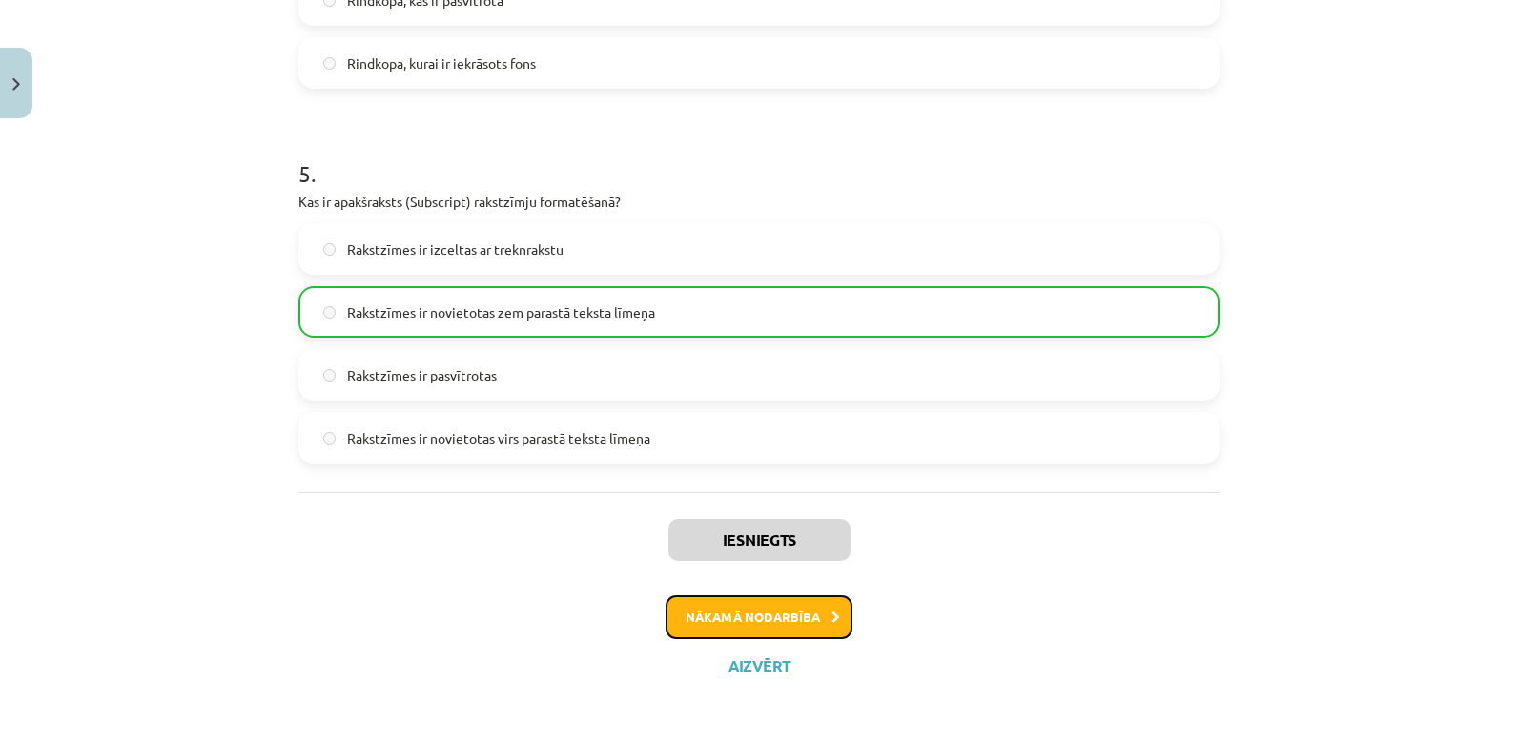
click at [781, 605] on button "Nākamā nodarbība" at bounding box center [759, 617] width 187 height 44
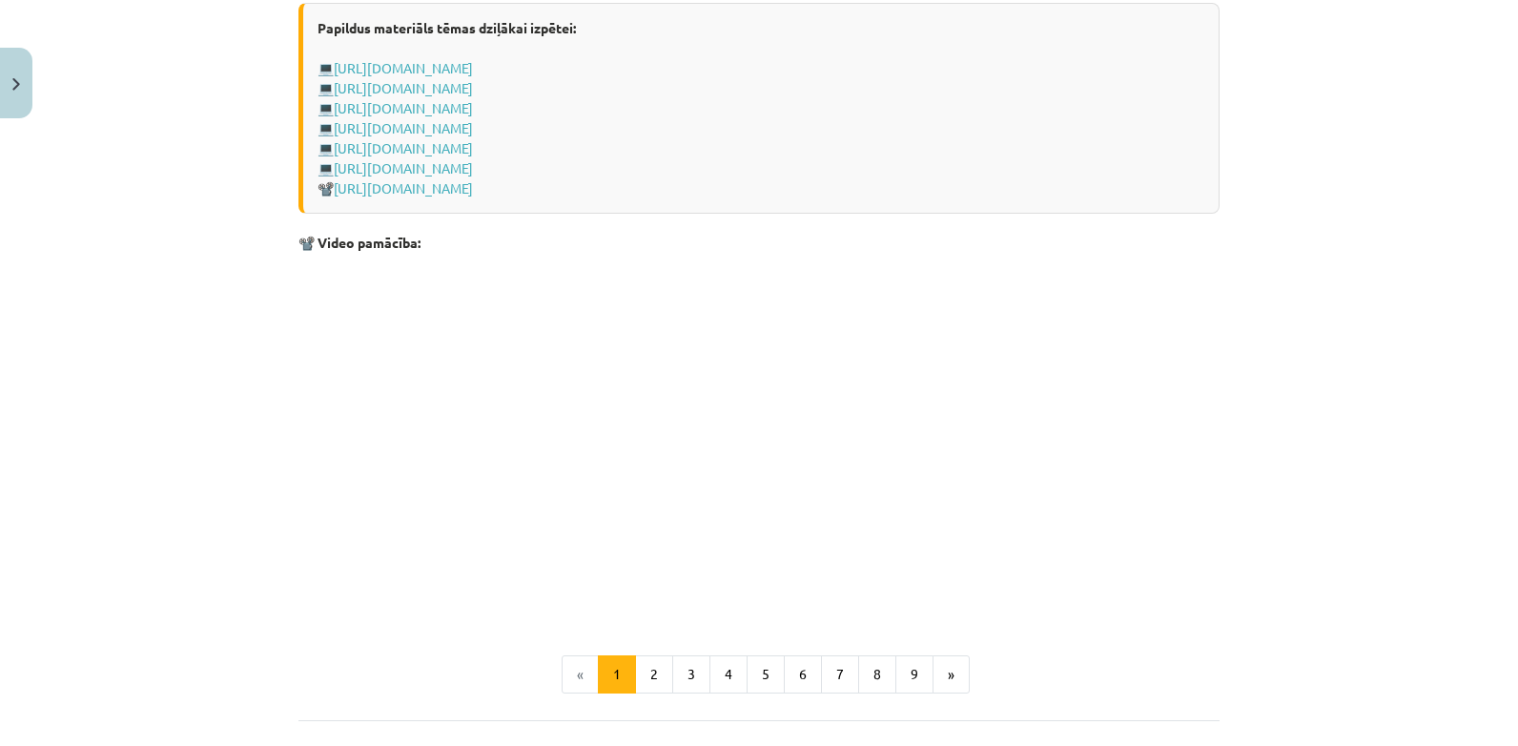
scroll to position [3968, 0]
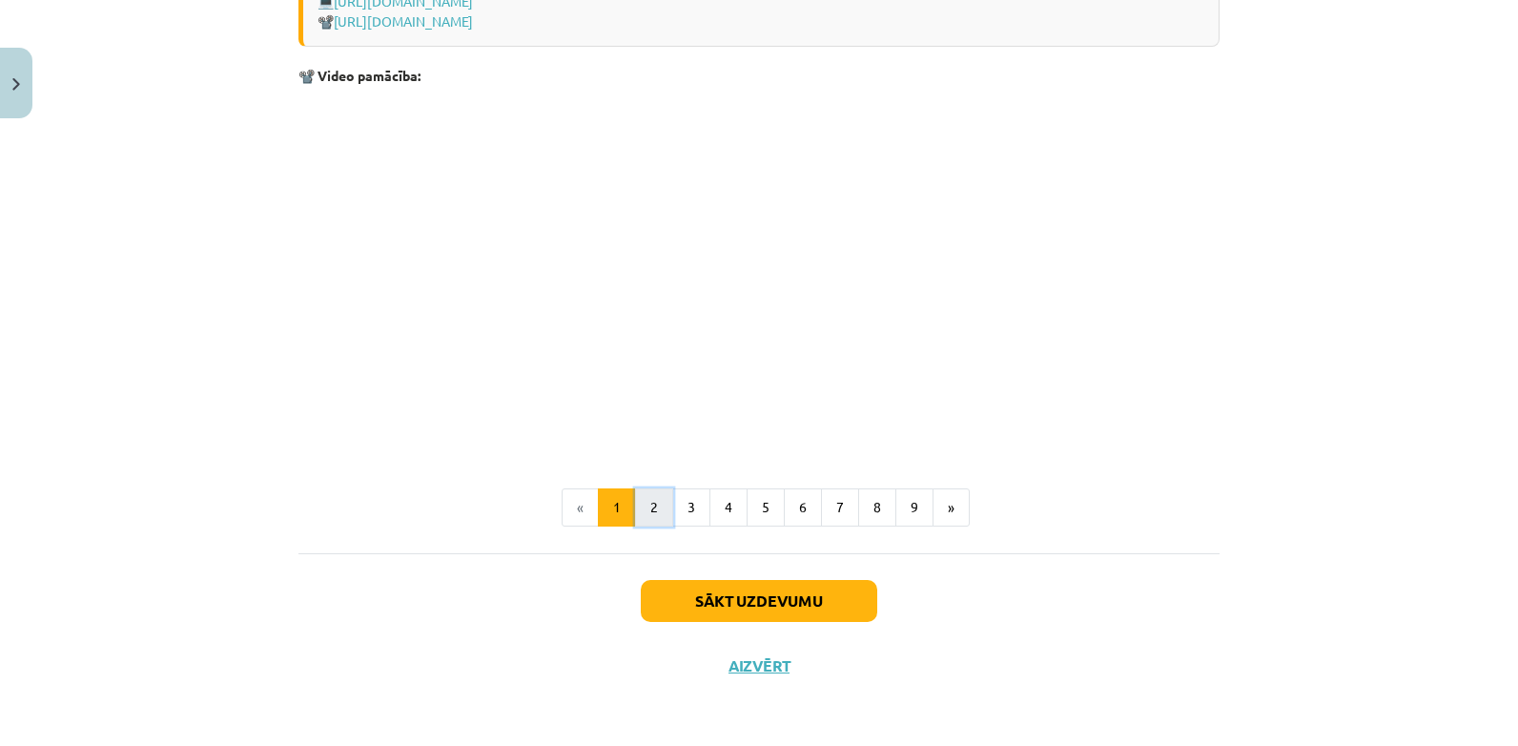
click at [641, 505] on button "2" at bounding box center [654, 507] width 38 height 38
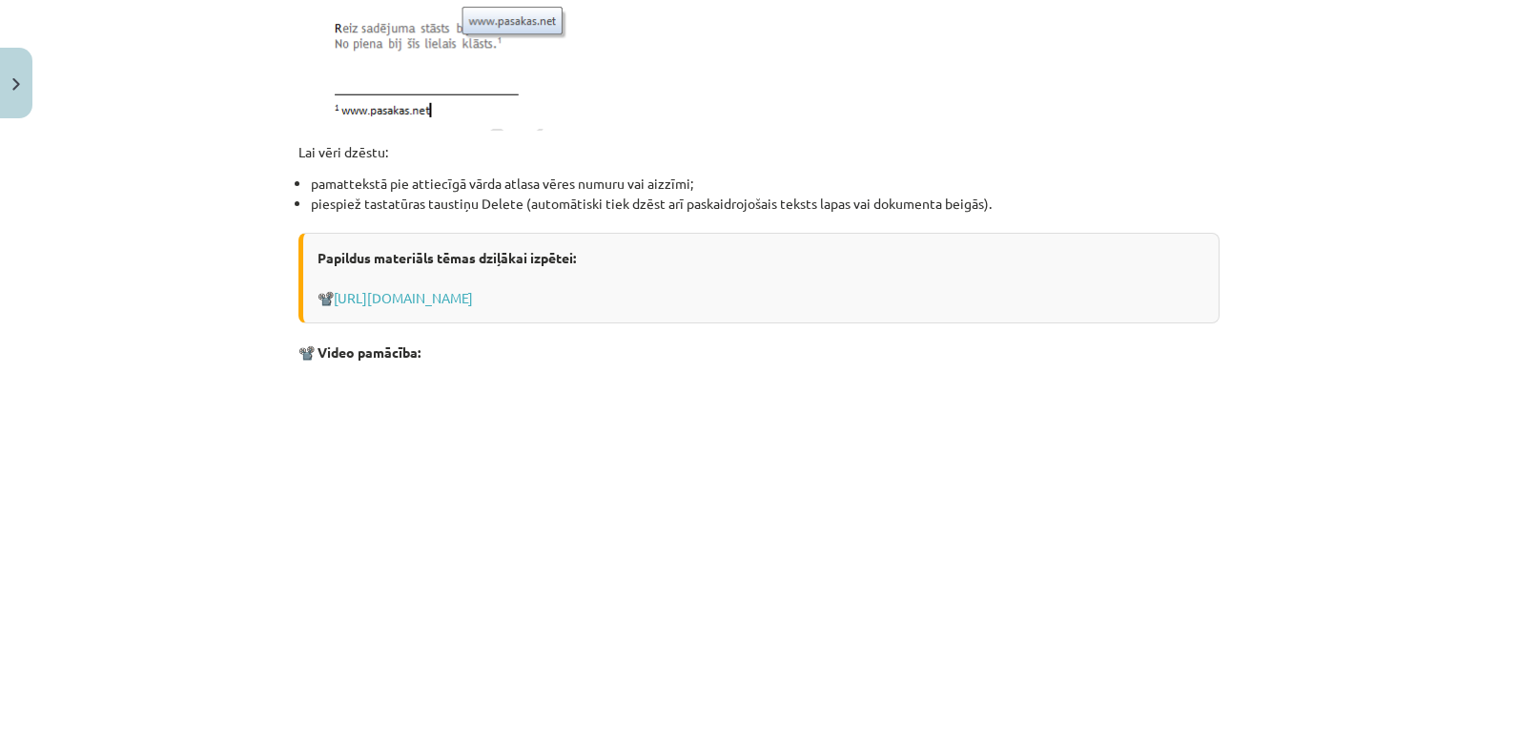
scroll to position [2208, 0]
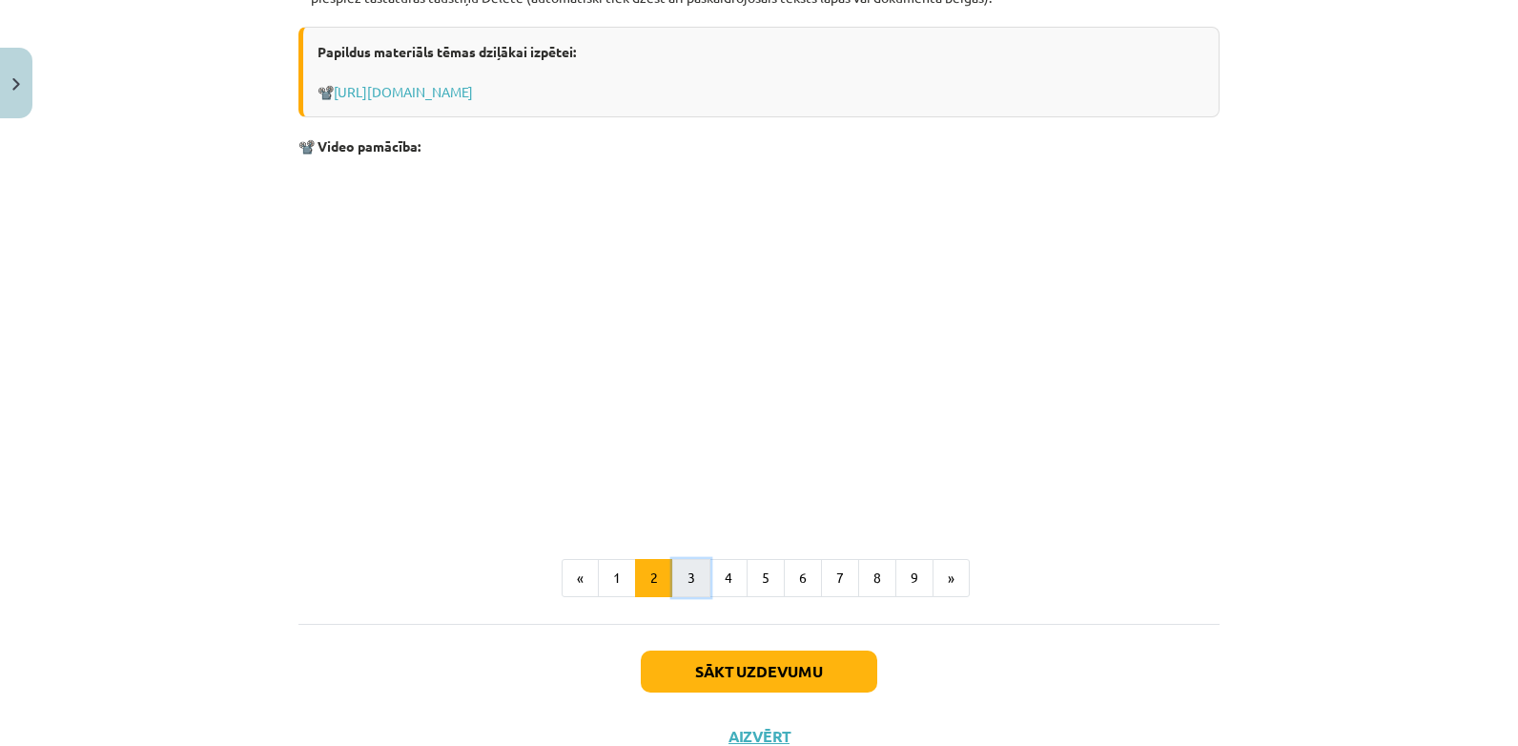
click at [688, 576] on button "3" at bounding box center [691, 578] width 38 height 38
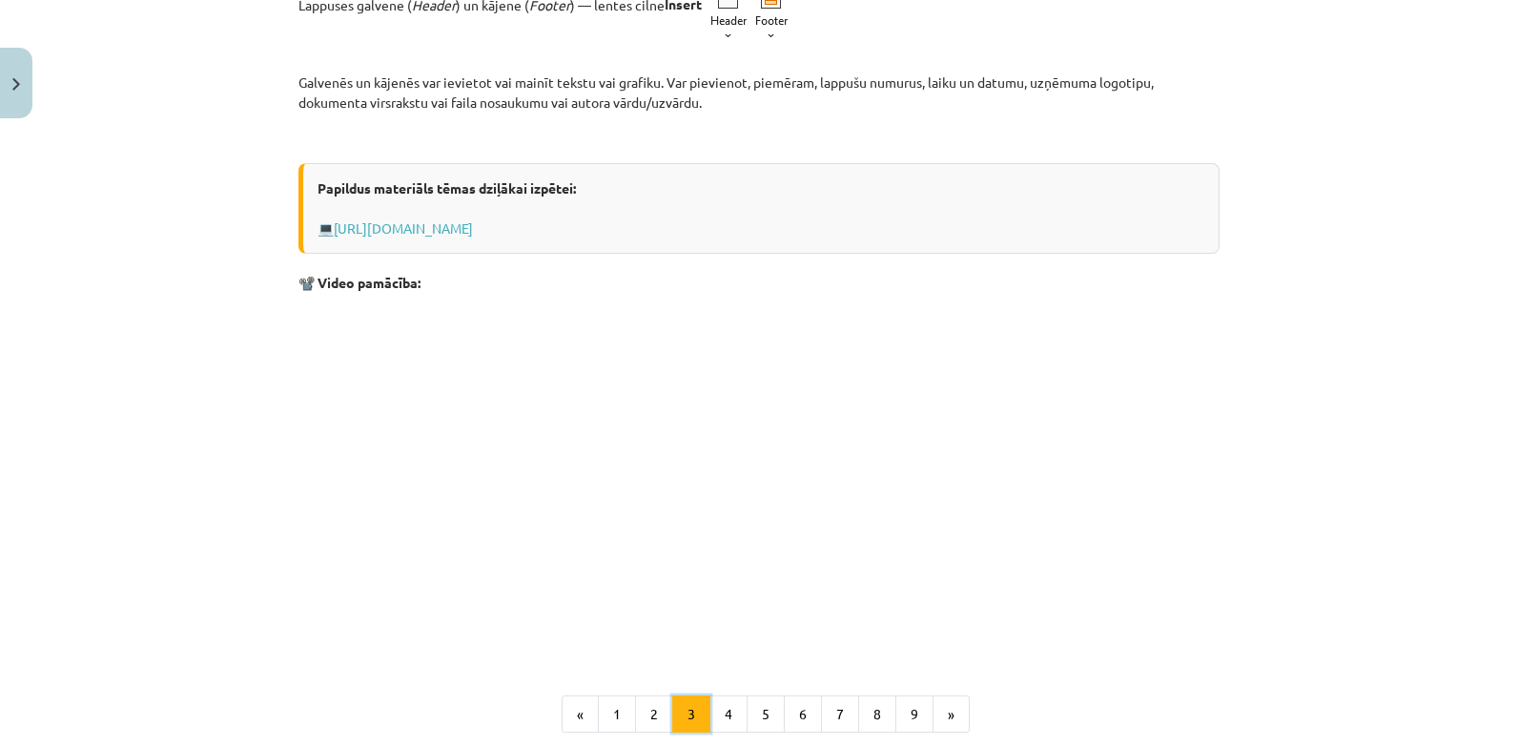
scroll to position [341, 0]
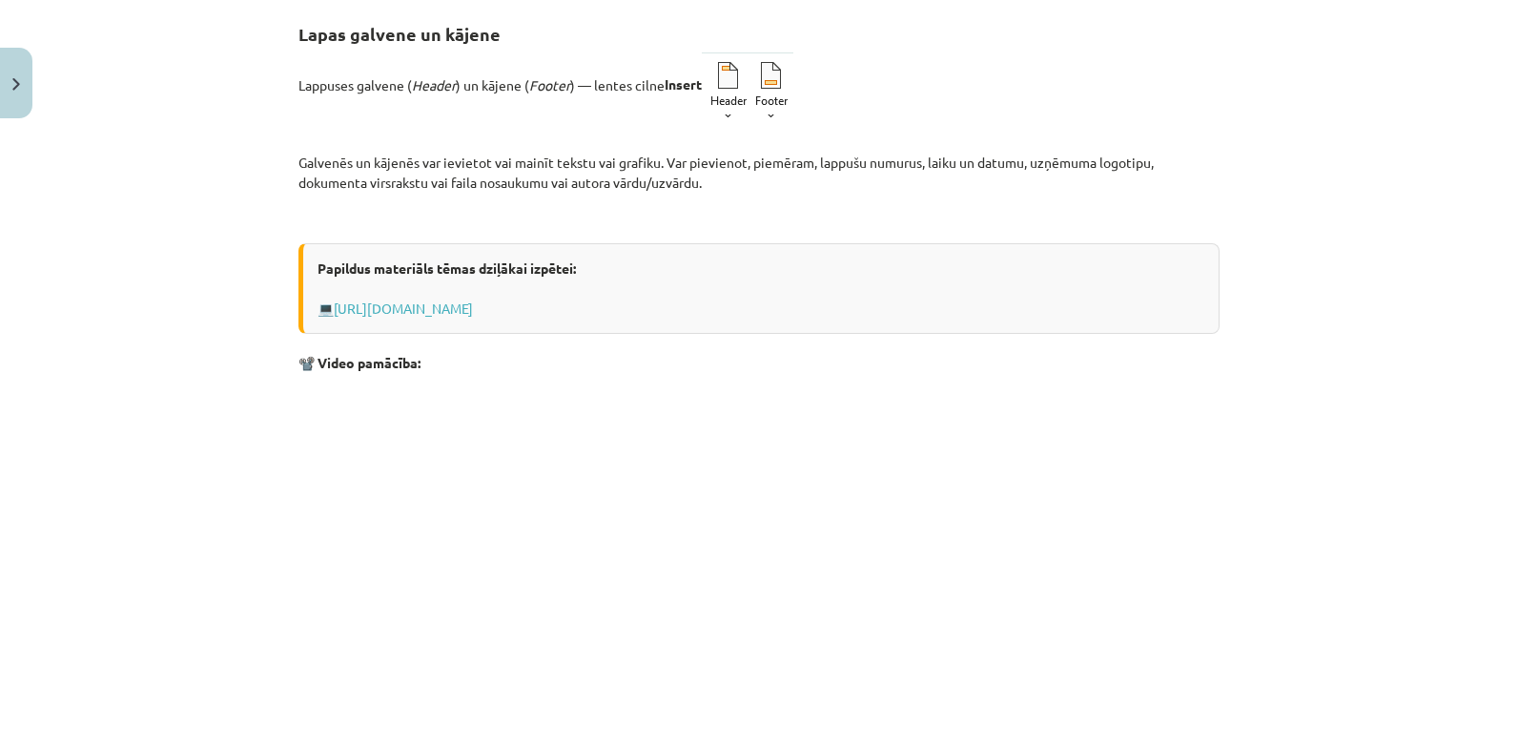
drag, startPoint x: 1503, startPoint y: 274, endPoint x: 1498, endPoint y: 324, distance: 50.8
click at [1498, 324] on div "Mācību tēma: Datorikas - 10. klases 1. ieskaites mācību materiāls #10 9. tēma –…" at bounding box center [759, 373] width 1518 height 746
drag, startPoint x: 1498, startPoint y: 324, endPoint x: 1392, endPoint y: 55, distance: 289.0
click at [1392, 55] on div "Mācību tēma: Datorikas - 10. klases 1. ieskaites mācību materiāls #10 9. tēma –…" at bounding box center [759, 373] width 1518 height 746
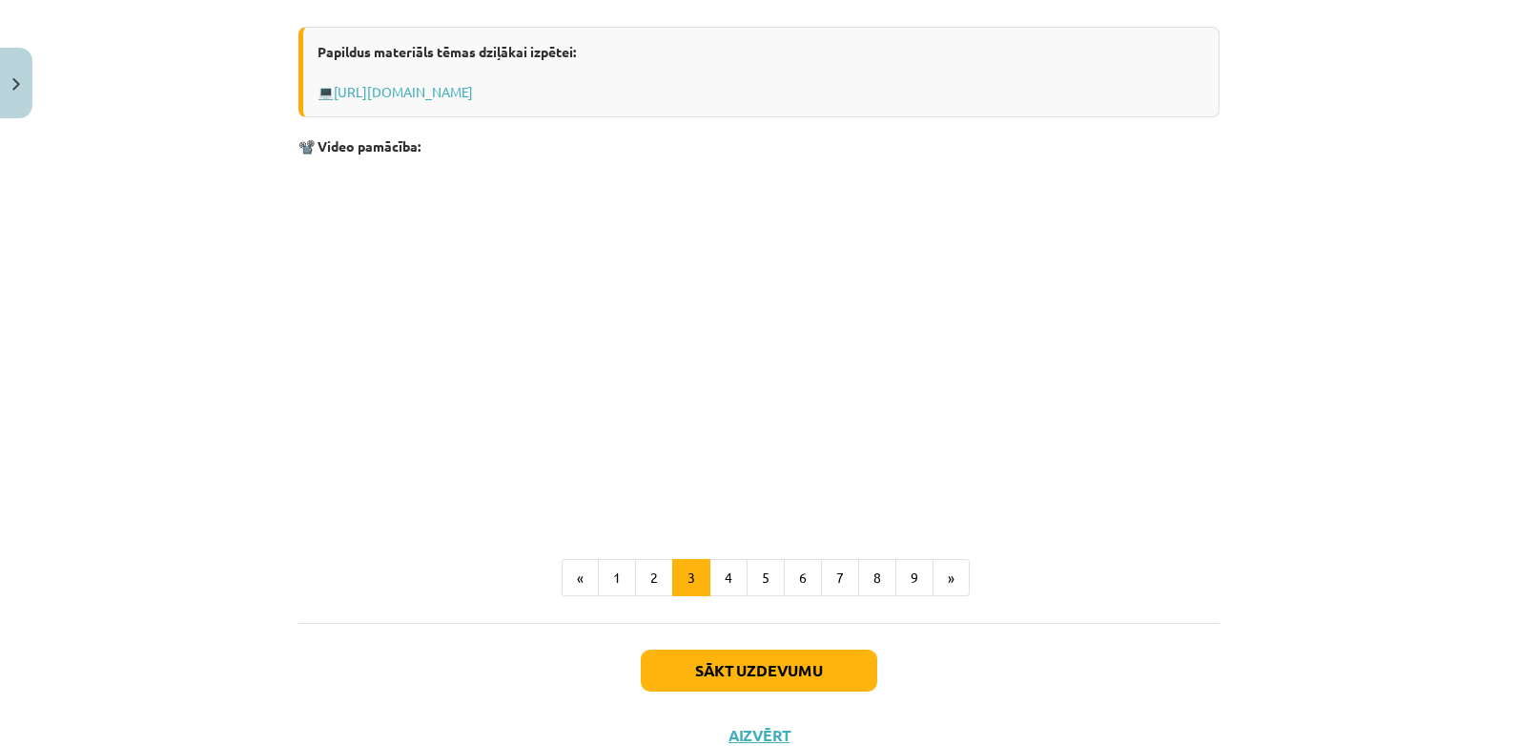
scroll to position [628, 0]
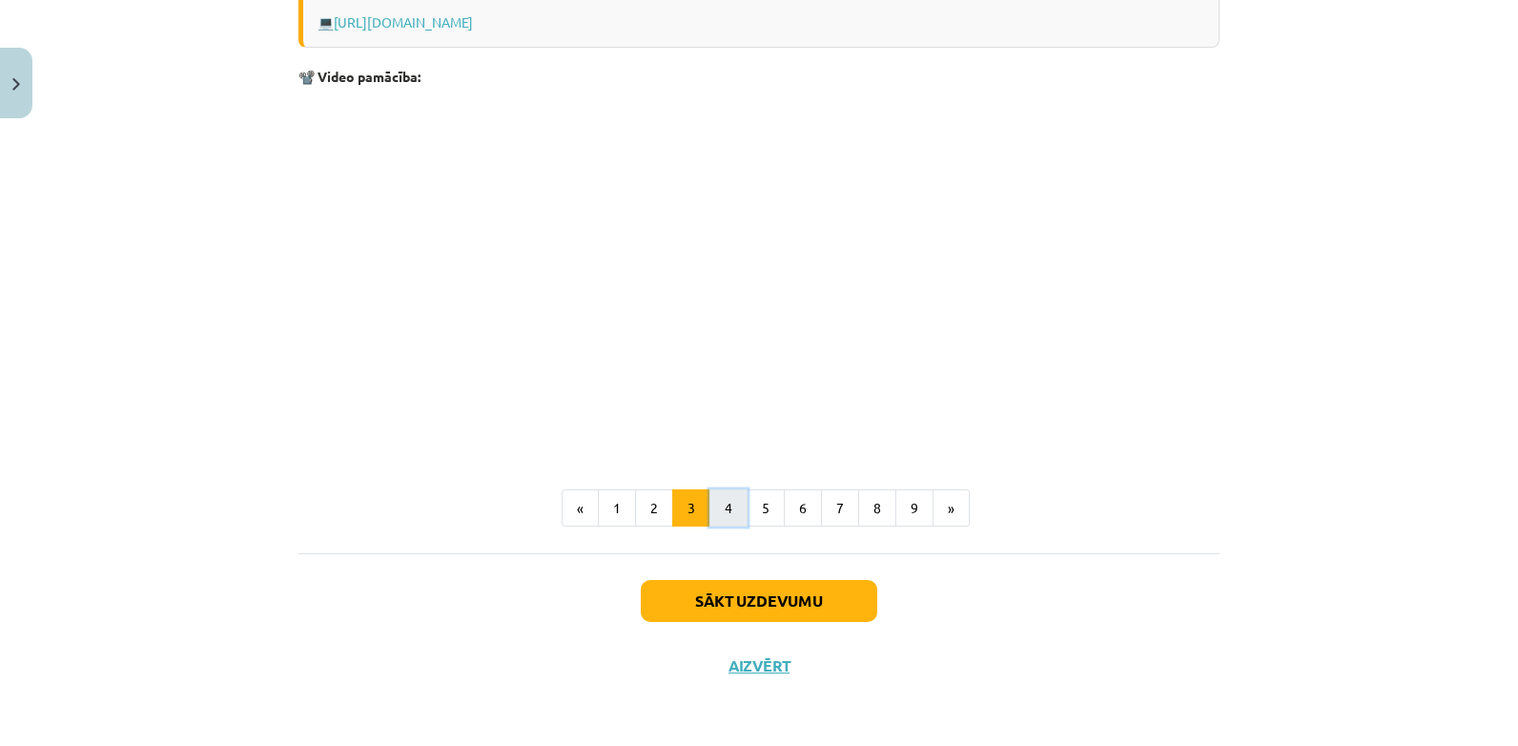
click at [724, 500] on button "4" at bounding box center [728, 508] width 38 height 38
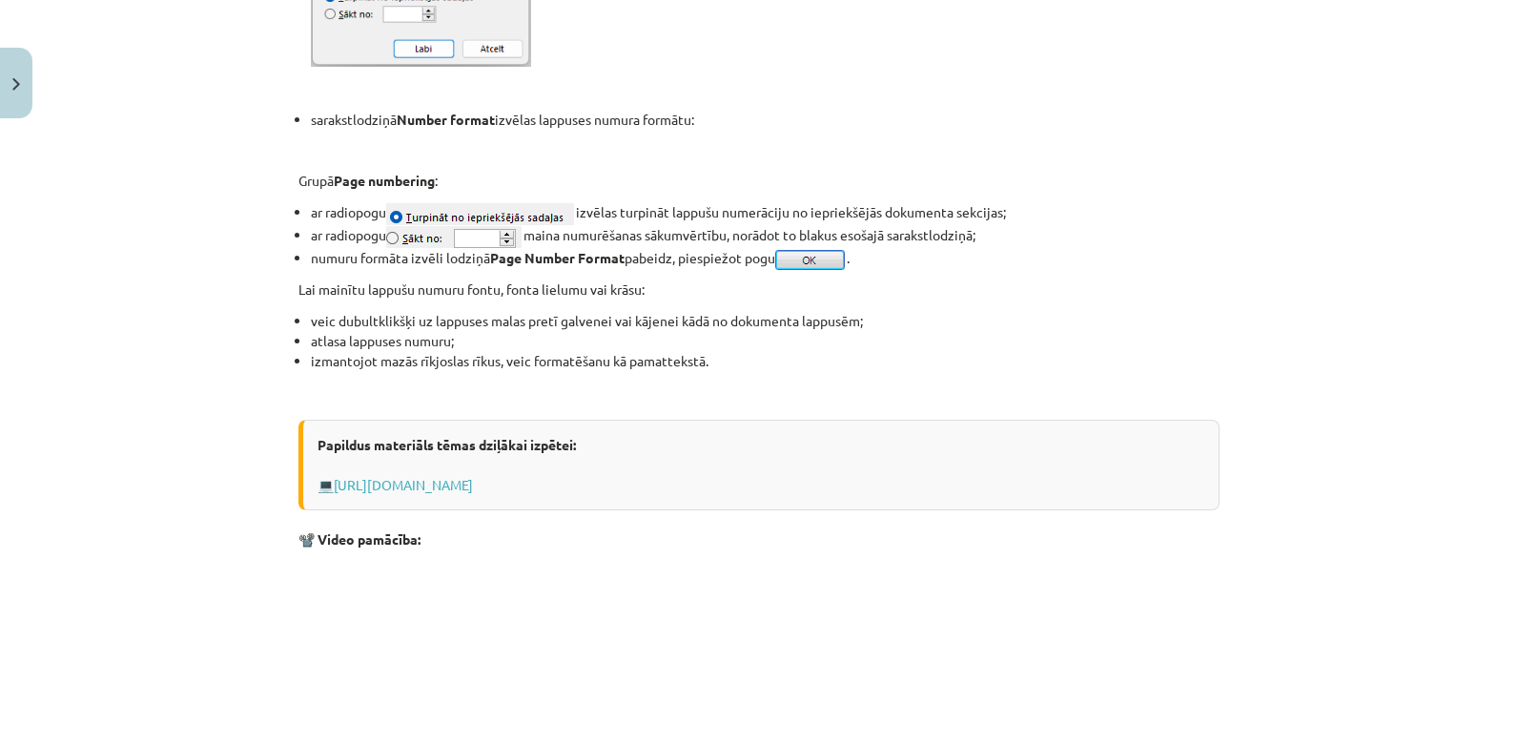
scroll to position [1742, 0]
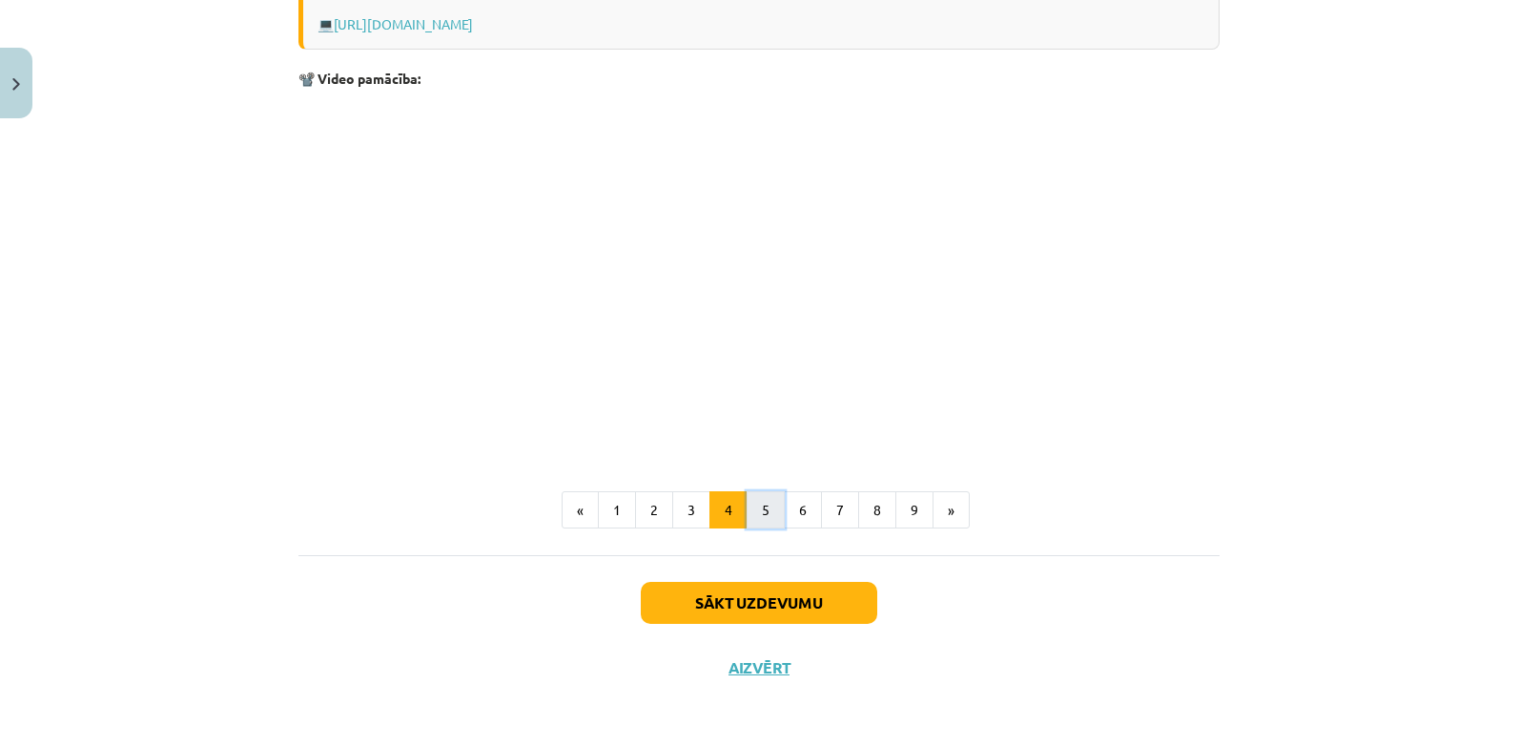
click at [747, 497] on button "5" at bounding box center [766, 510] width 38 height 38
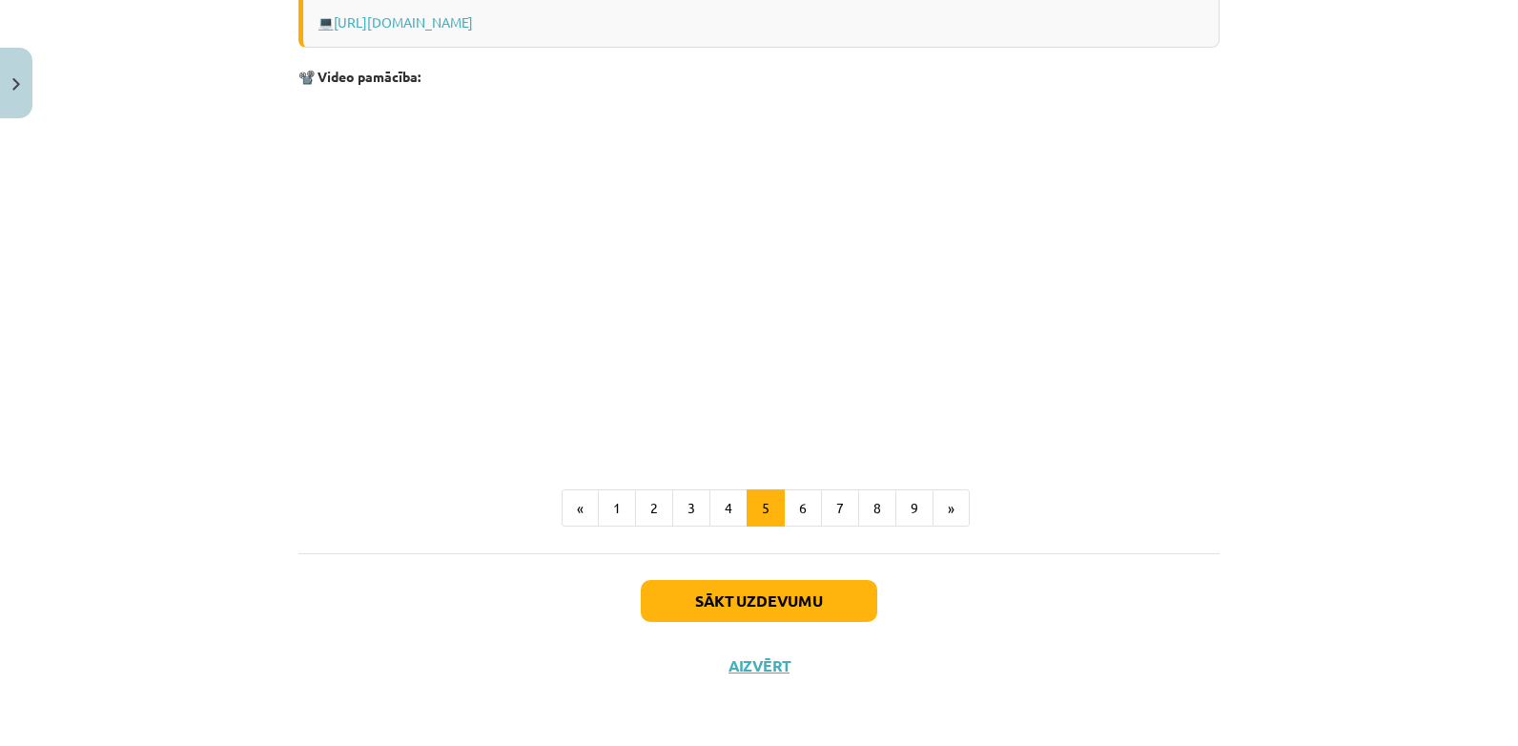
scroll to position [1144, 0]
click at [799, 503] on button "6" at bounding box center [803, 508] width 38 height 38
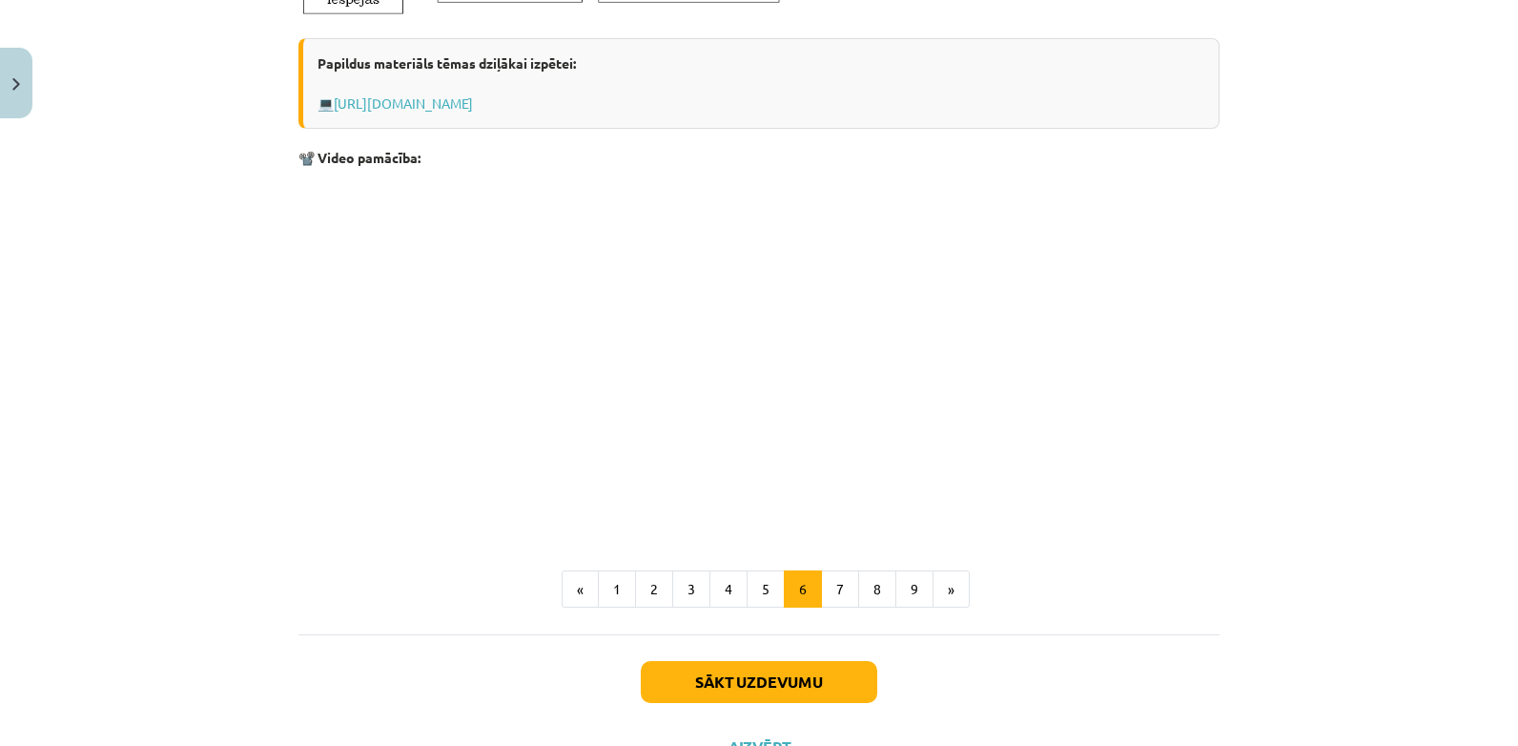
scroll to position [1003, 0]
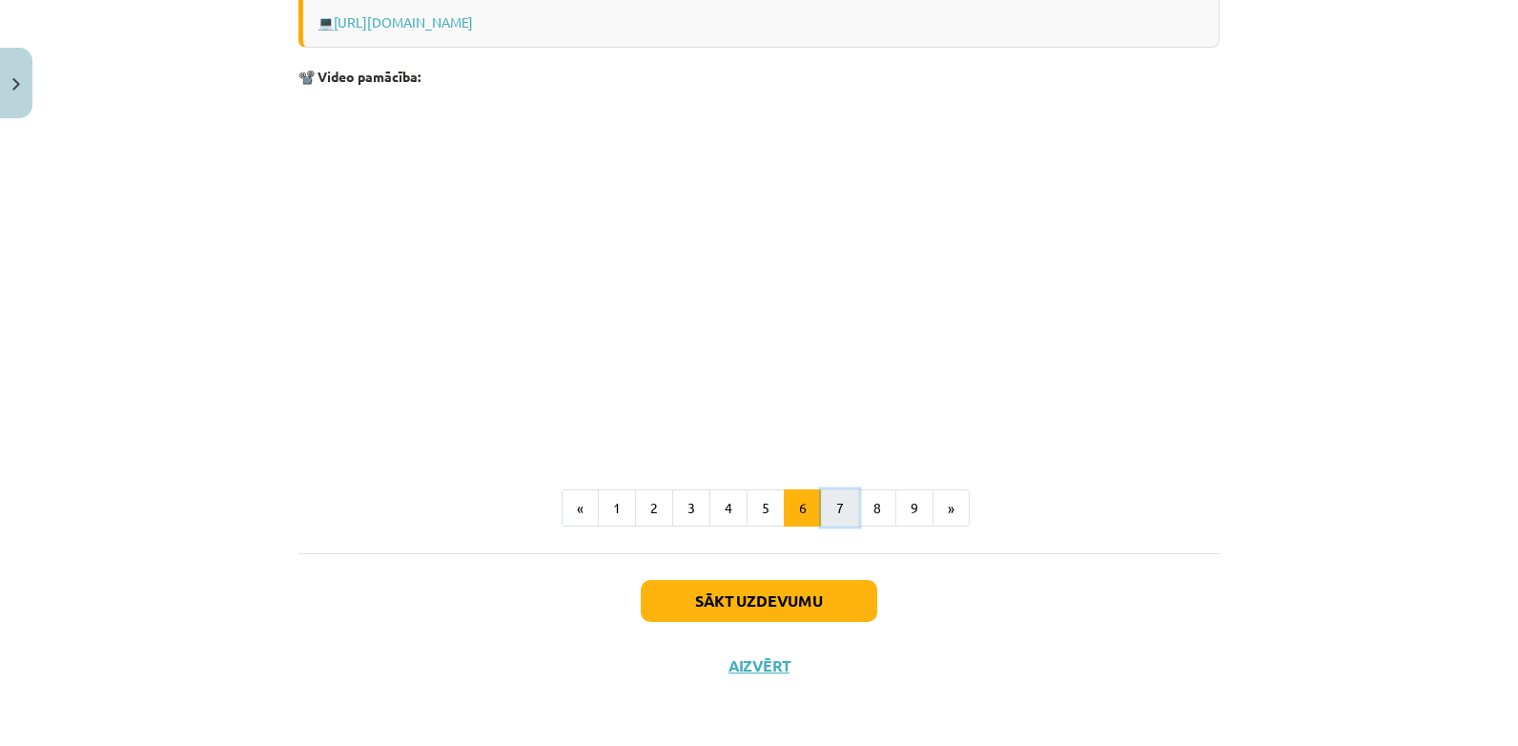
click at [831, 515] on button "7" at bounding box center [840, 508] width 38 height 38
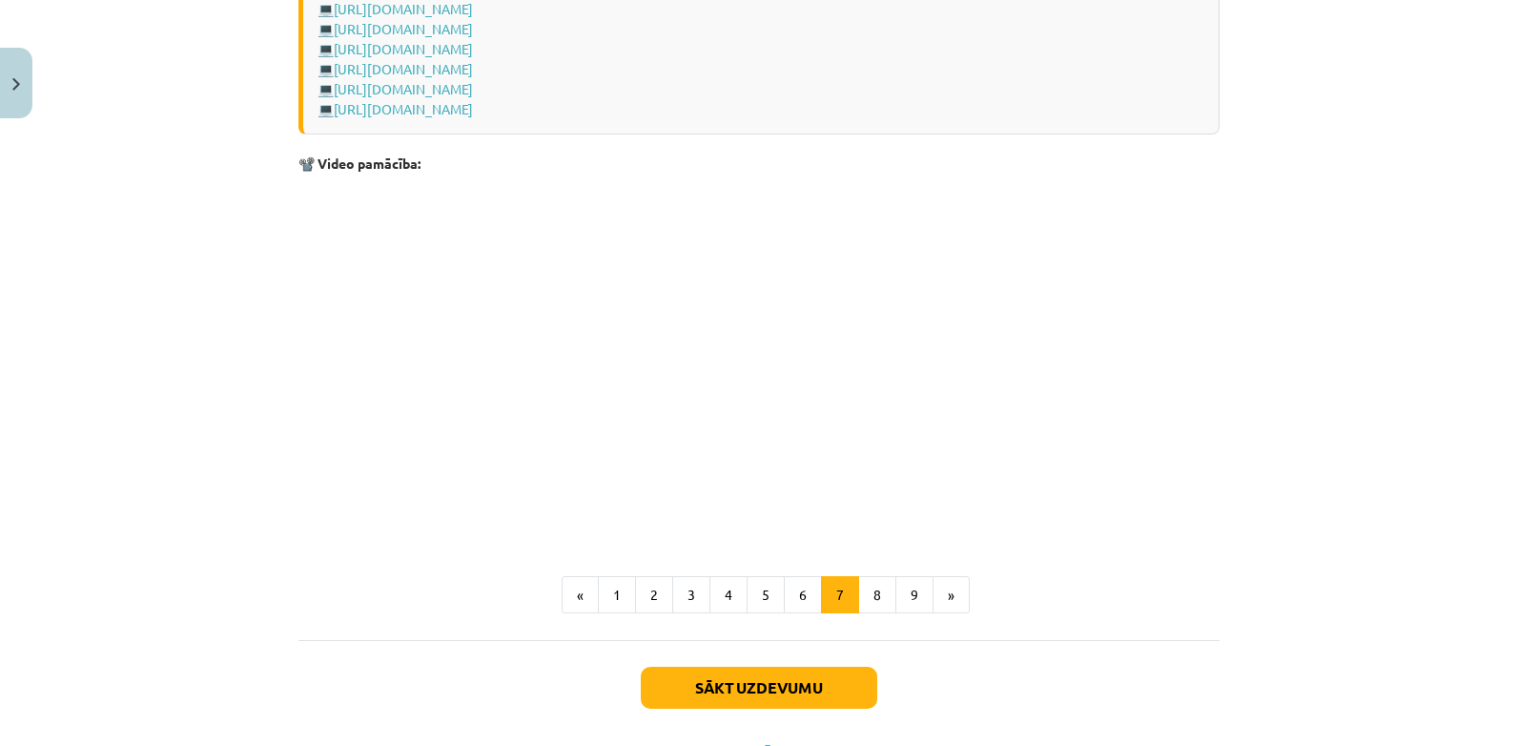
scroll to position [1596, 0]
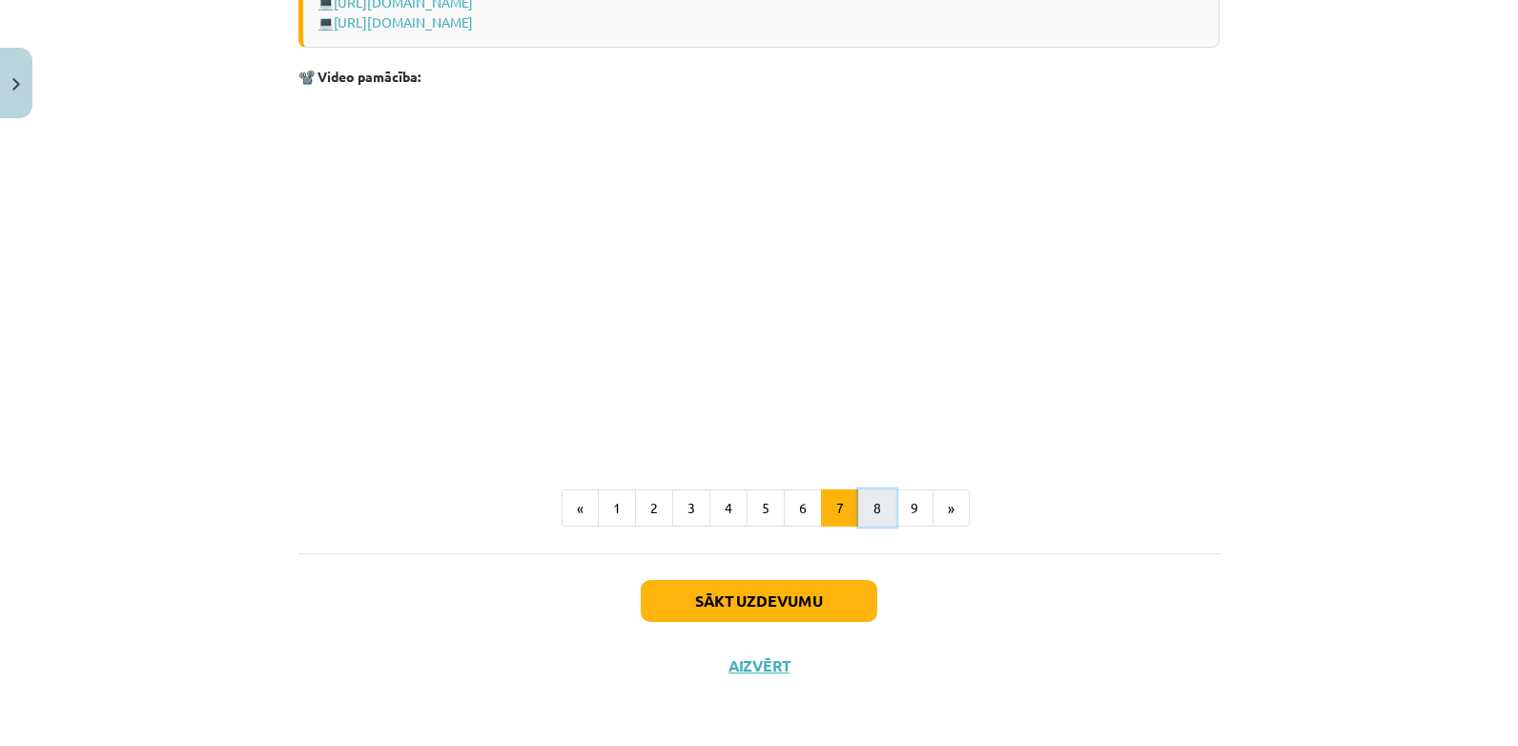
click at [871, 511] on button "8" at bounding box center [877, 508] width 38 height 38
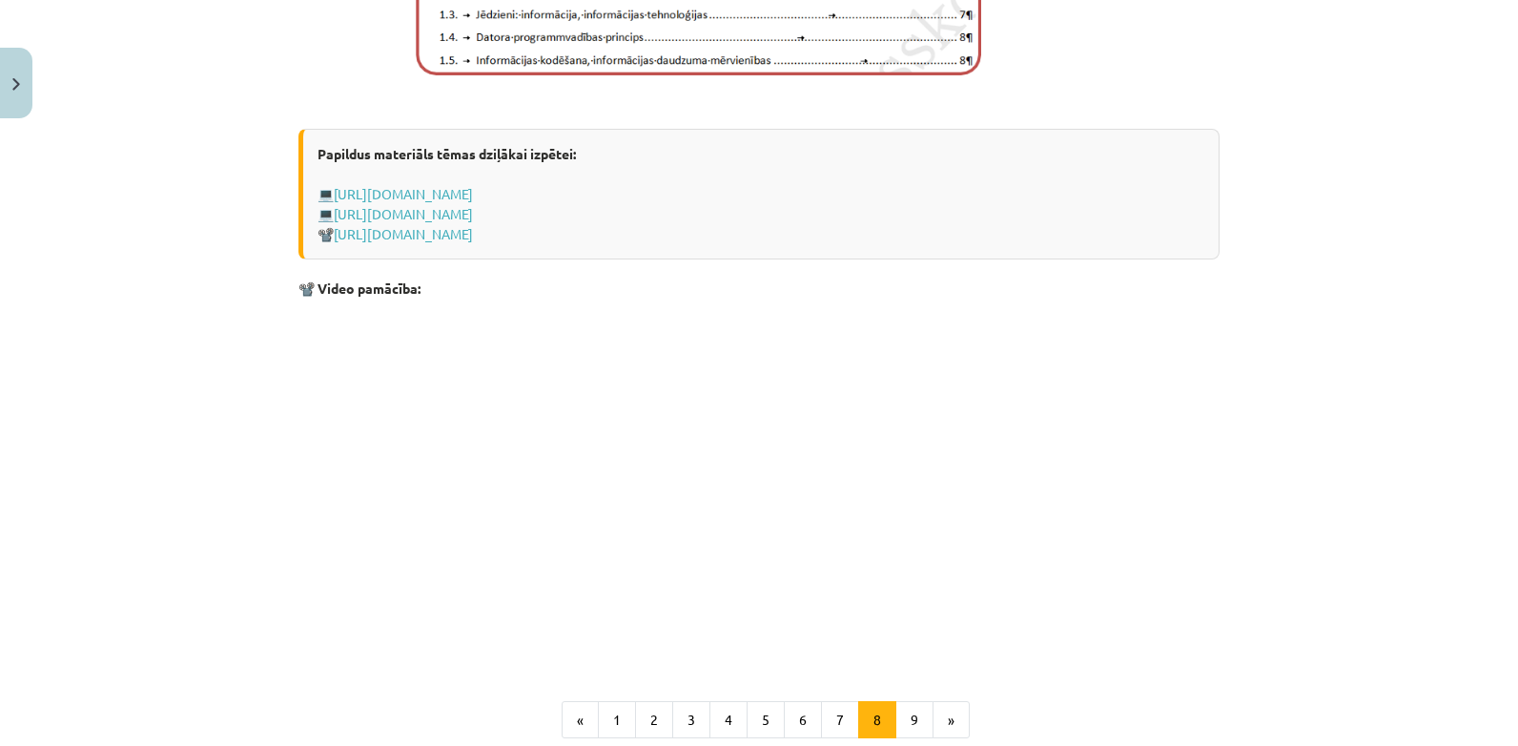
scroll to position [1409, 0]
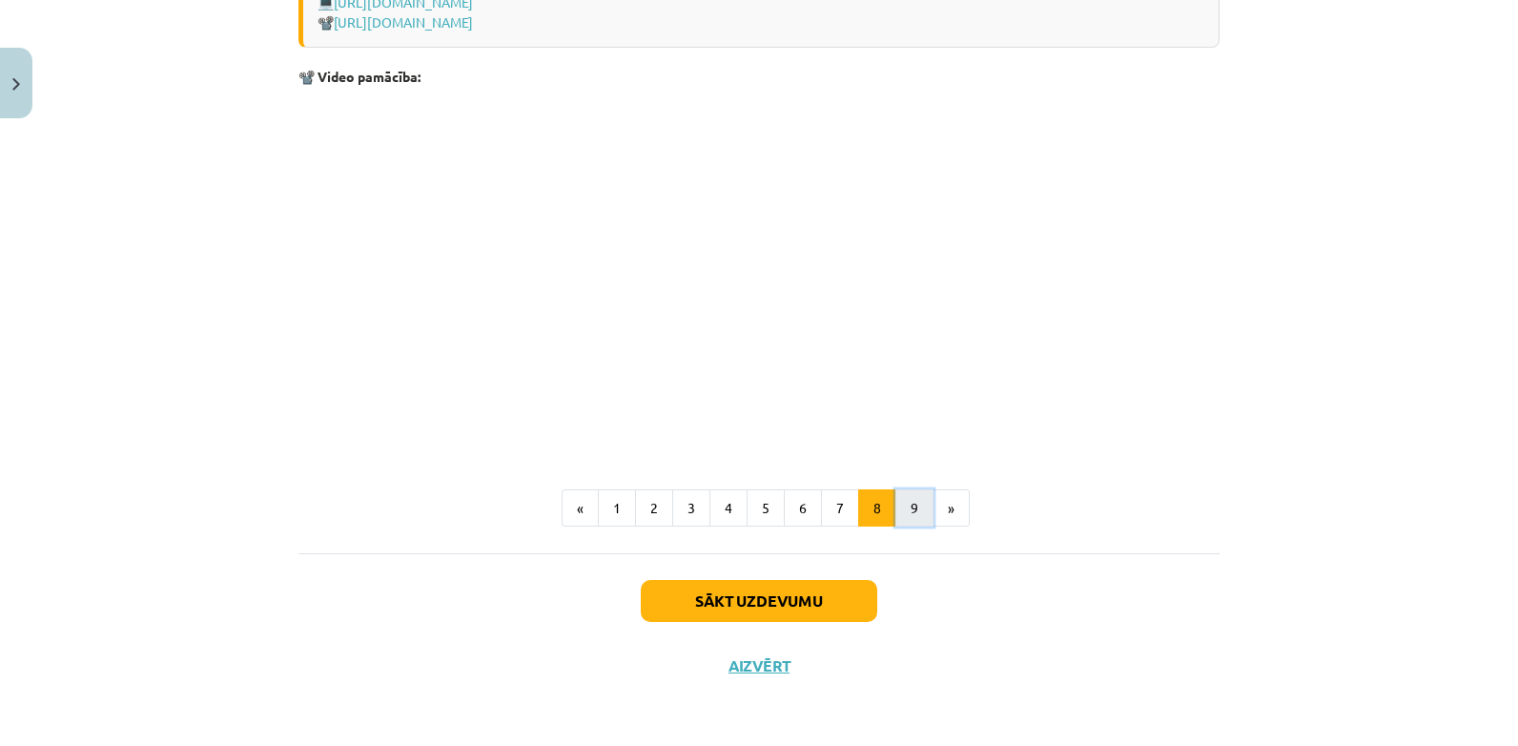
click at [907, 504] on button "9" at bounding box center [914, 508] width 38 height 38
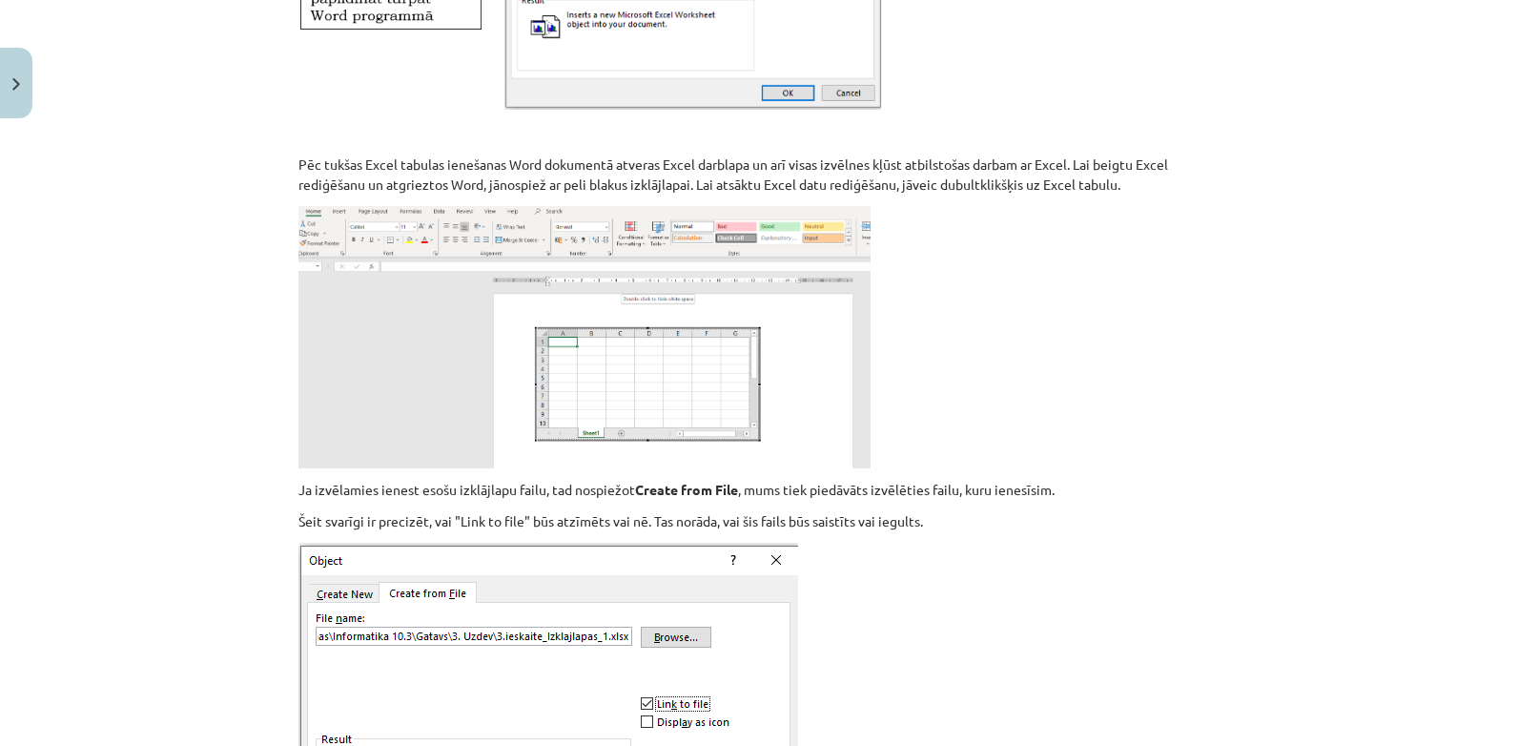
scroll to position [2327, 0]
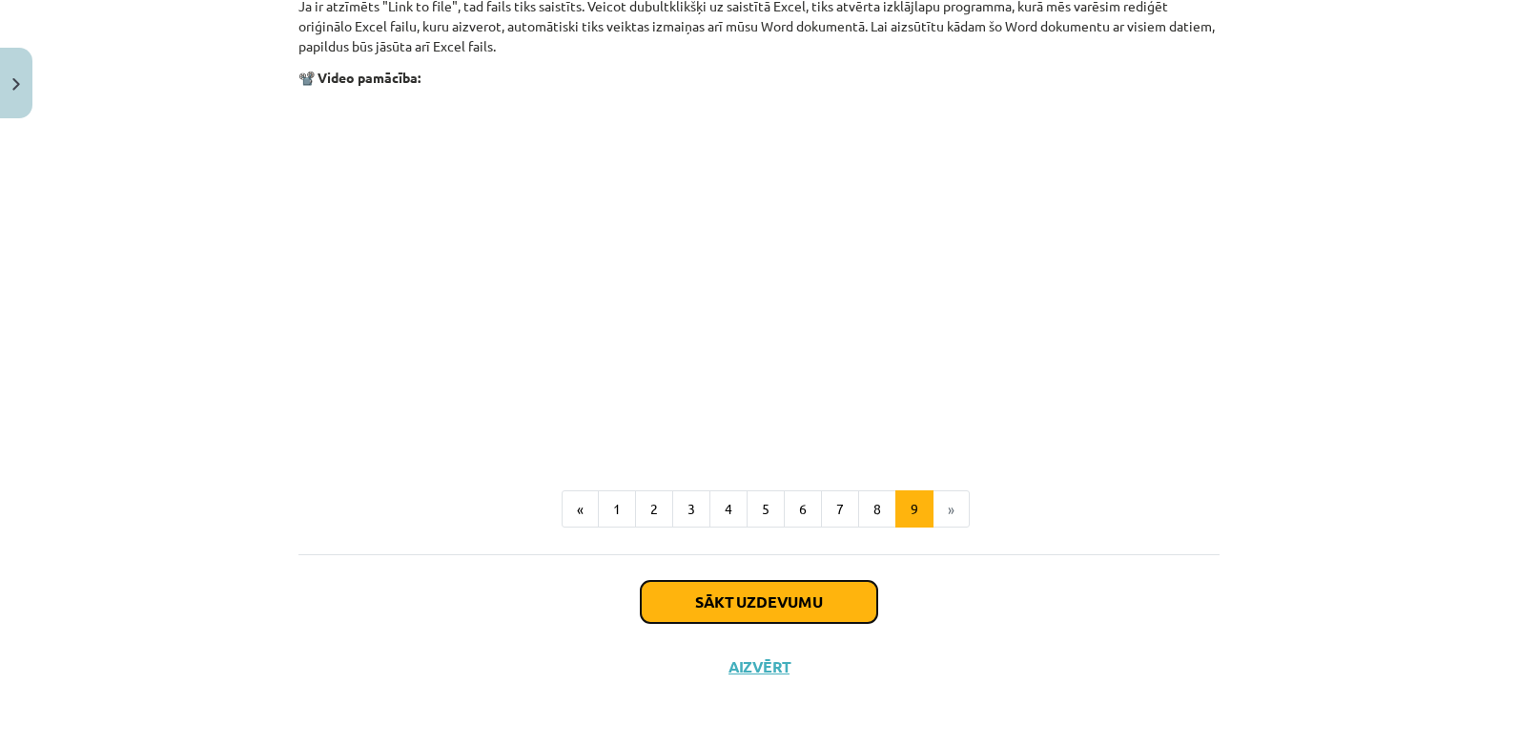
click at [748, 607] on button "Sākt uzdevumu" at bounding box center [759, 602] width 236 height 42
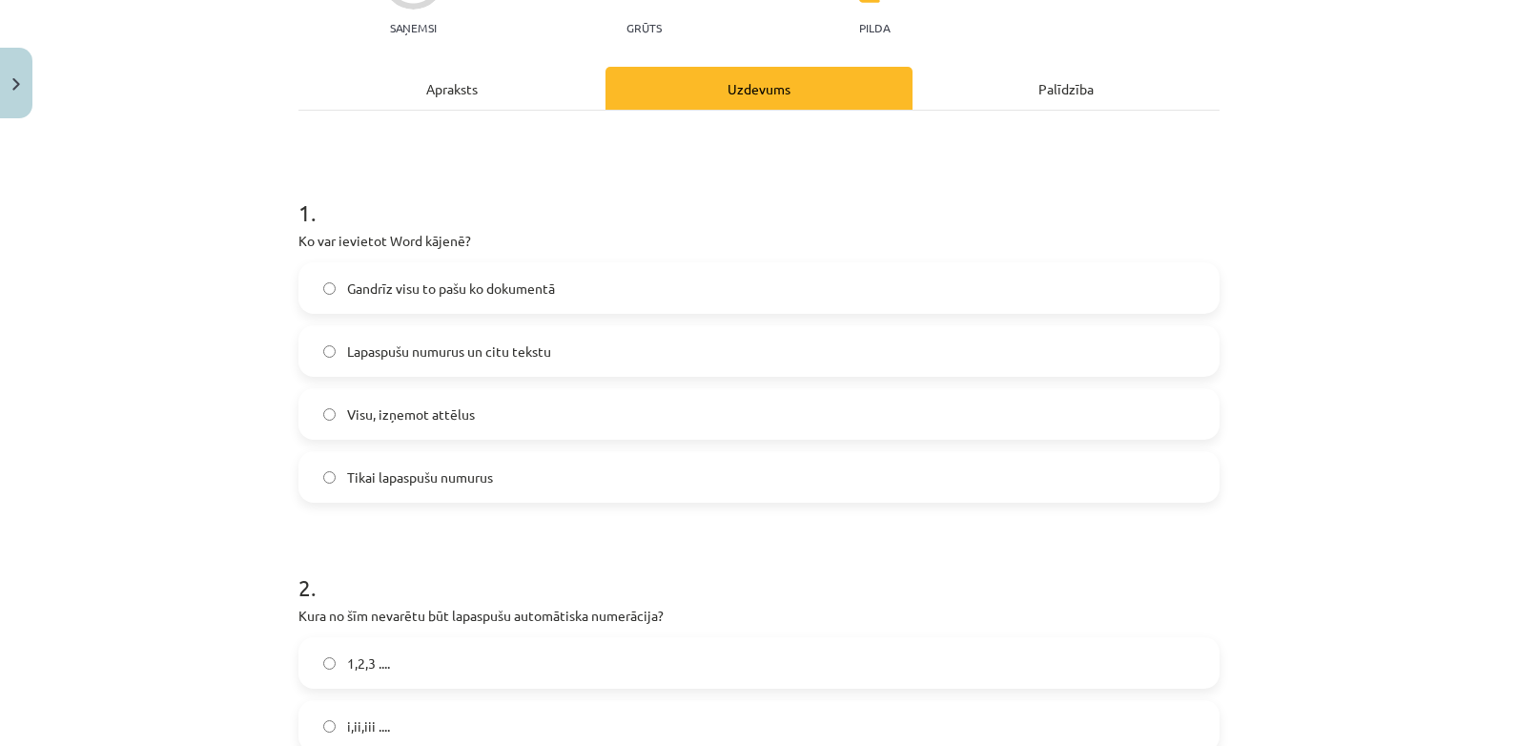
scroll to position [222, 0]
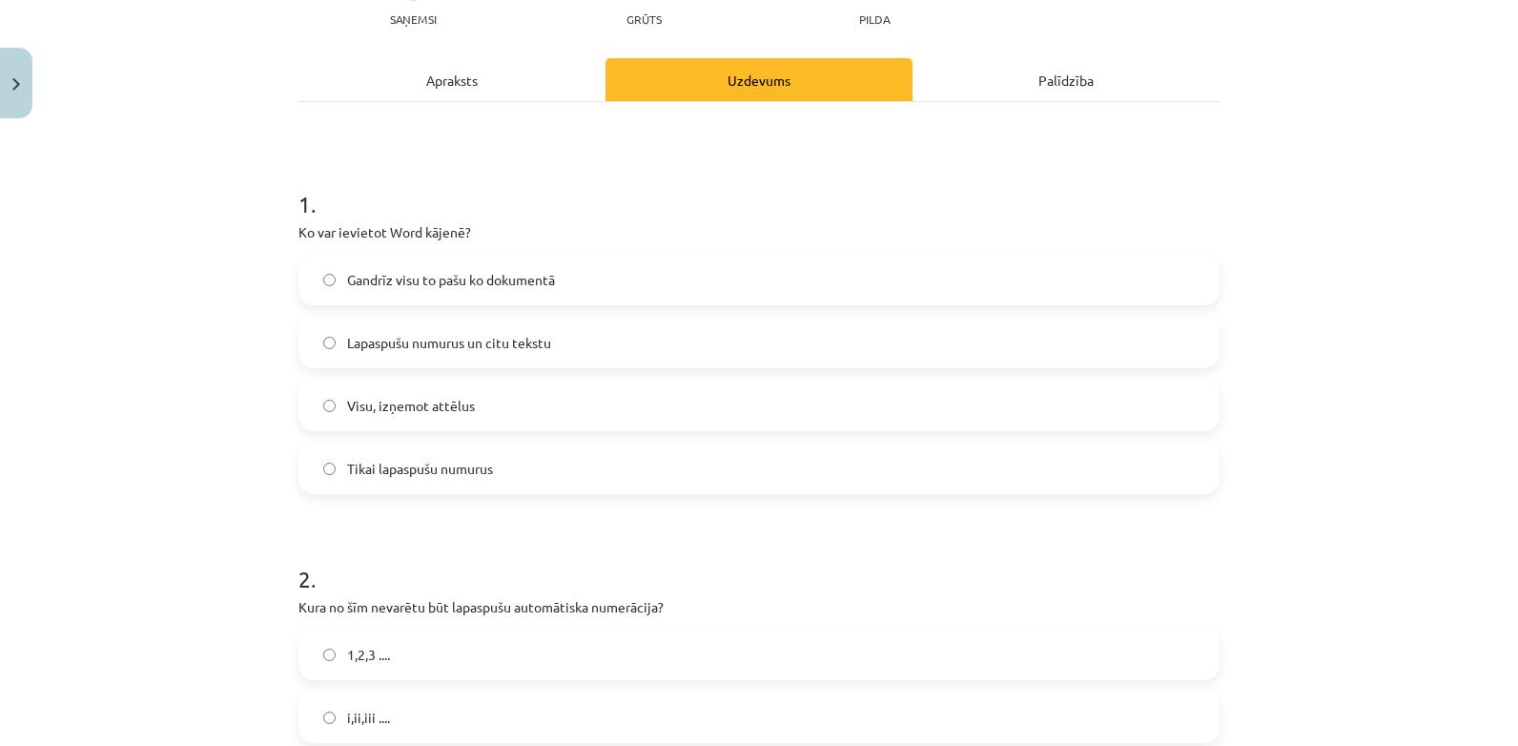
click at [524, 341] on span "Lapaspušu numurus un citu tekstu" at bounding box center [449, 343] width 204 height 20
click at [438, 284] on span "Gandrīz visu to pašu ko dokumentā" at bounding box center [451, 280] width 208 height 20
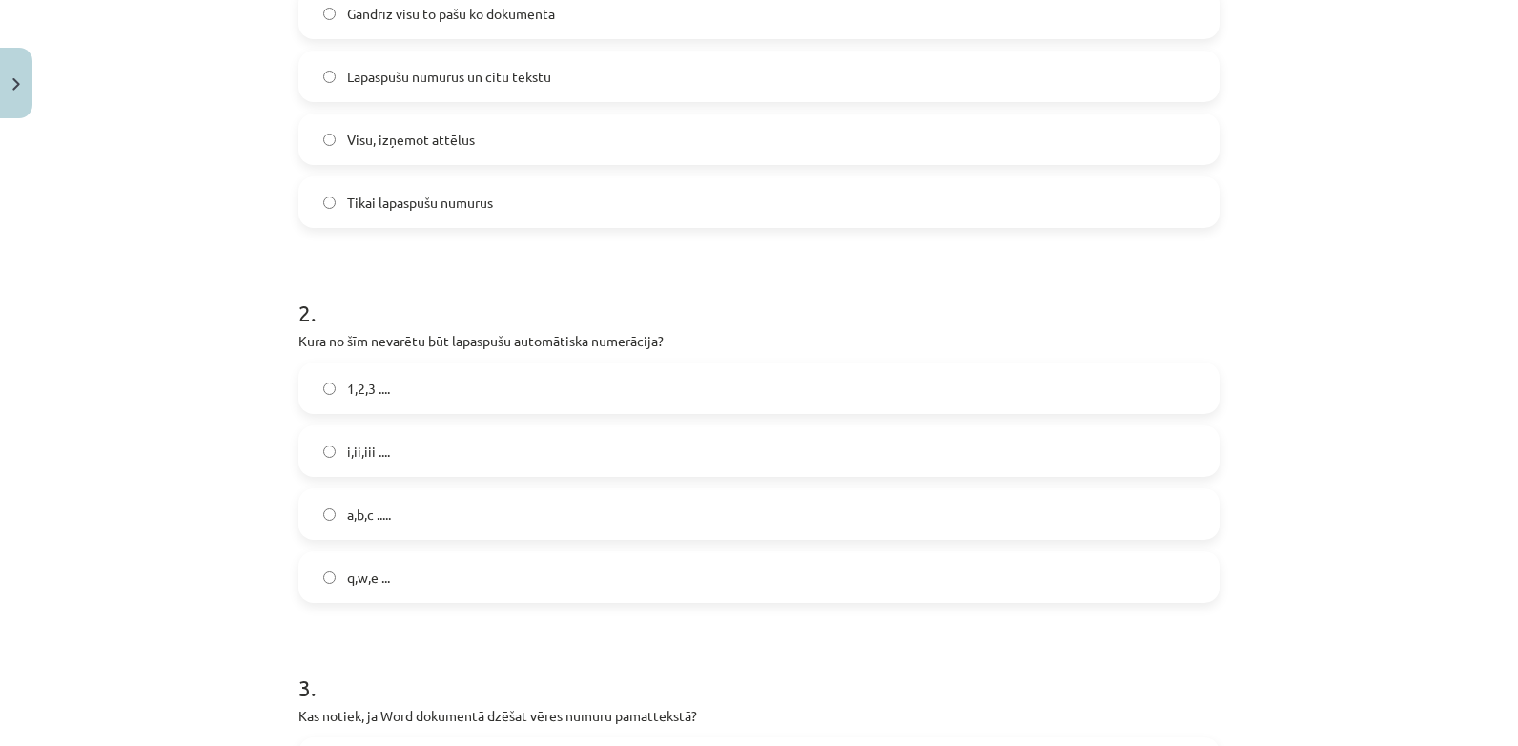
scroll to position [484, 0]
click at [1138, 126] on label "Visu, izņemot attēlus" at bounding box center [758, 143] width 917 height 48
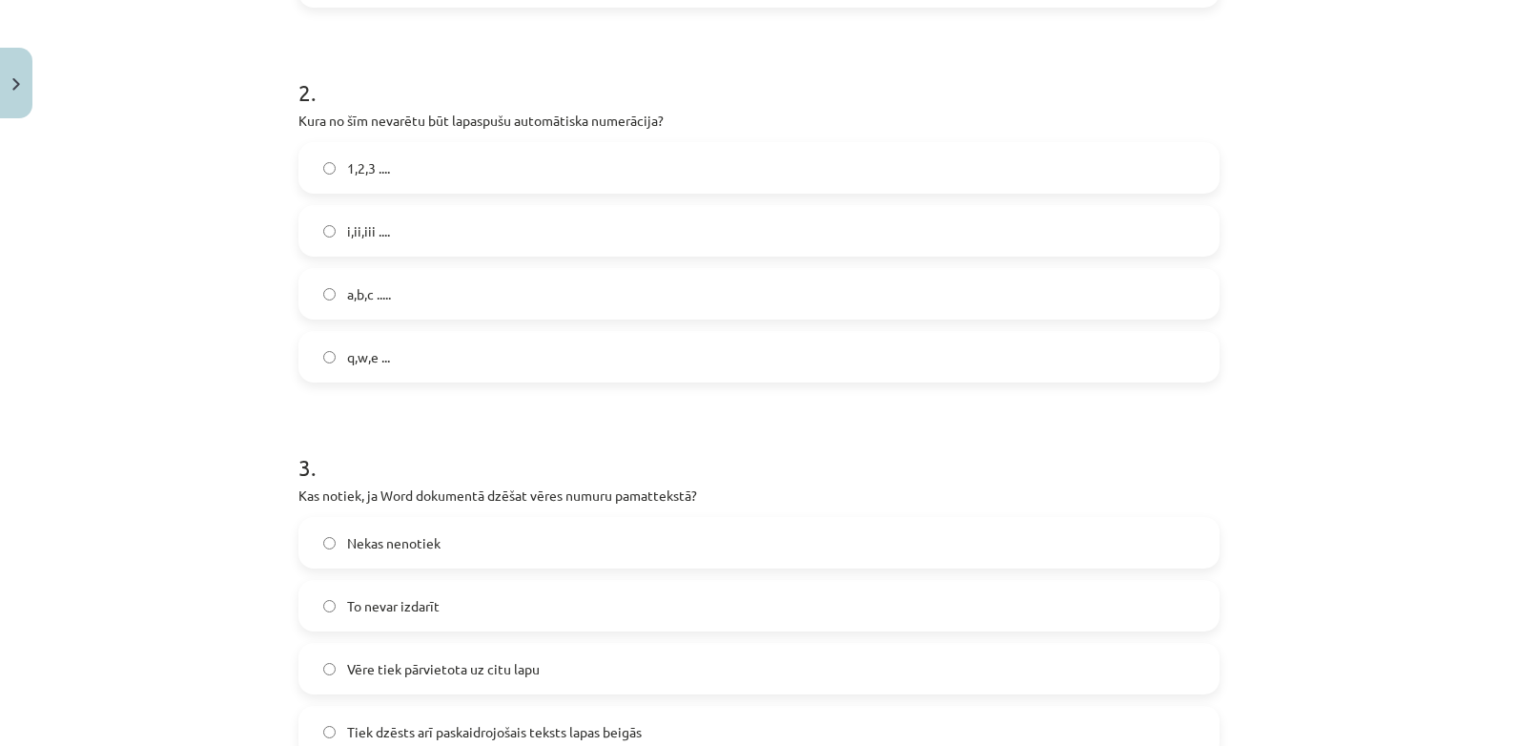
scroll to position [725, 0]
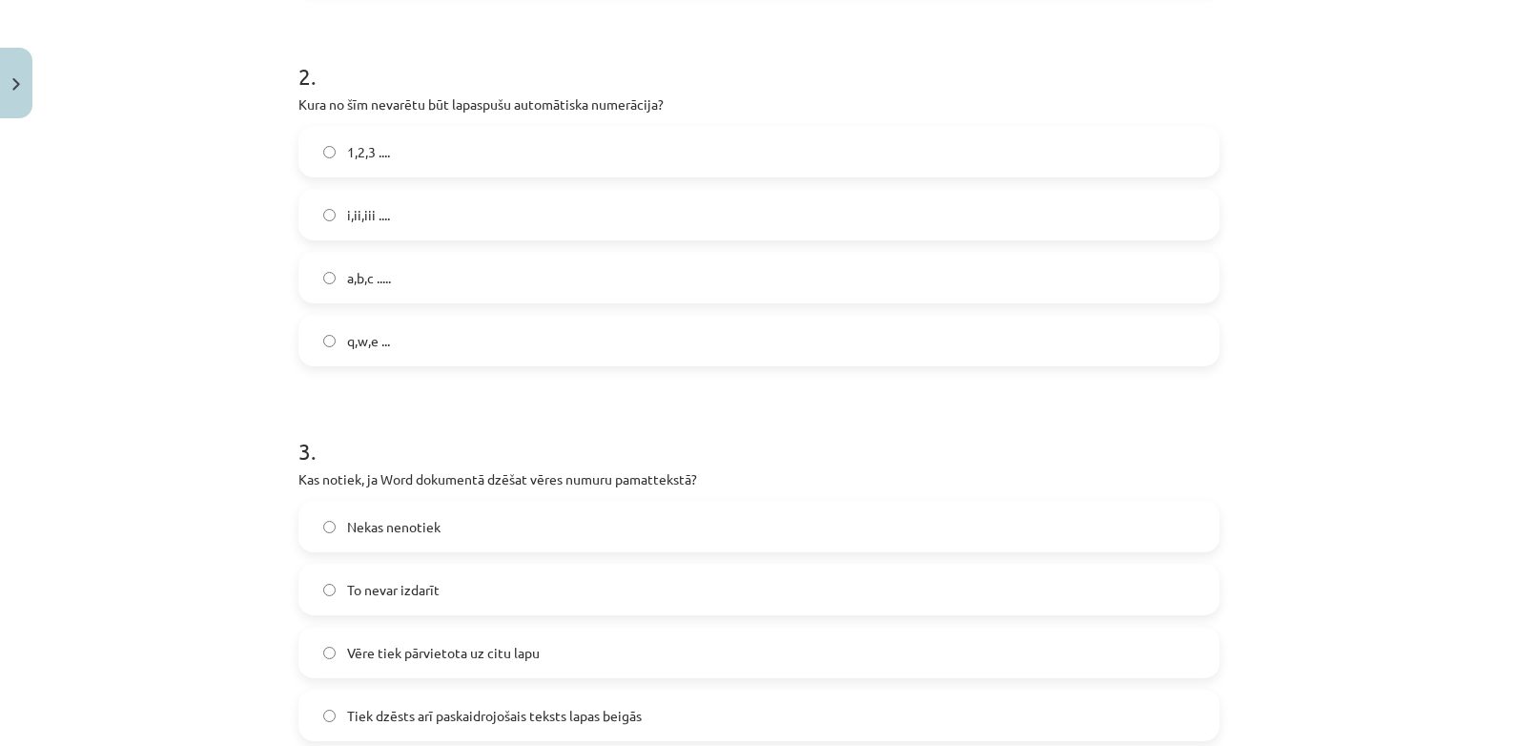
click at [480, 215] on label "i,ii,iii ...." at bounding box center [758, 215] width 917 height 48
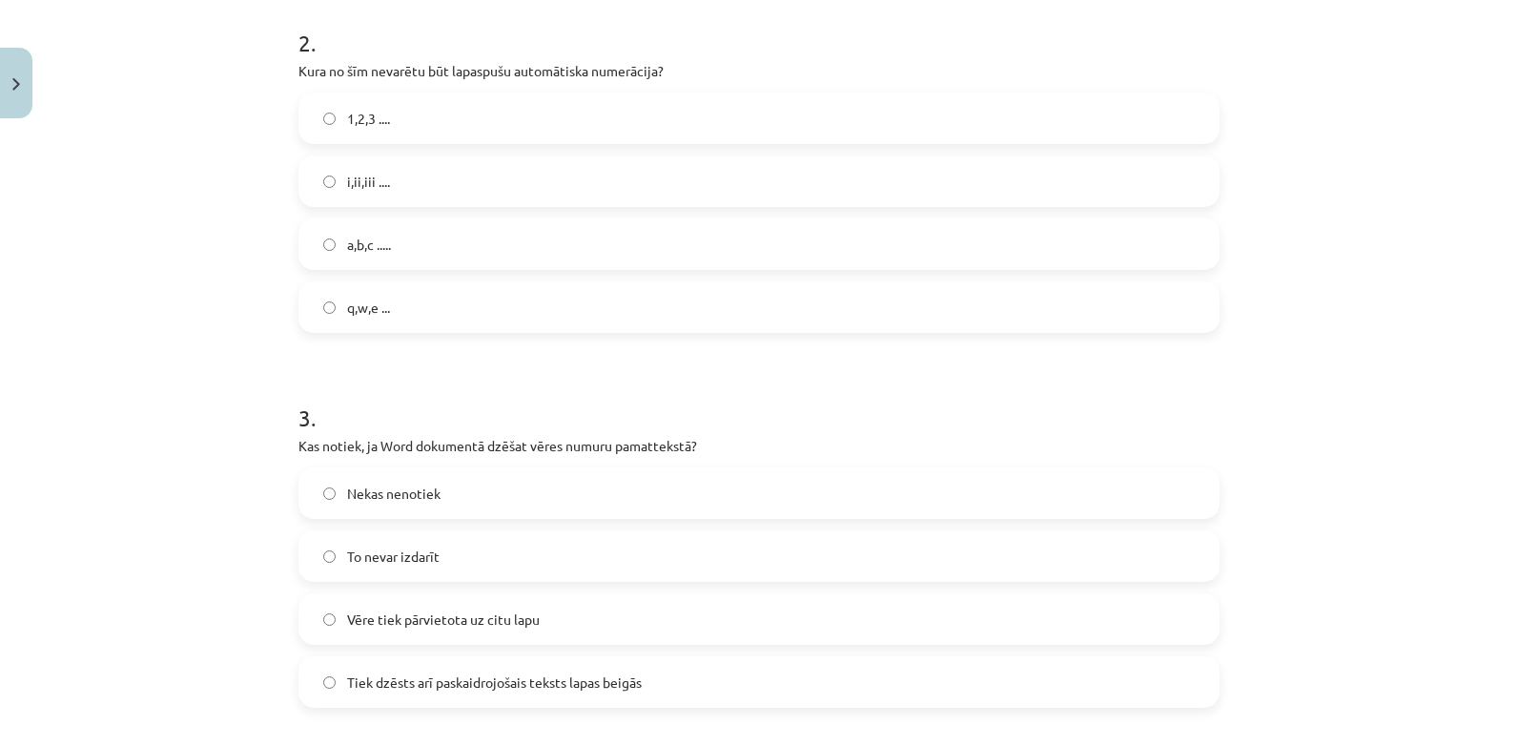
scroll to position [749, 0]
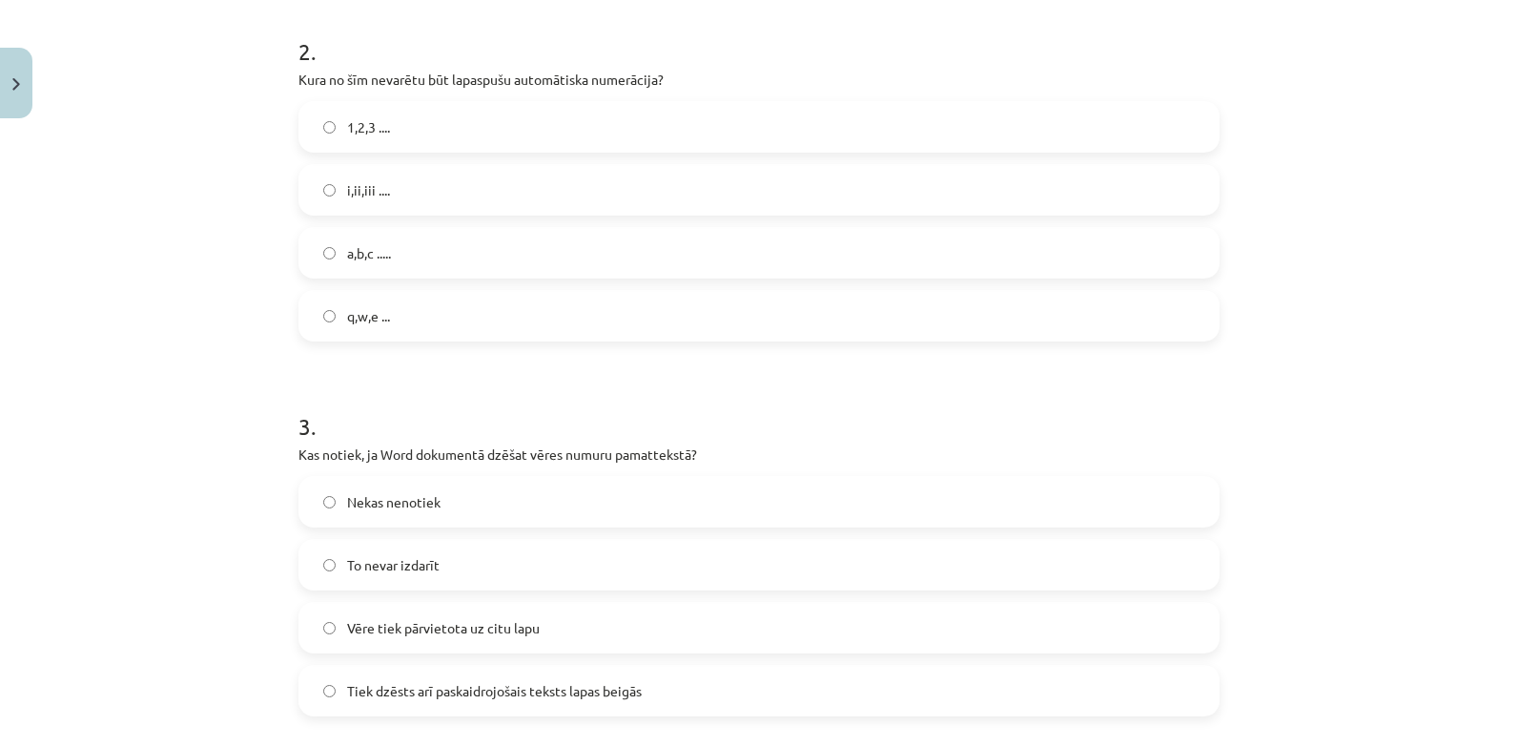
click at [579, 311] on label "q,w,e ..." at bounding box center [758, 316] width 917 height 48
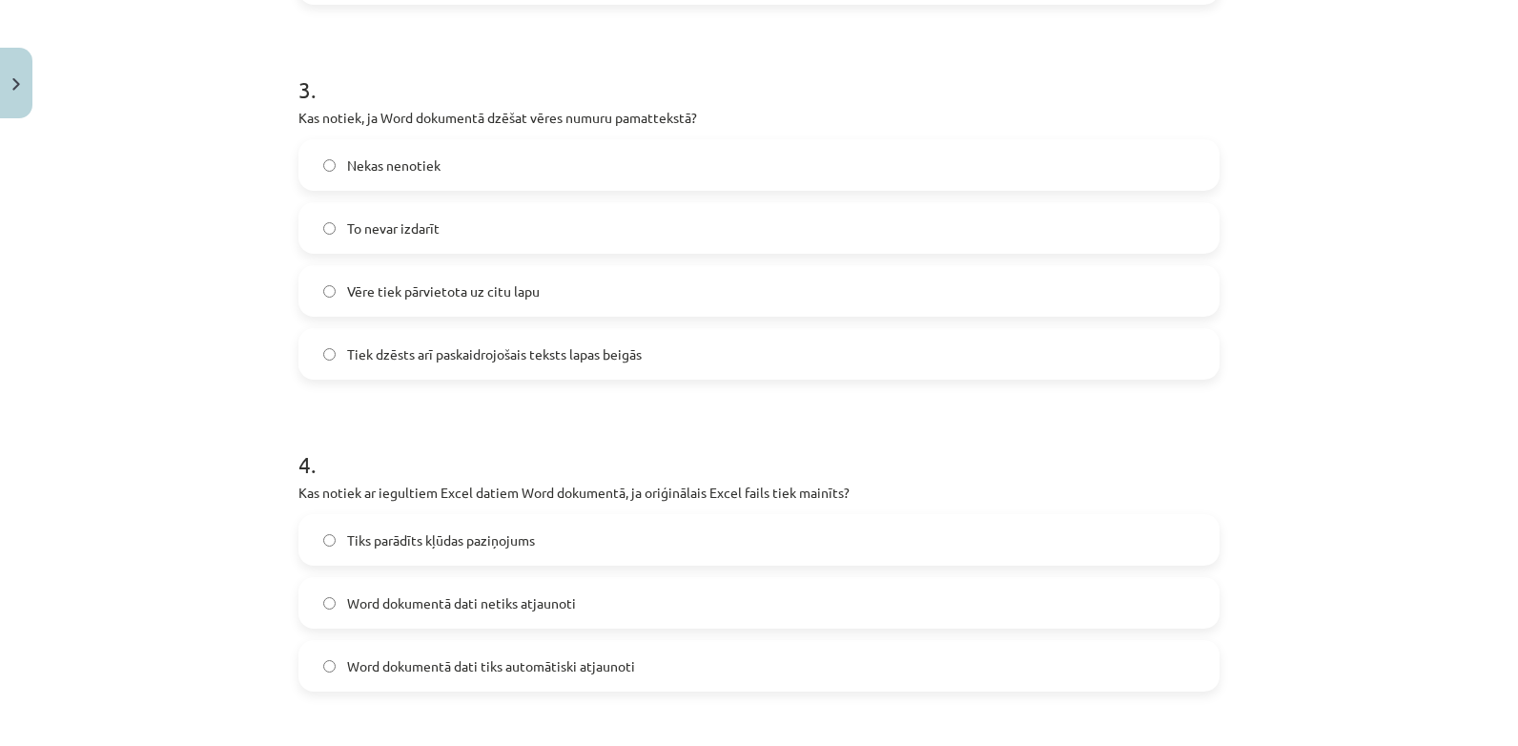
scroll to position [1091, 0]
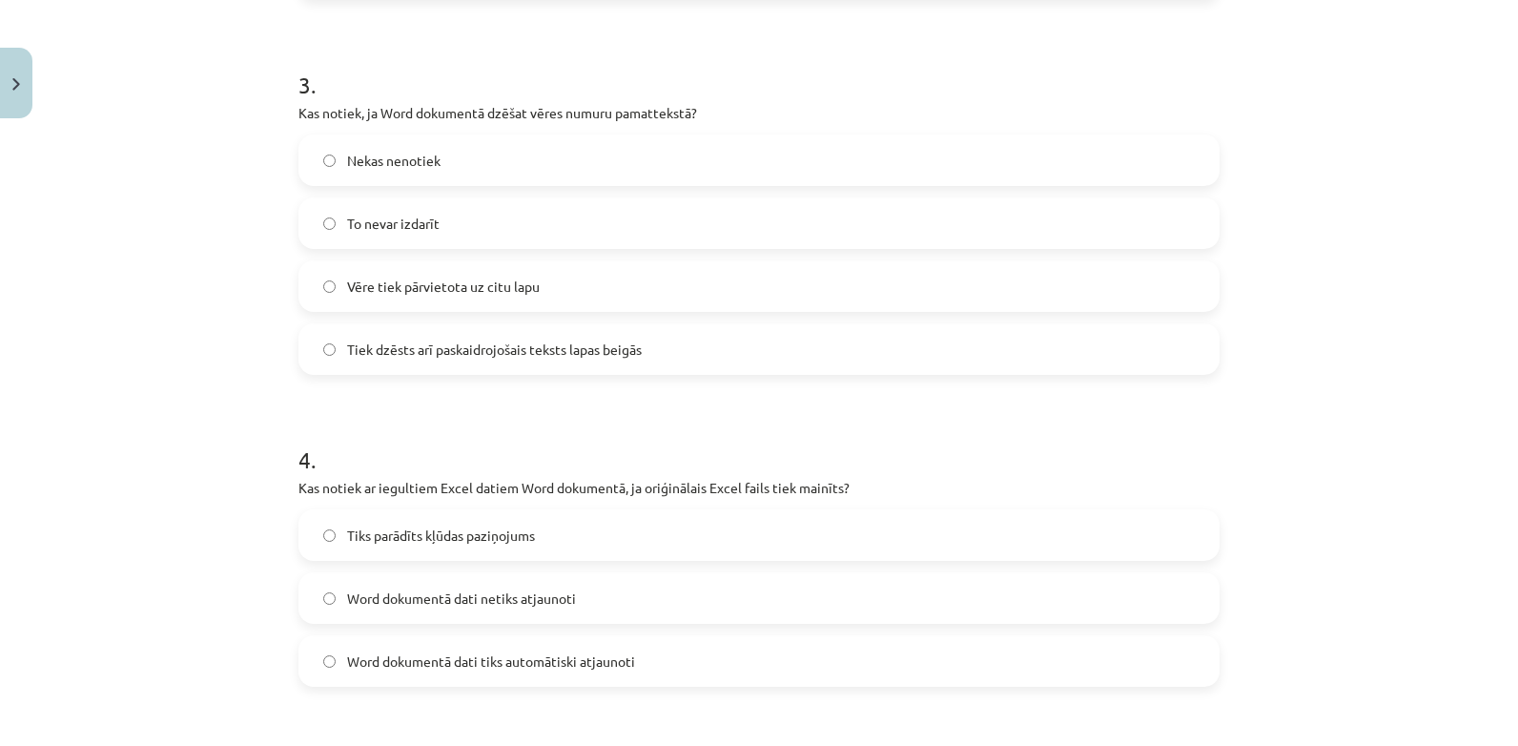
click at [438, 220] on label "To nevar izdarīt" at bounding box center [758, 223] width 917 height 48
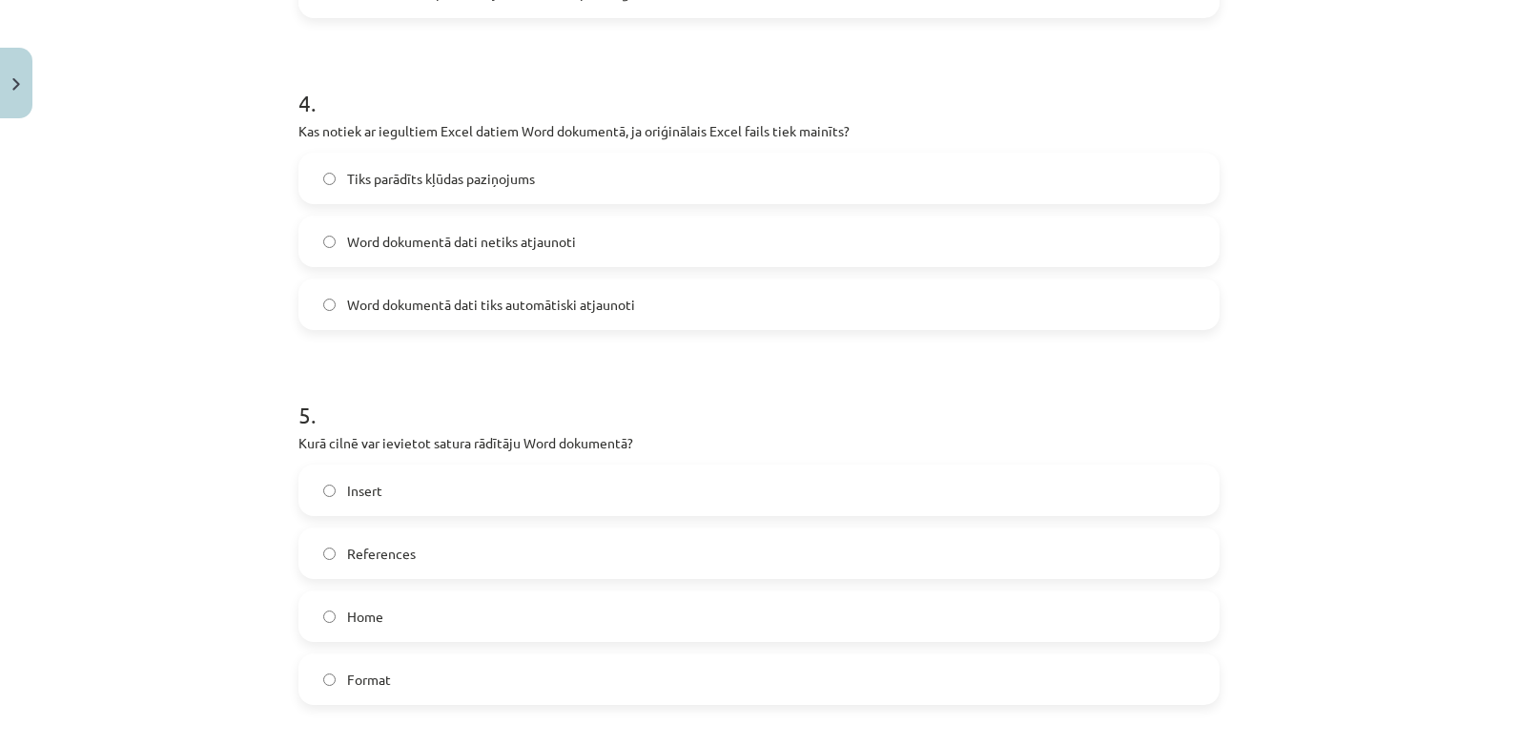
scroll to position [1465, 0]
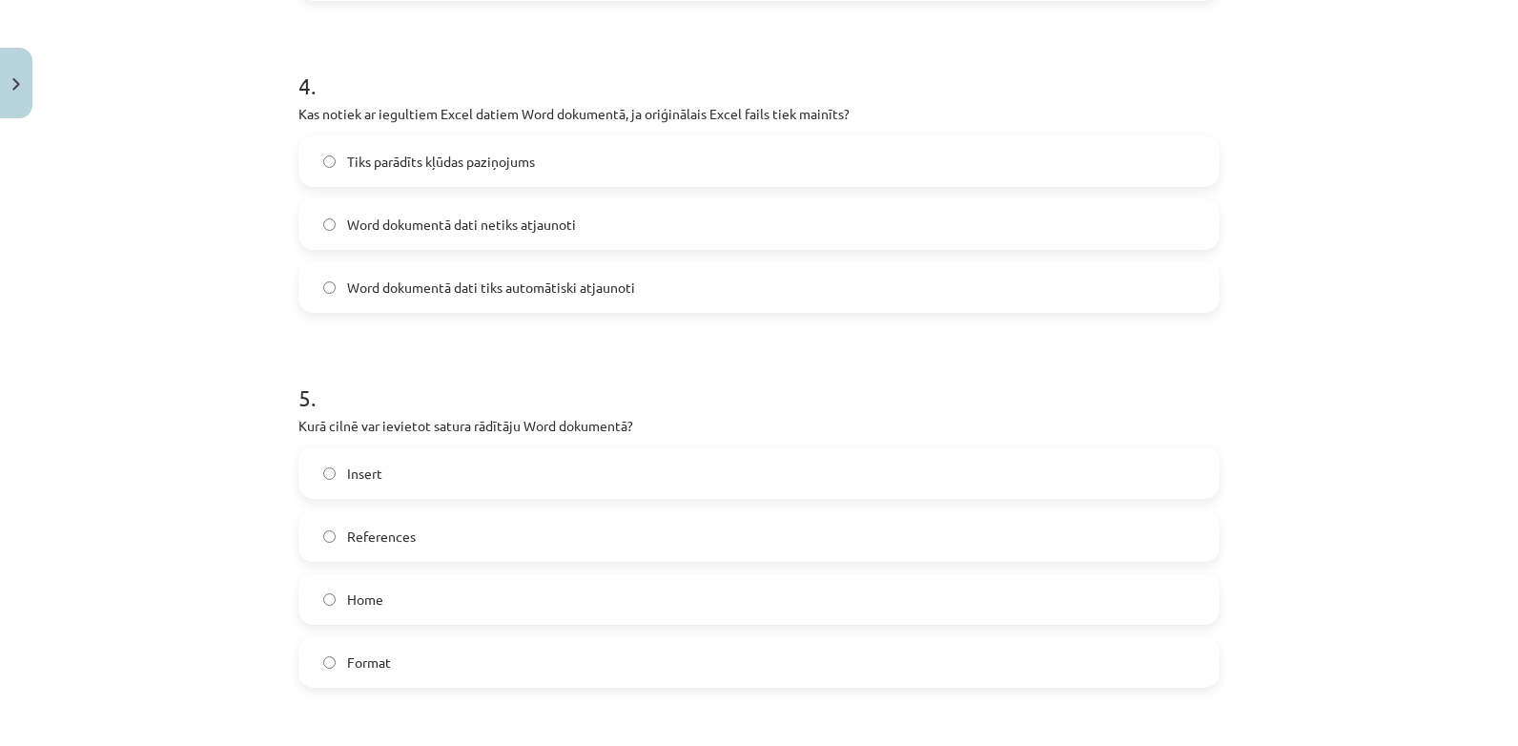
click at [489, 302] on label "Word dokumentā dati tiks automātiski atjaunoti" at bounding box center [758, 287] width 917 height 48
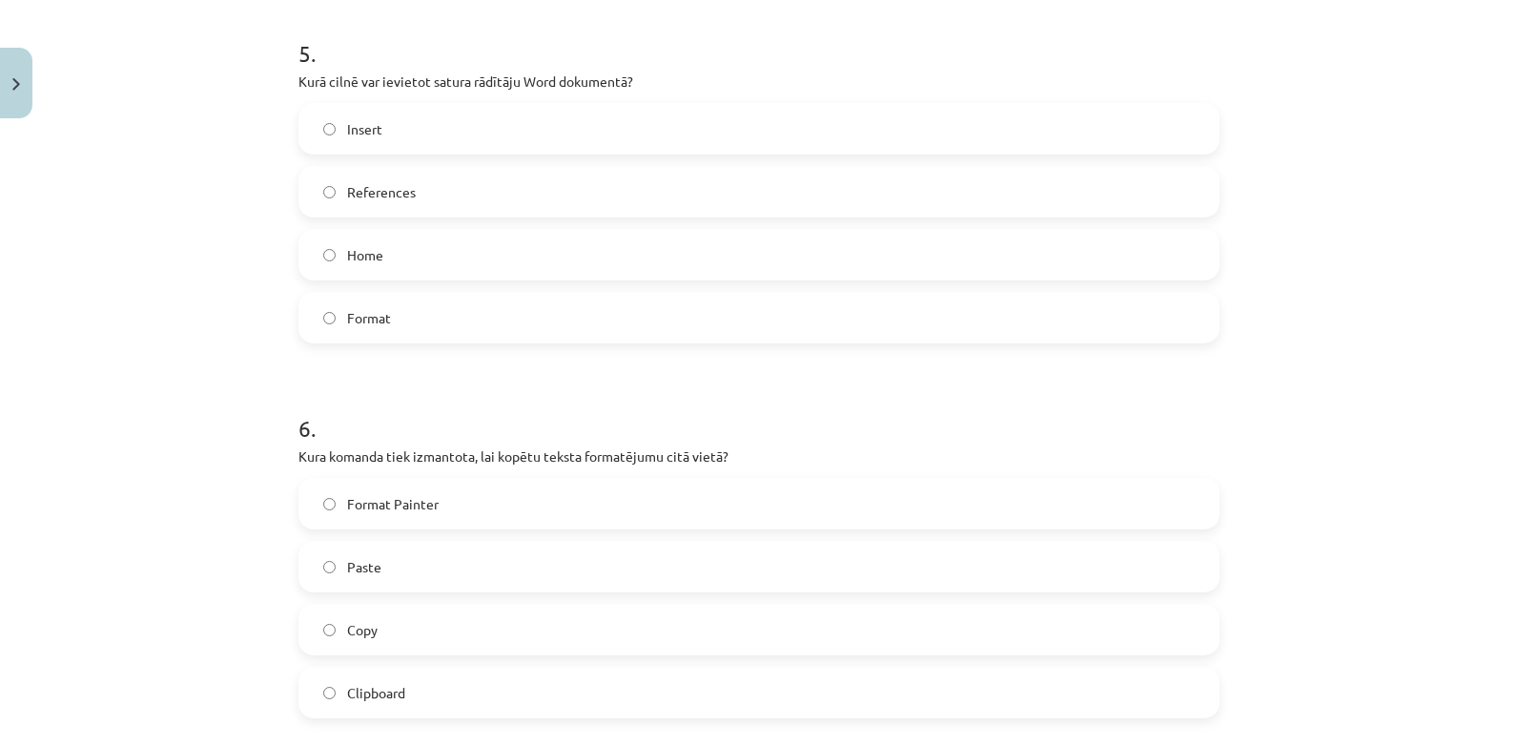
scroll to position [1826, 0]
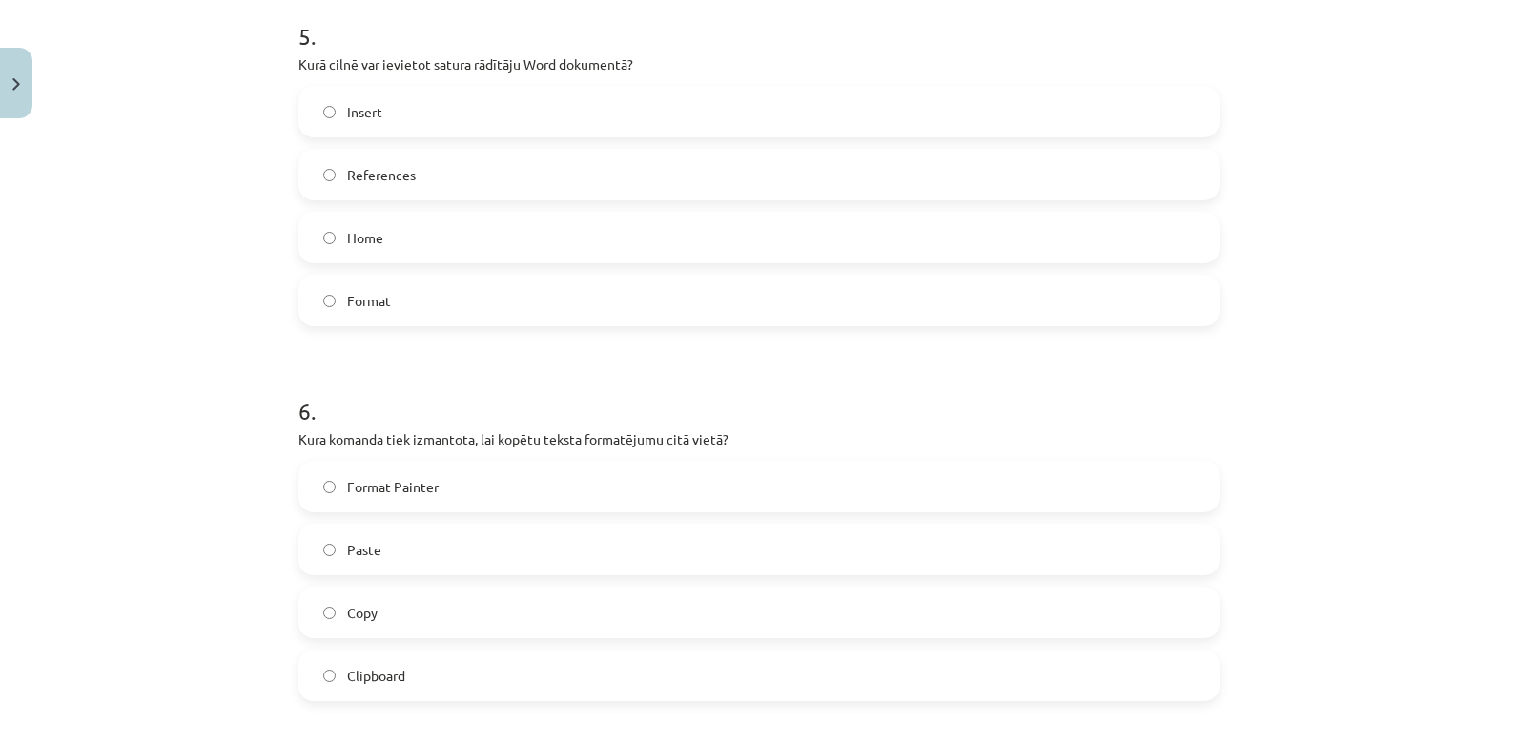
click at [543, 298] on label "Format" at bounding box center [758, 301] width 917 height 48
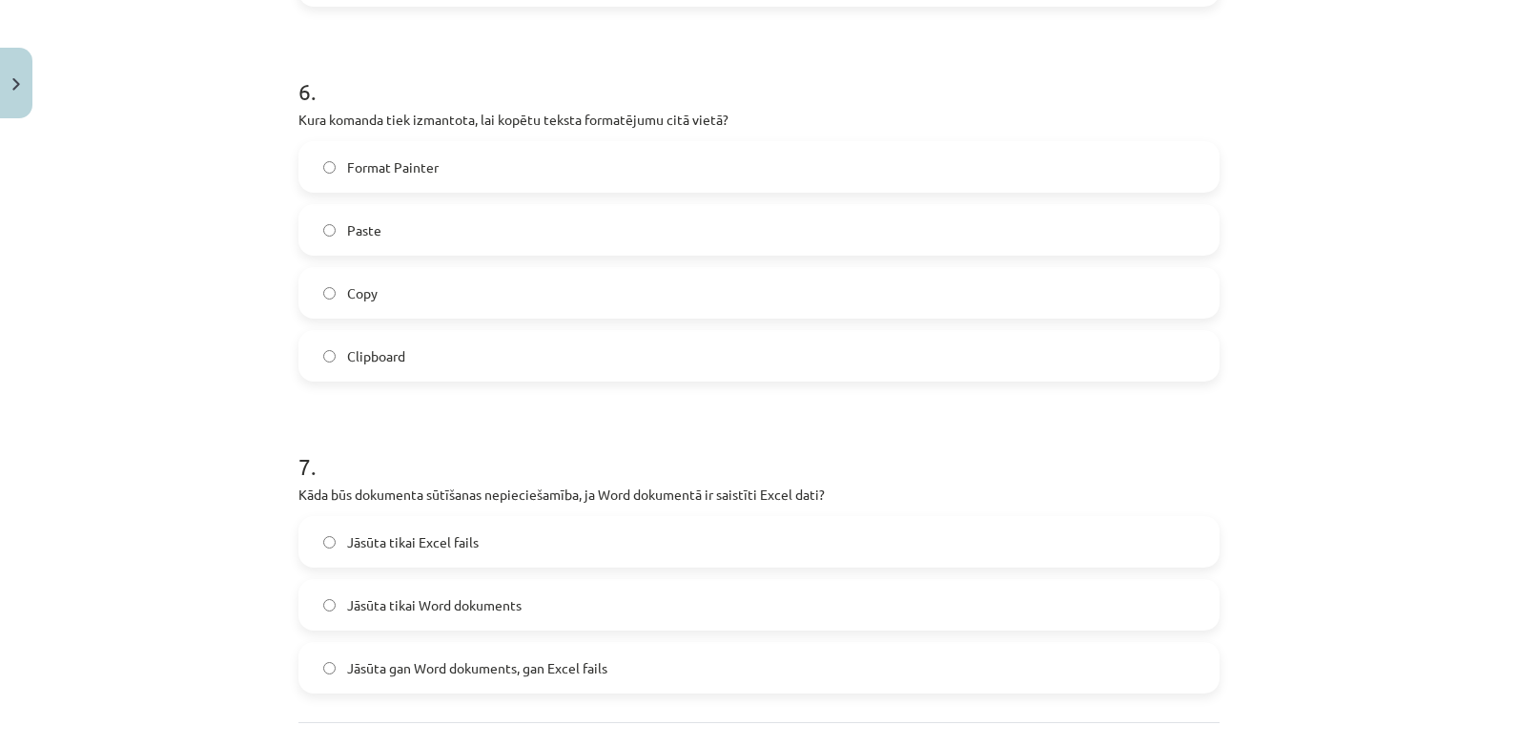
scroll to position [2163, 0]
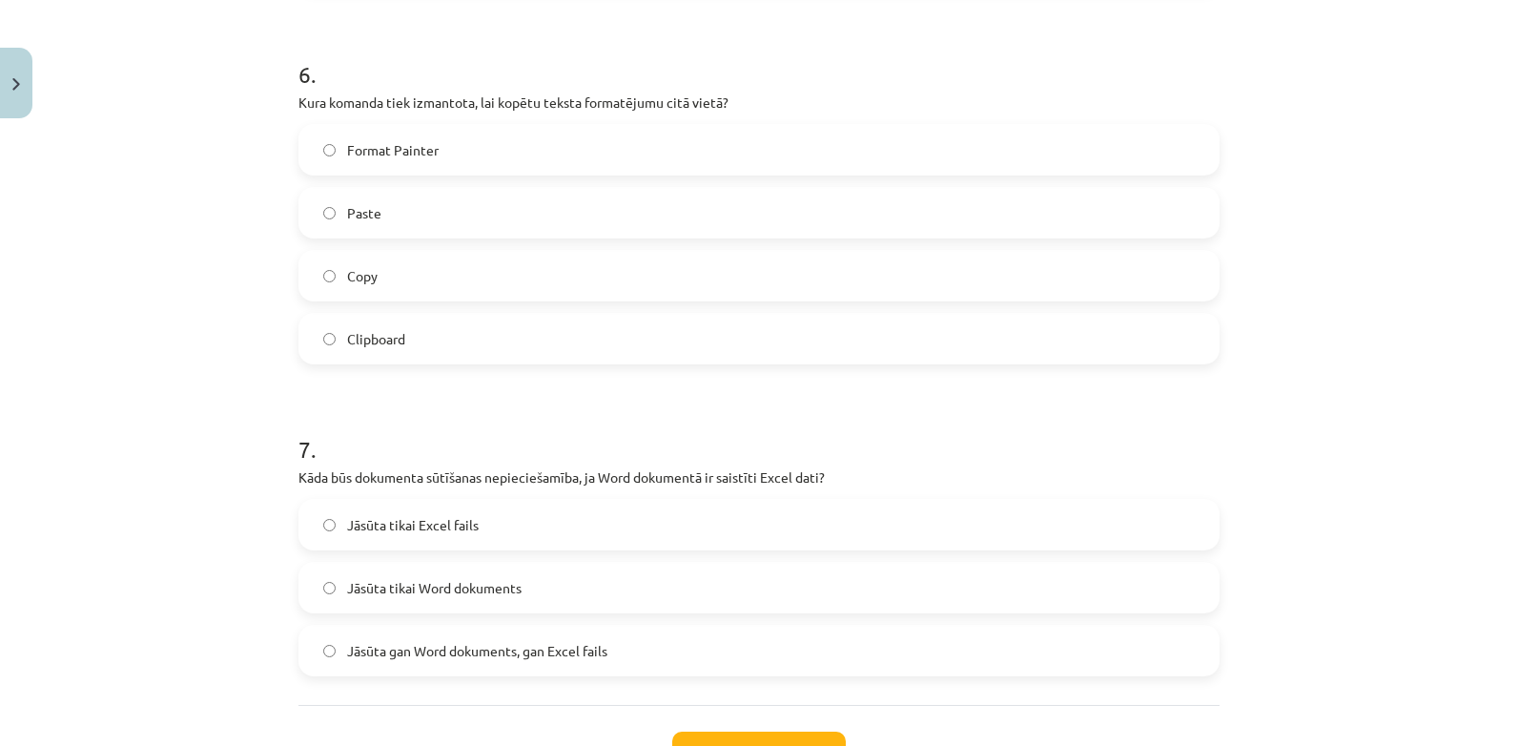
click at [704, 135] on label "Format Painter" at bounding box center [758, 150] width 917 height 48
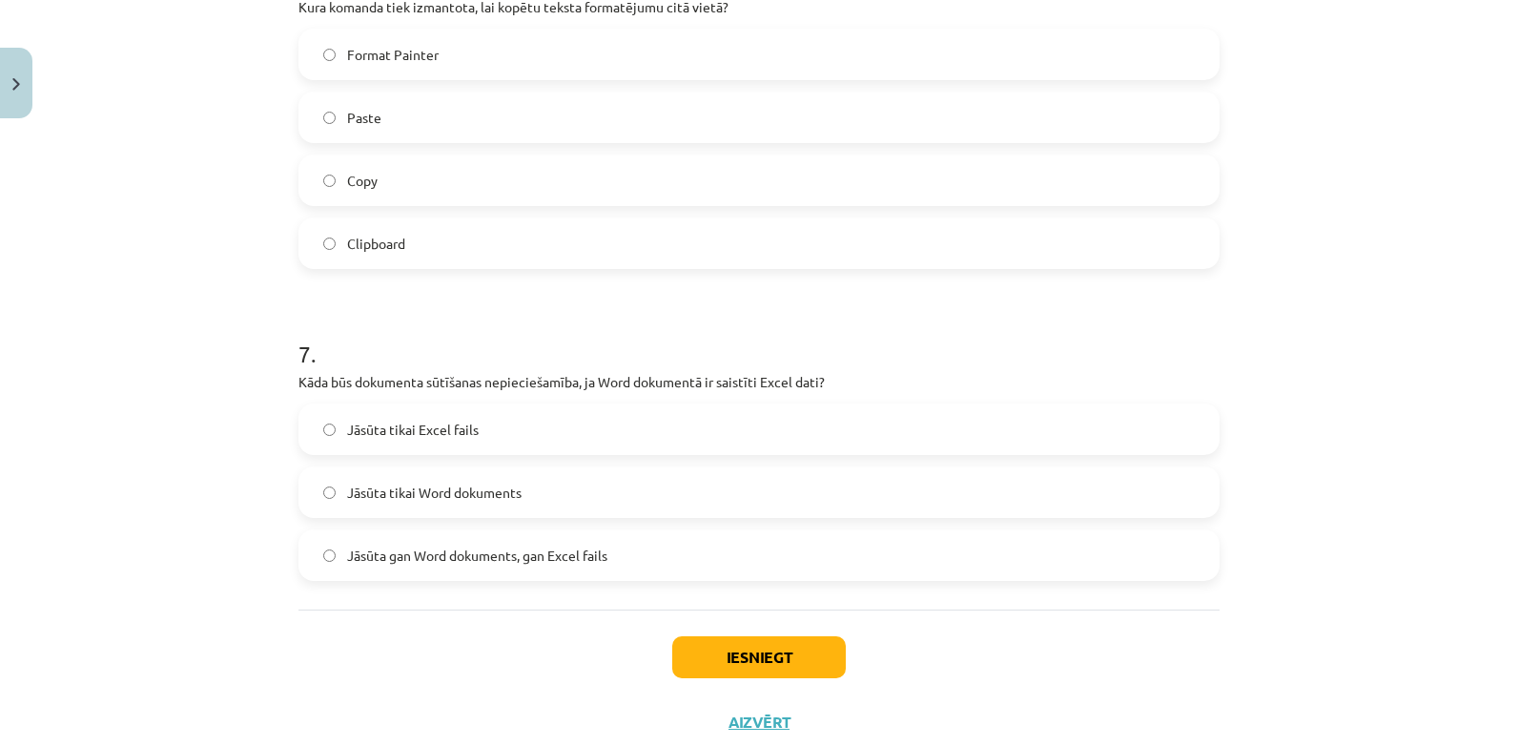
scroll to position [2314, 0]
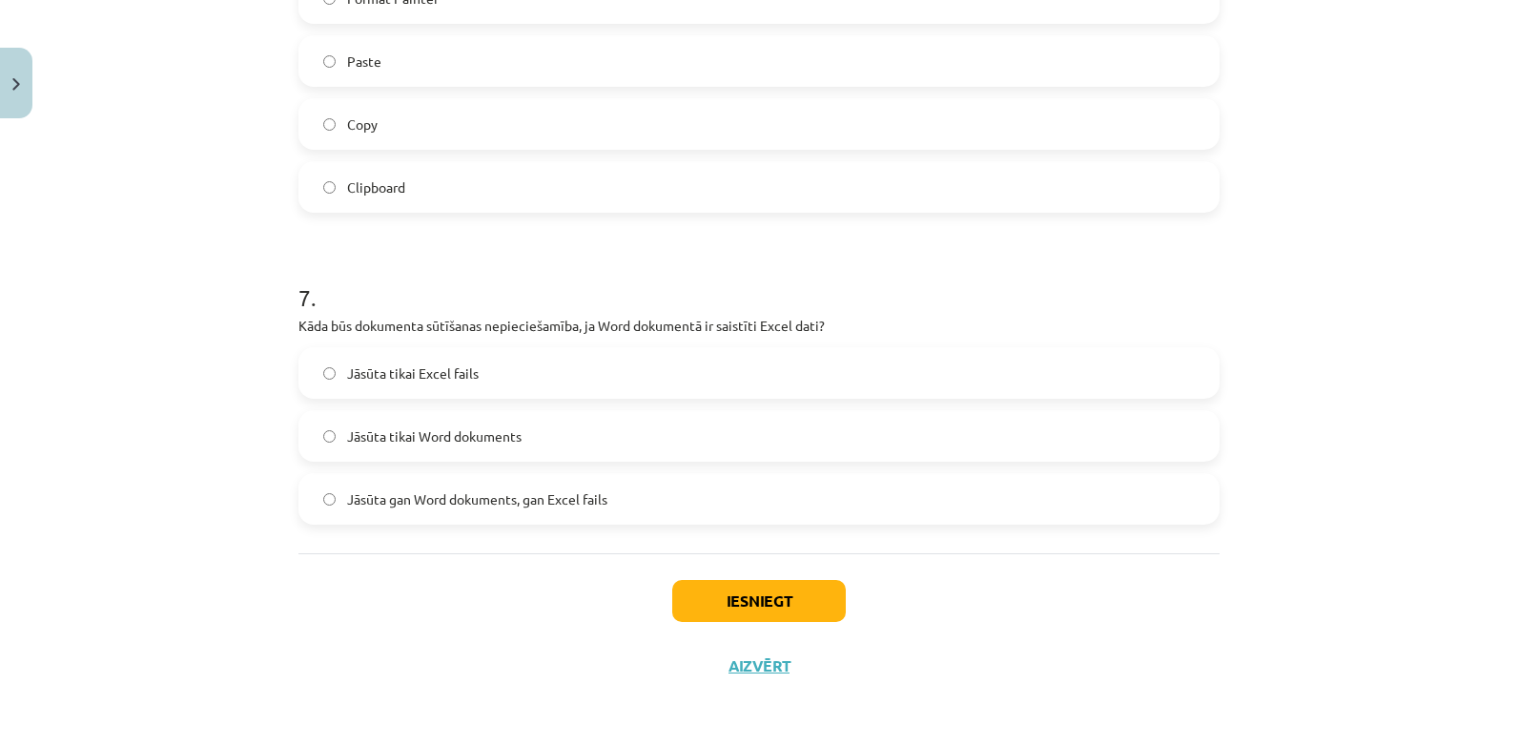
click at [481, 449] on label "Jāsūta tikai Word dokuments" at bounding box center [758, 436] width 917 height 48
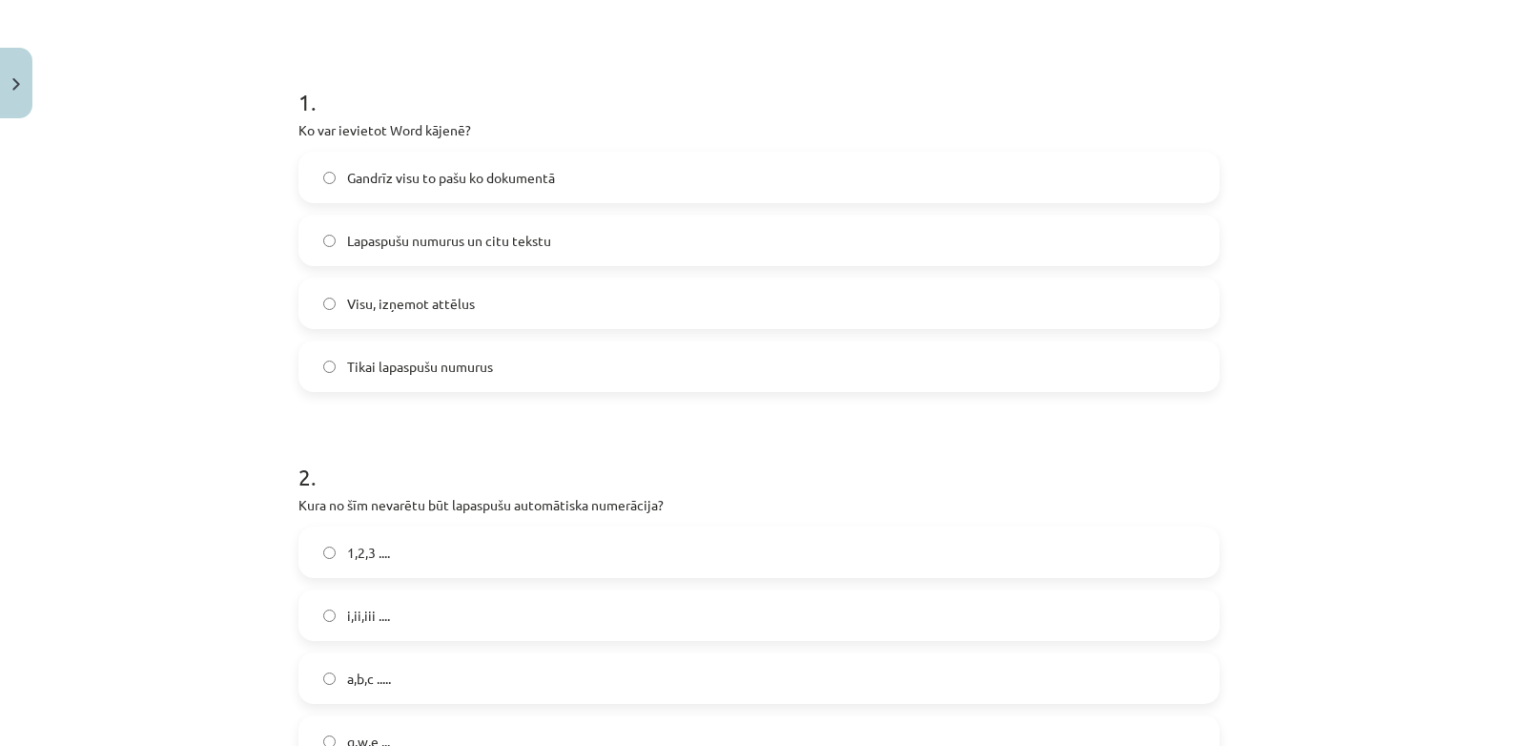
scroll to position [345, 0]
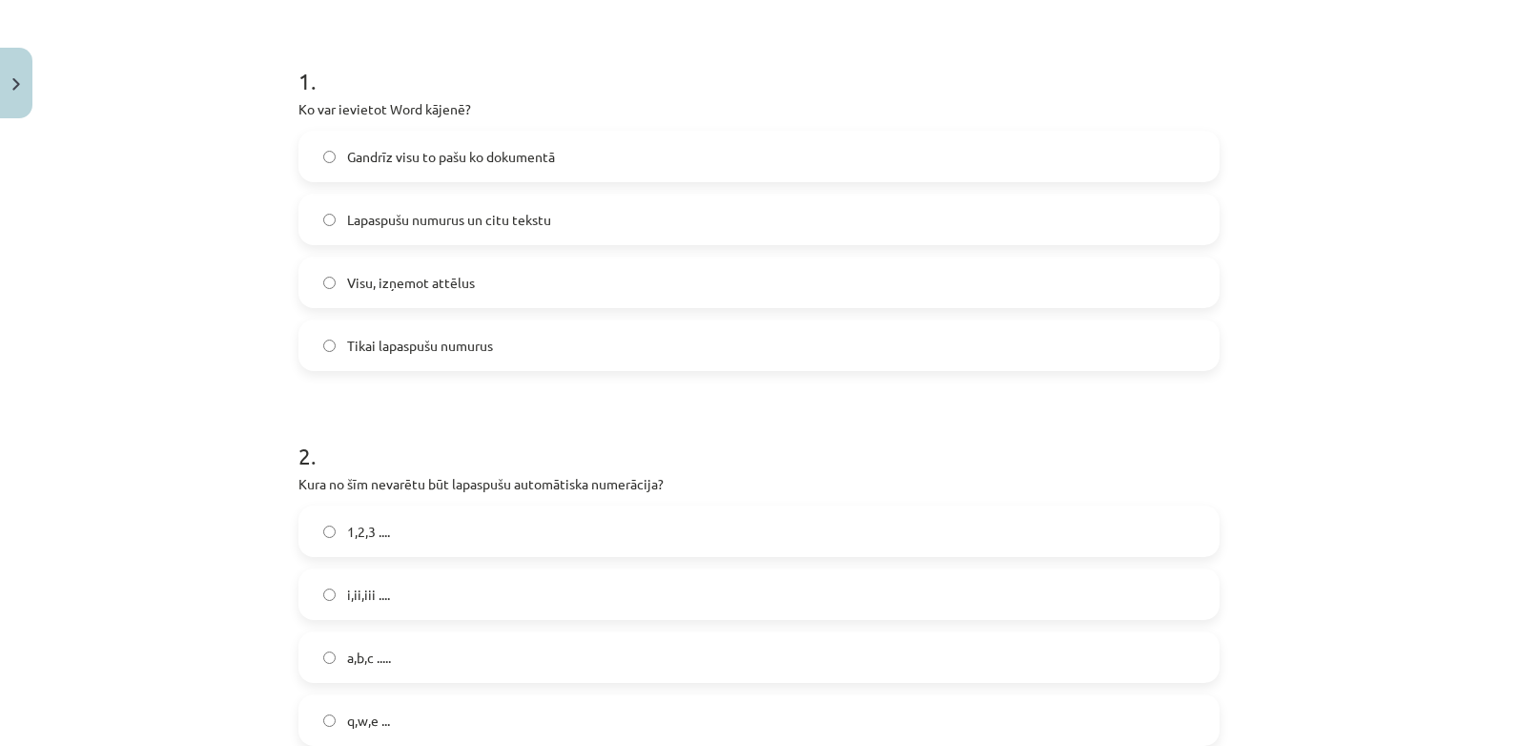
click at [575, 142] on label "Gandrīz visu to pašu ko dokumentā" at bounding box center [758, 157] width 917 height 48
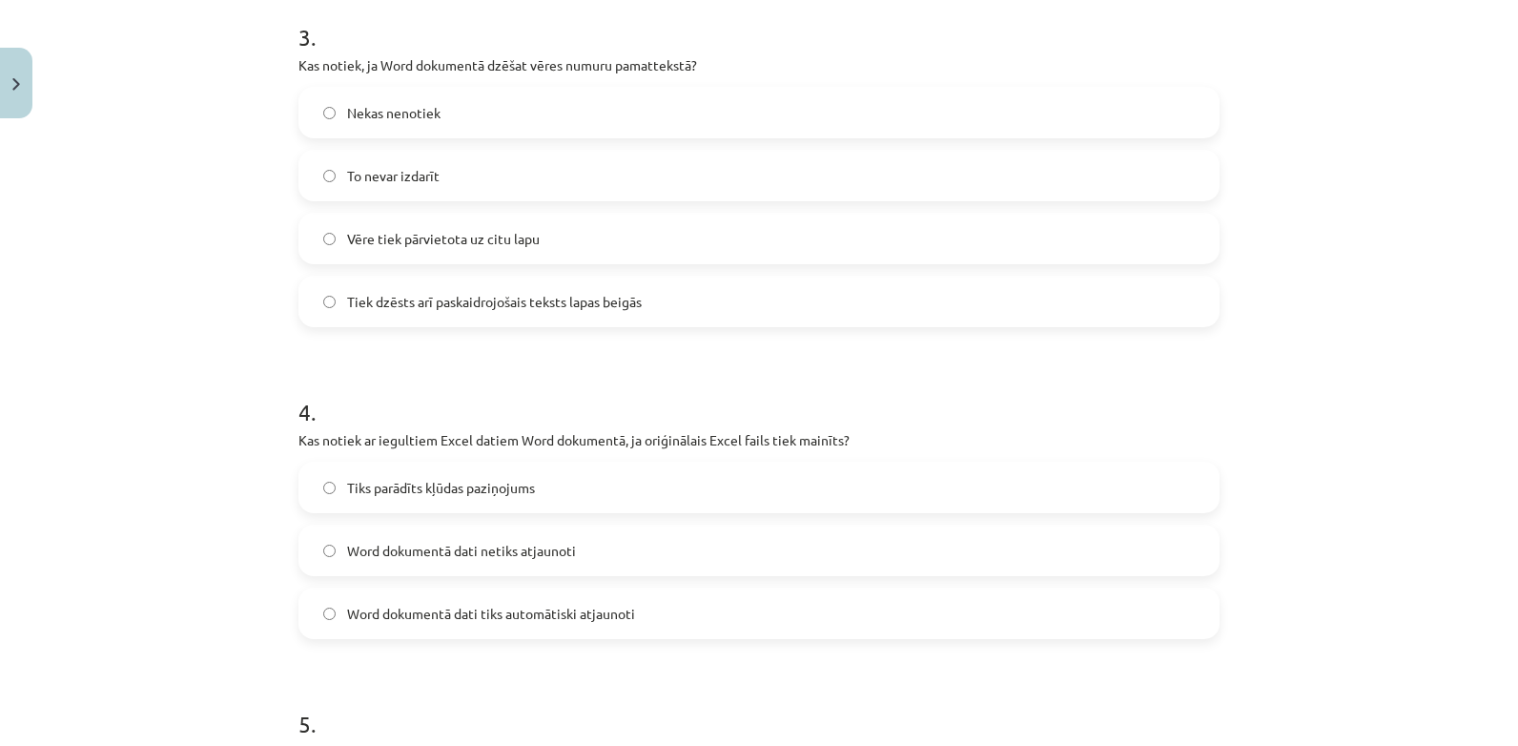
scroll to position [1147, 0]
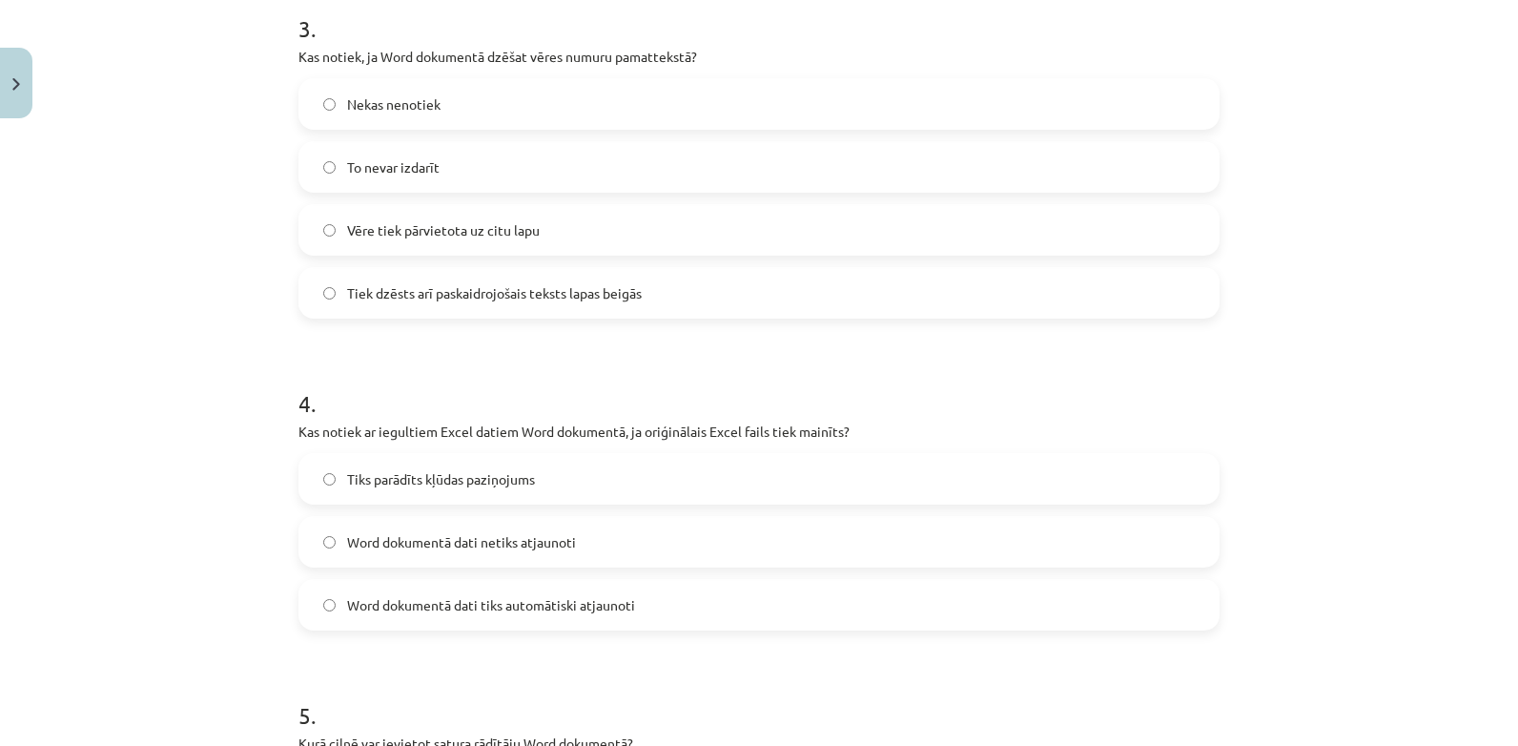
click at [663, 102] on label "Nekas nenotiek" at bounding box center [758, 104] width 917 height 48
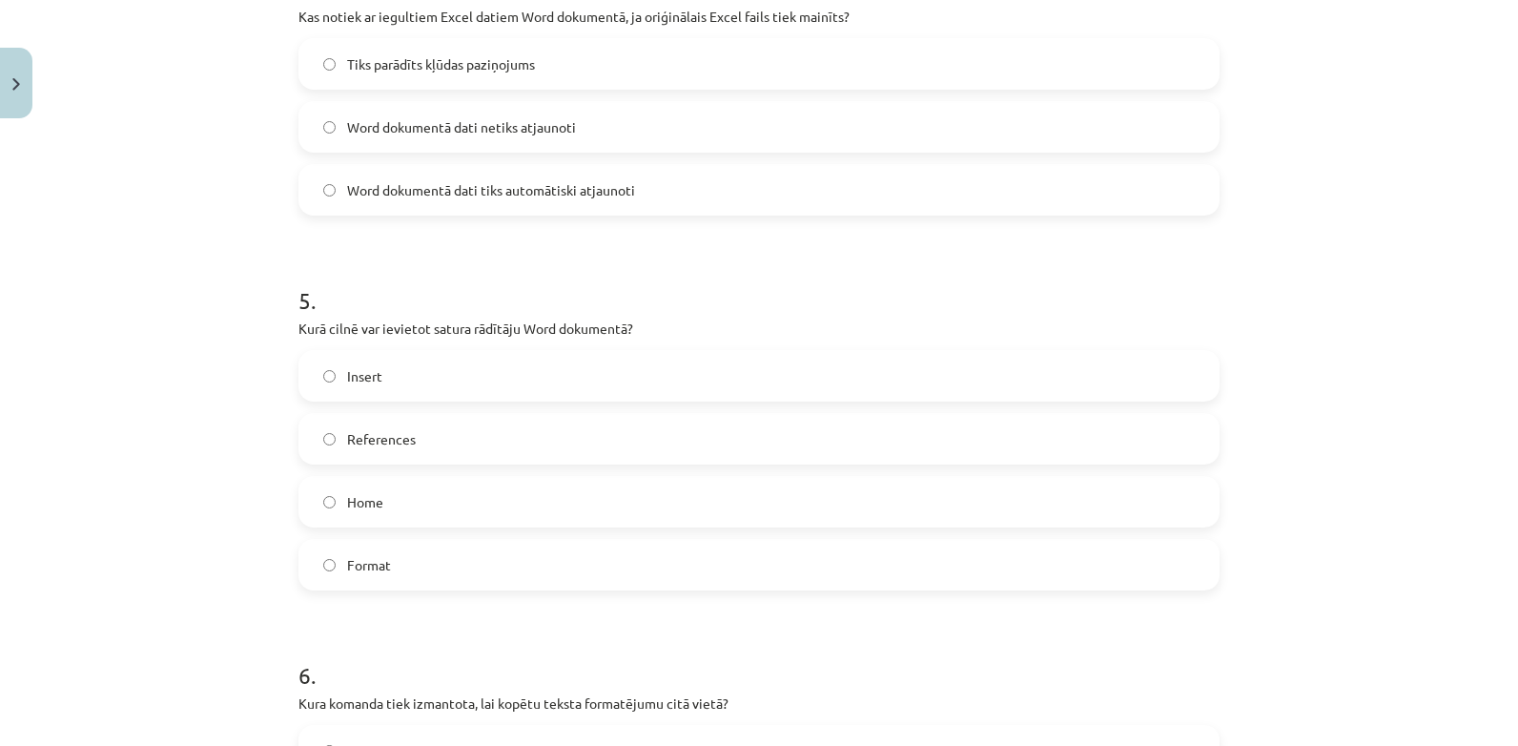
scroll to position [1533, 0]
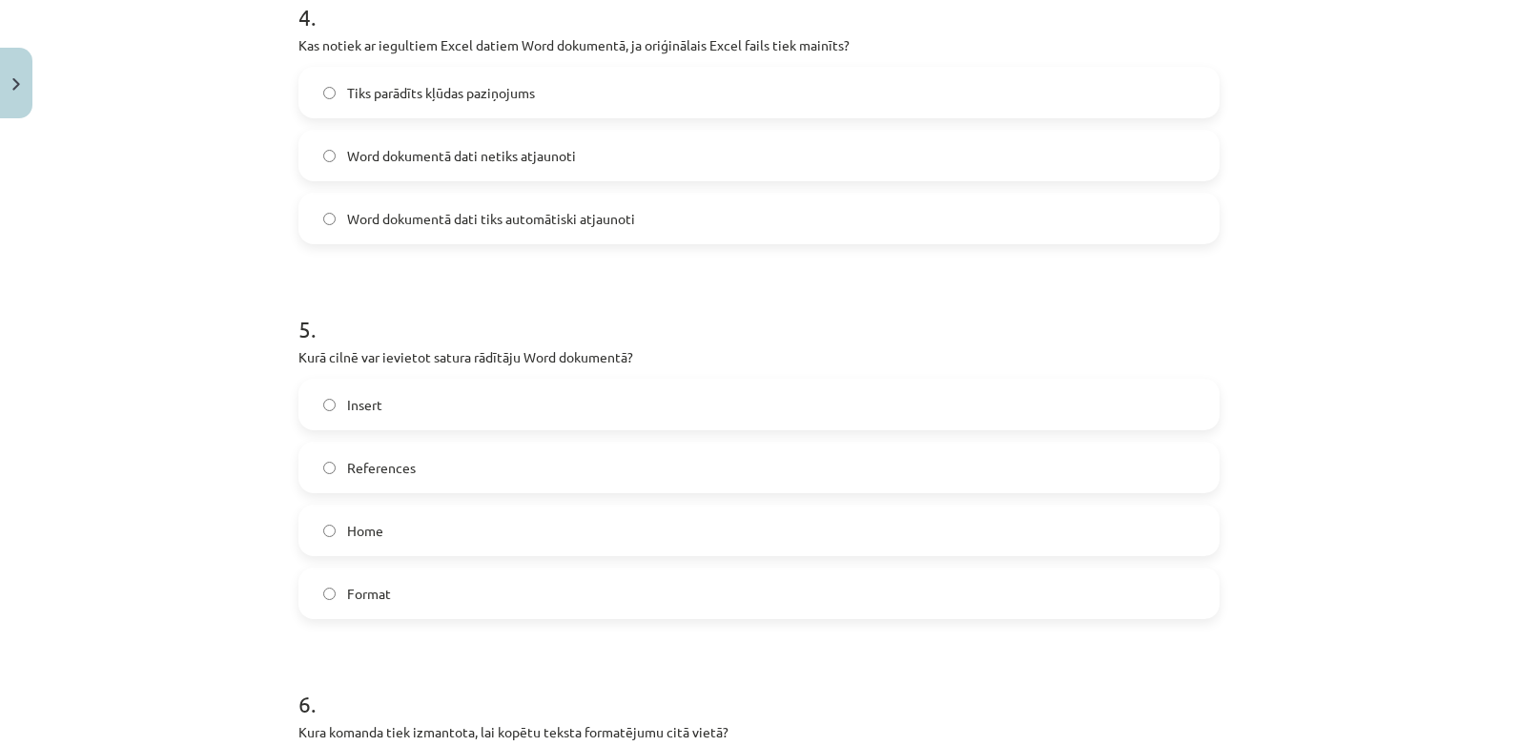
click at [436, 149] on span "Word dokumentā dati netiks atjaunoti" at bounding box center [461, 156] width 229 height 20
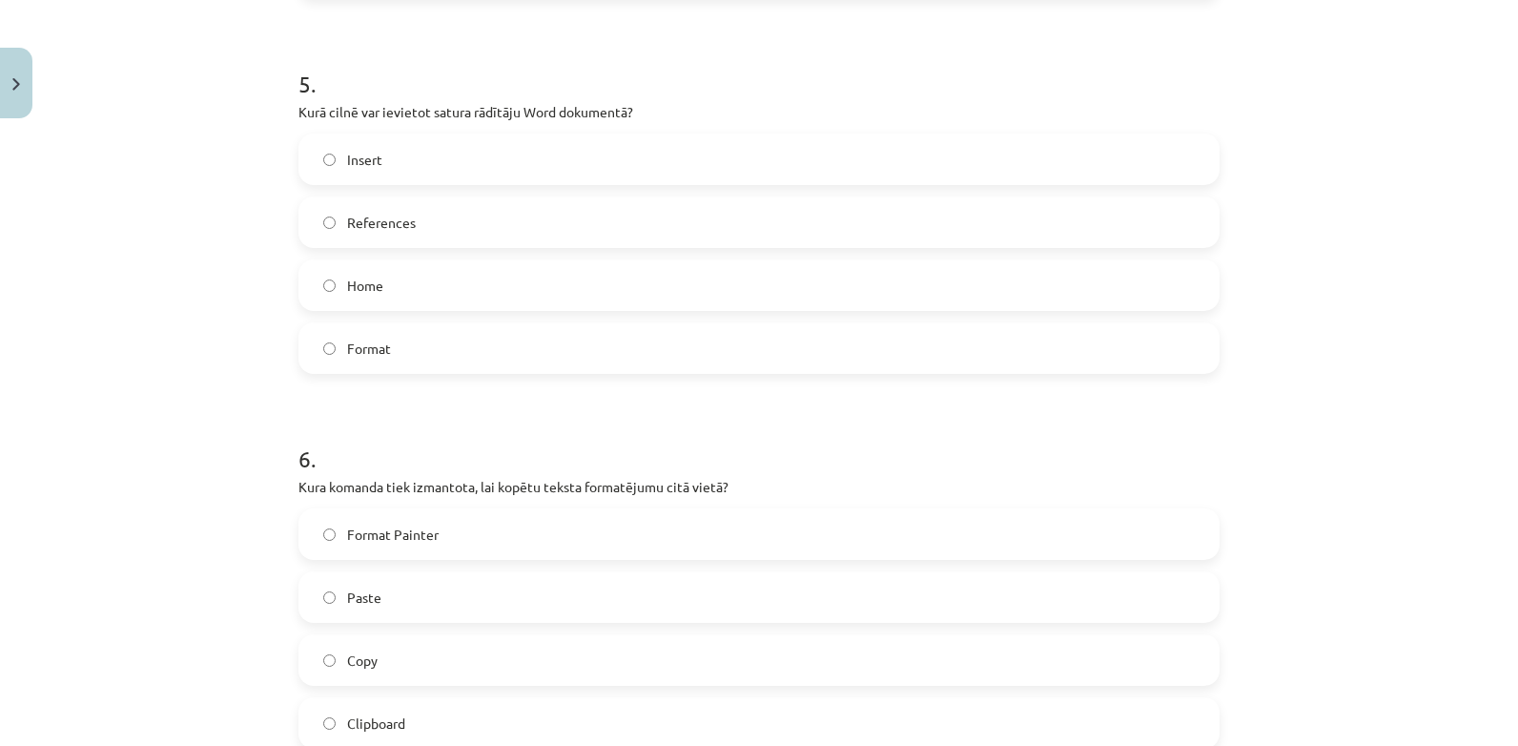
scroll to position [1791, 0]
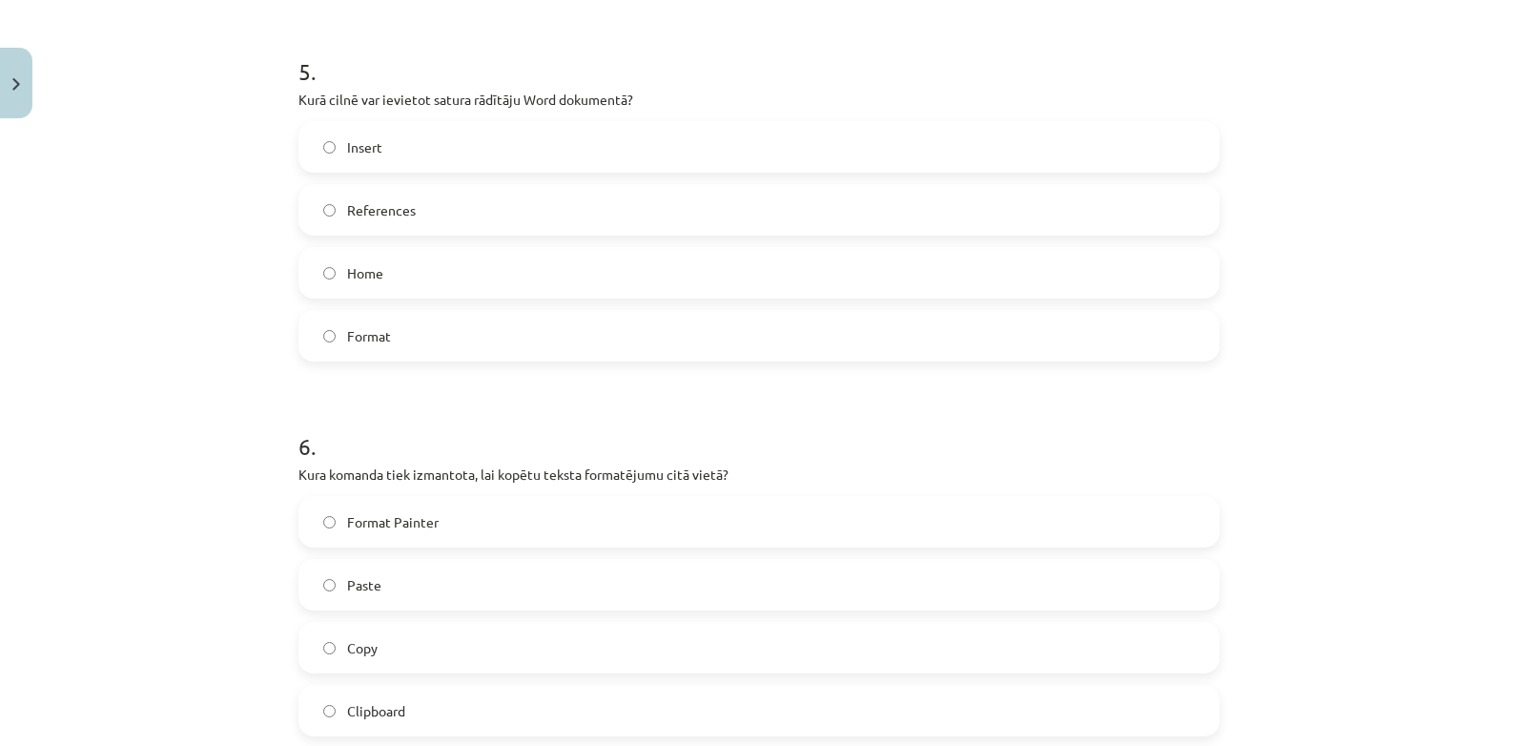
click at [1055, 198] on label "References" at bounding box center [758, 210] width 917 height 48
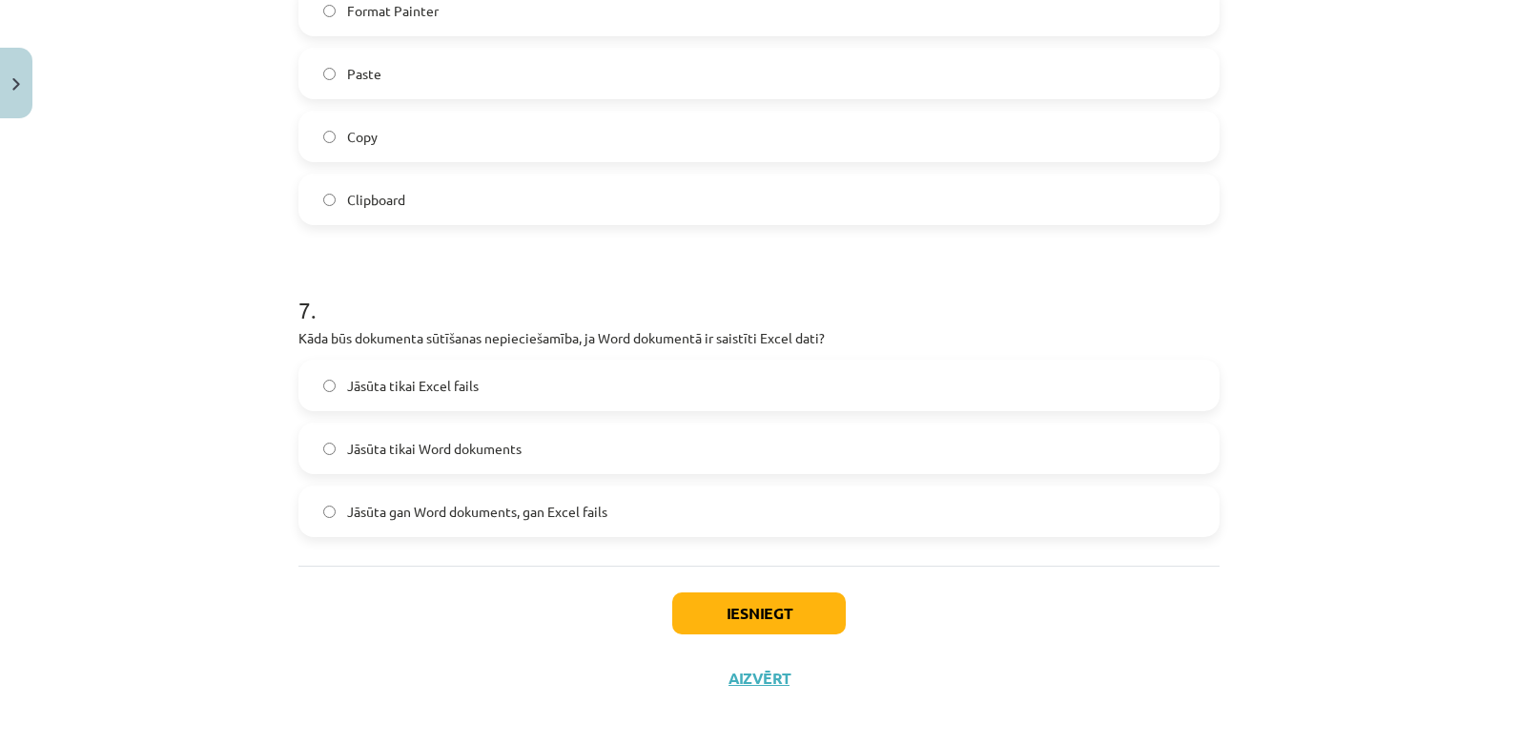
scroll to position [2314, 0]
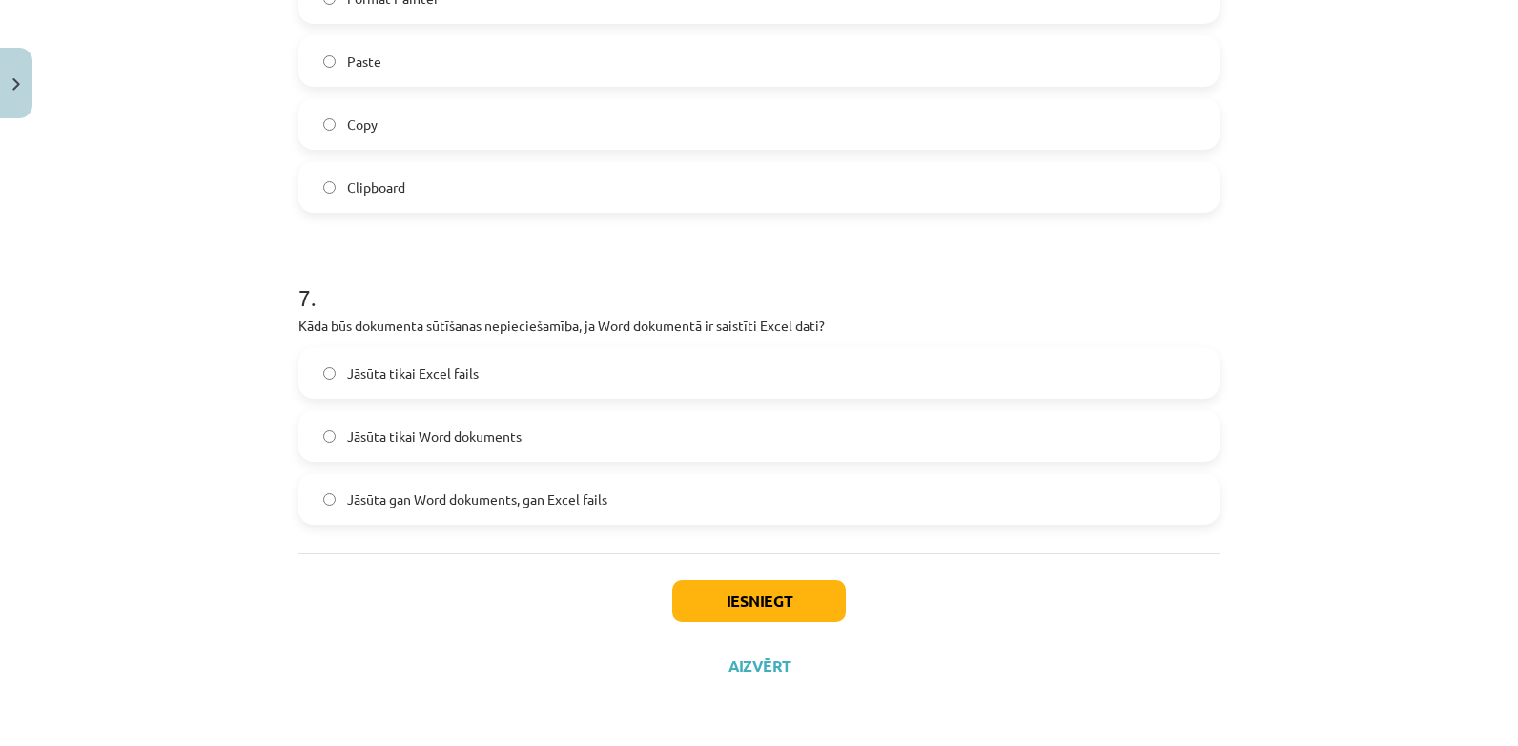
click at [1203, 499] on label "Jāsūta gan Word dokuments, gan Excel fails" at bounding box center [758, 499] width 917 height 48
click at [752, 593] on button "Iesniegt" at bounding box center [759, 601] width 174 height 42
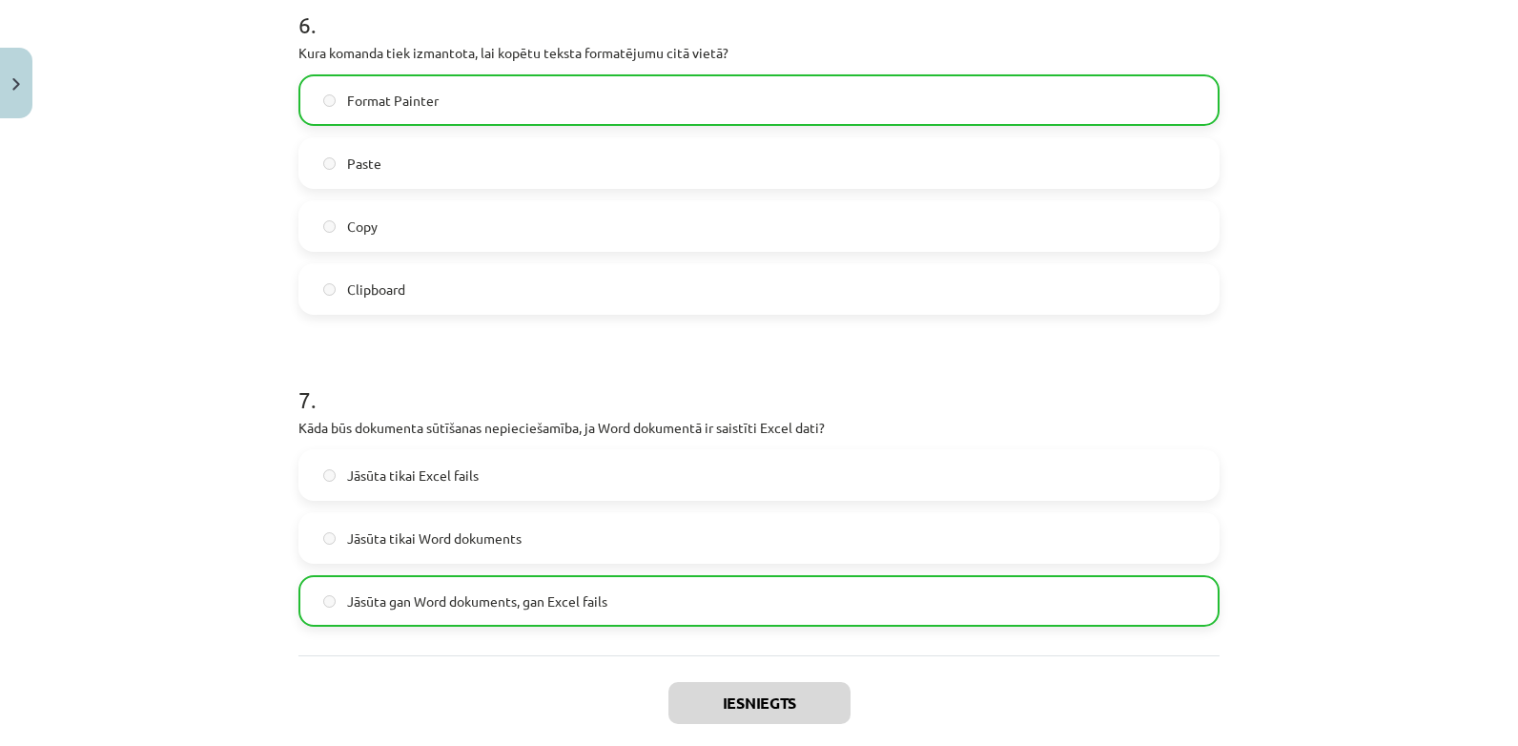
scroll to position [2375, 0]
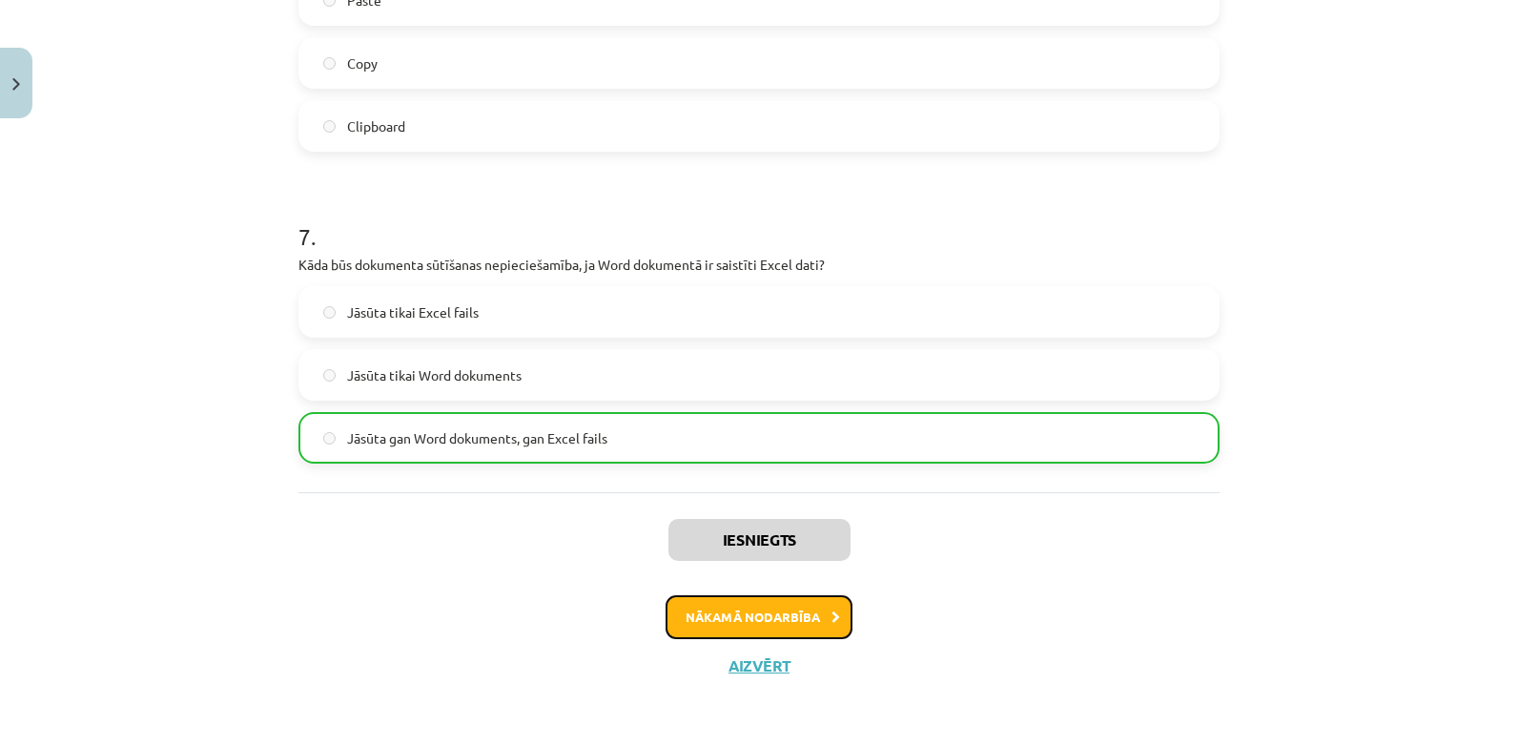
click at [746, 606] on button "Nākamā nodarbība" at bounding box center [759, 617] width 187 height 44
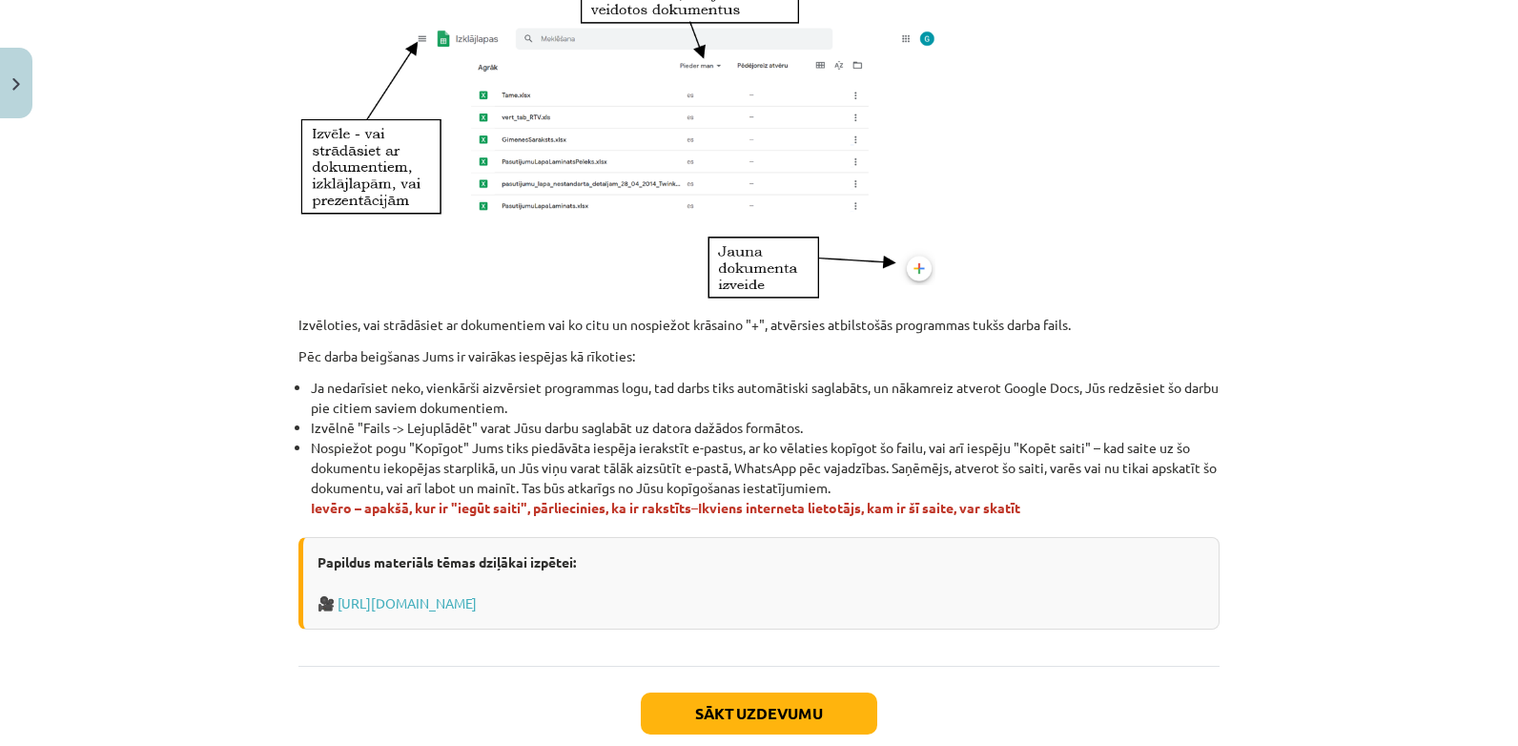
scroll to position [1097, 0]
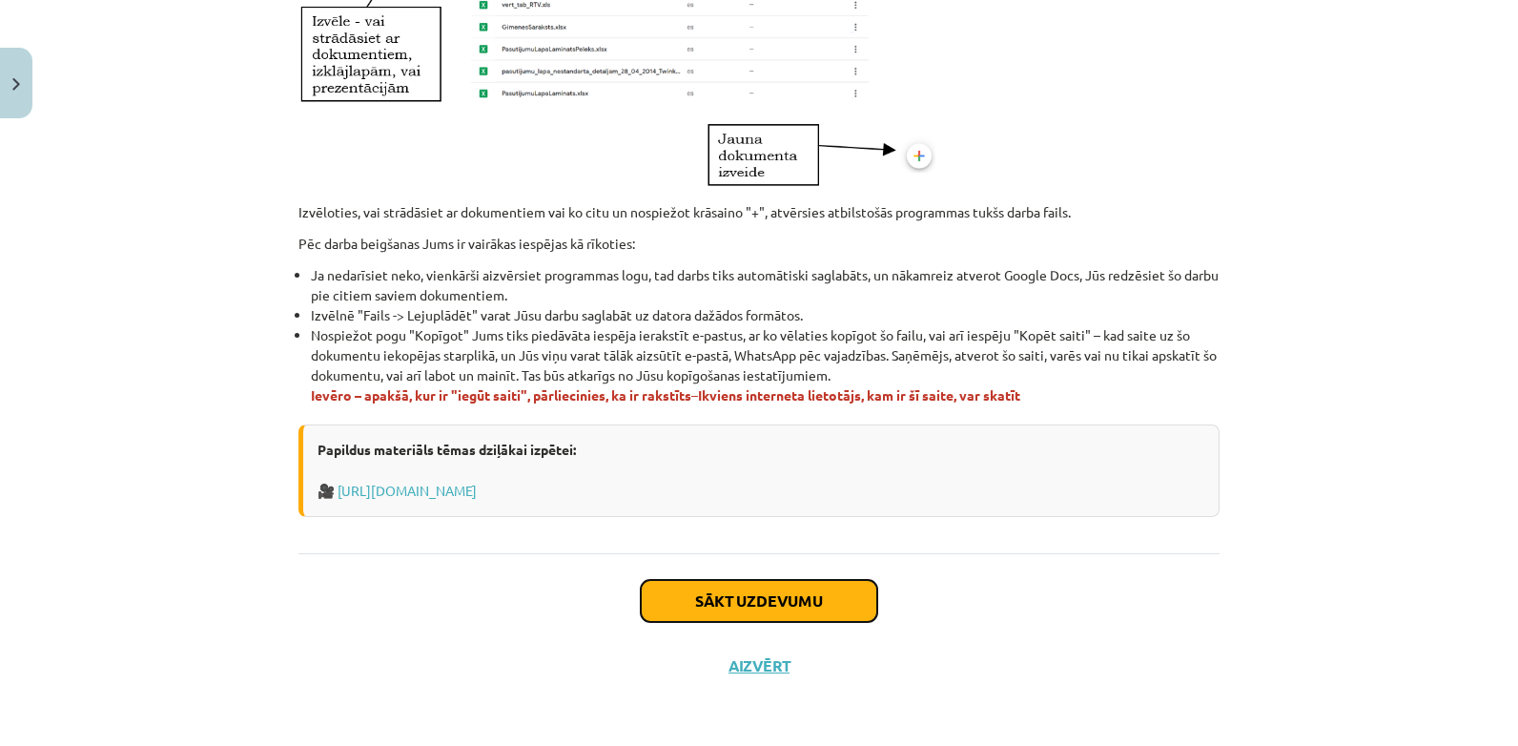
click at [742, 604] on button "Sākt uzdevumu" at bounding box center [759, 601] width 236 height 42
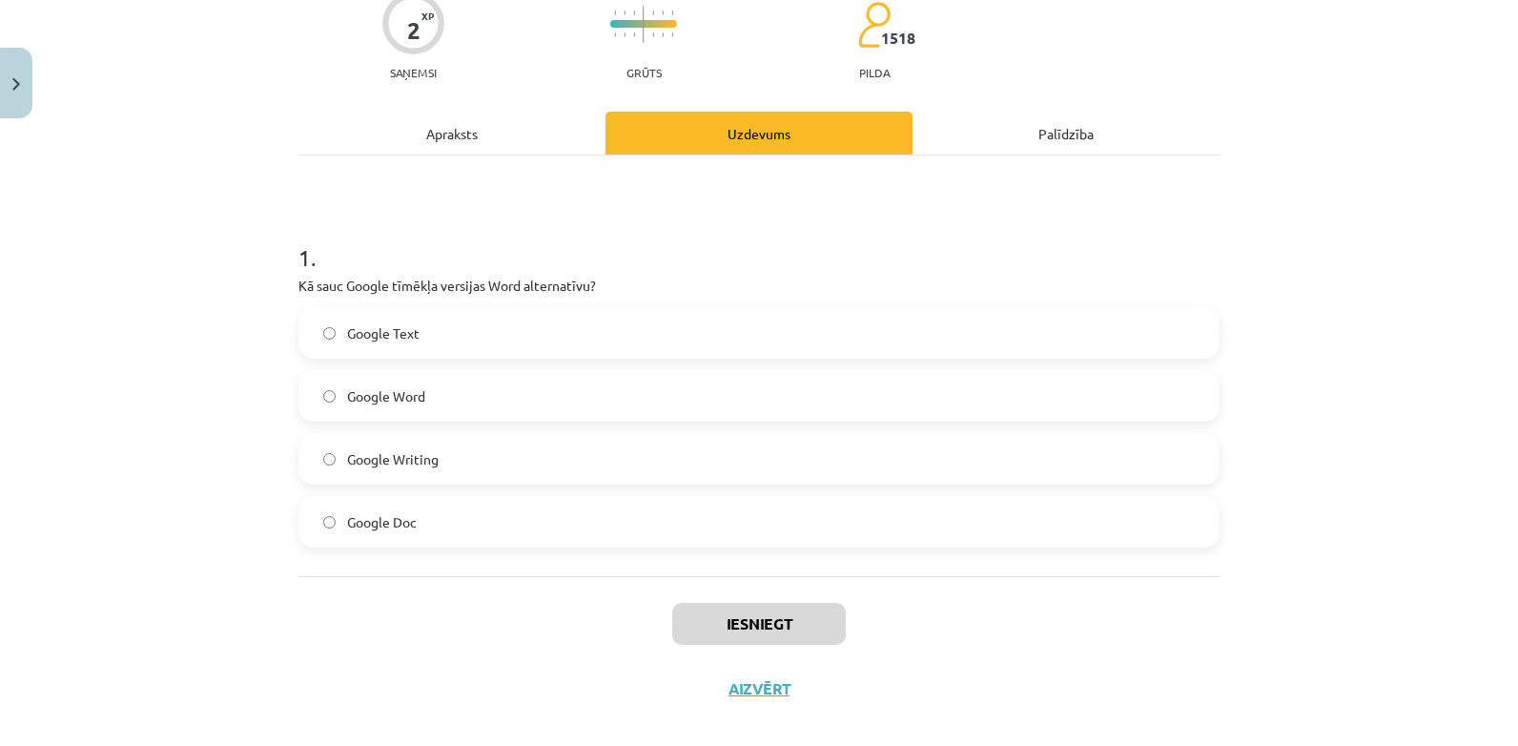
scroll to position [172, 0]
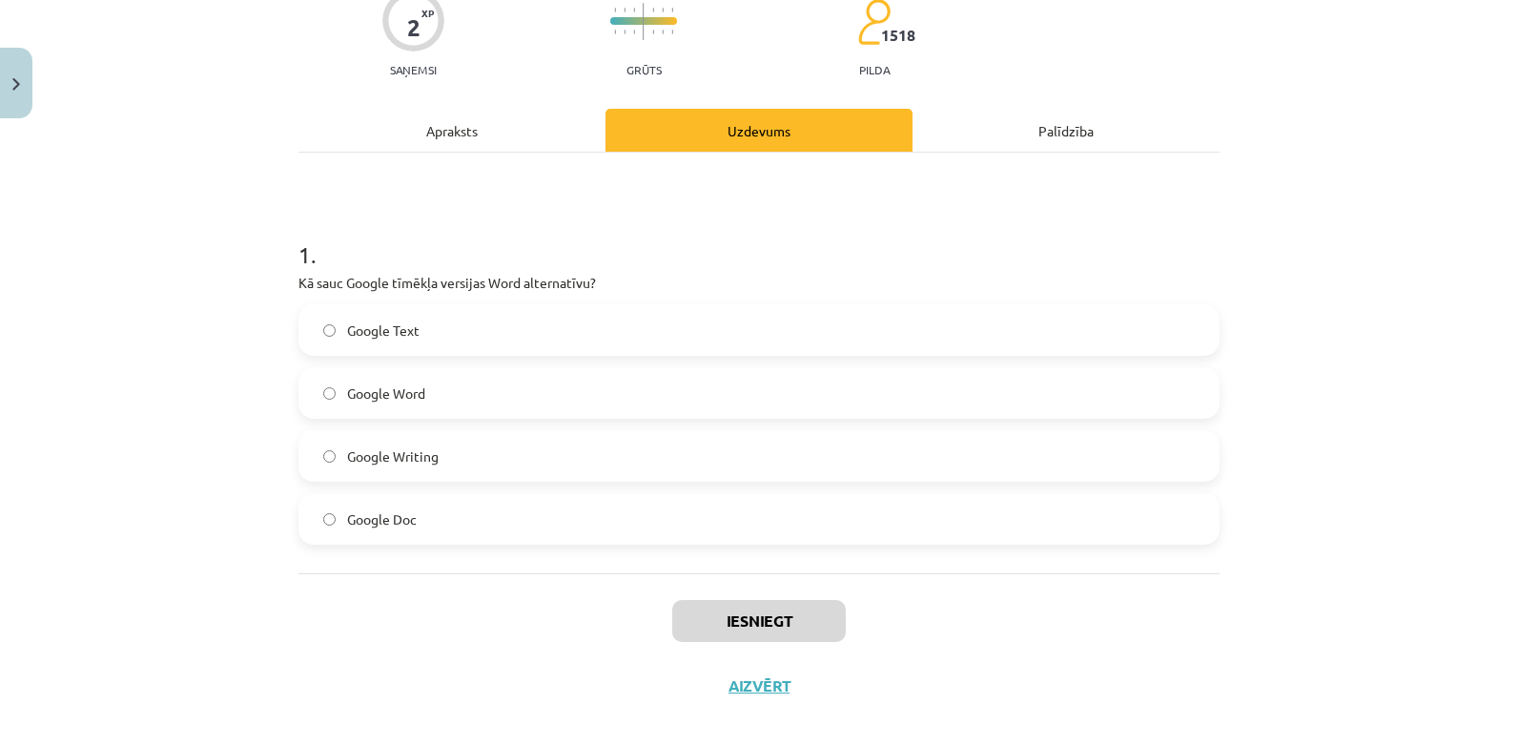
click at [406, 460] on span "Google Writing" at bounding box center [393, 456] width 92 height 20
click at [366, 509] on span "Google Doc" at bounding box center [382, 519] width 70 height 20
click at [730, 627] on button "Iesniegt" at bounding box center [759, 621] width 174 height 42
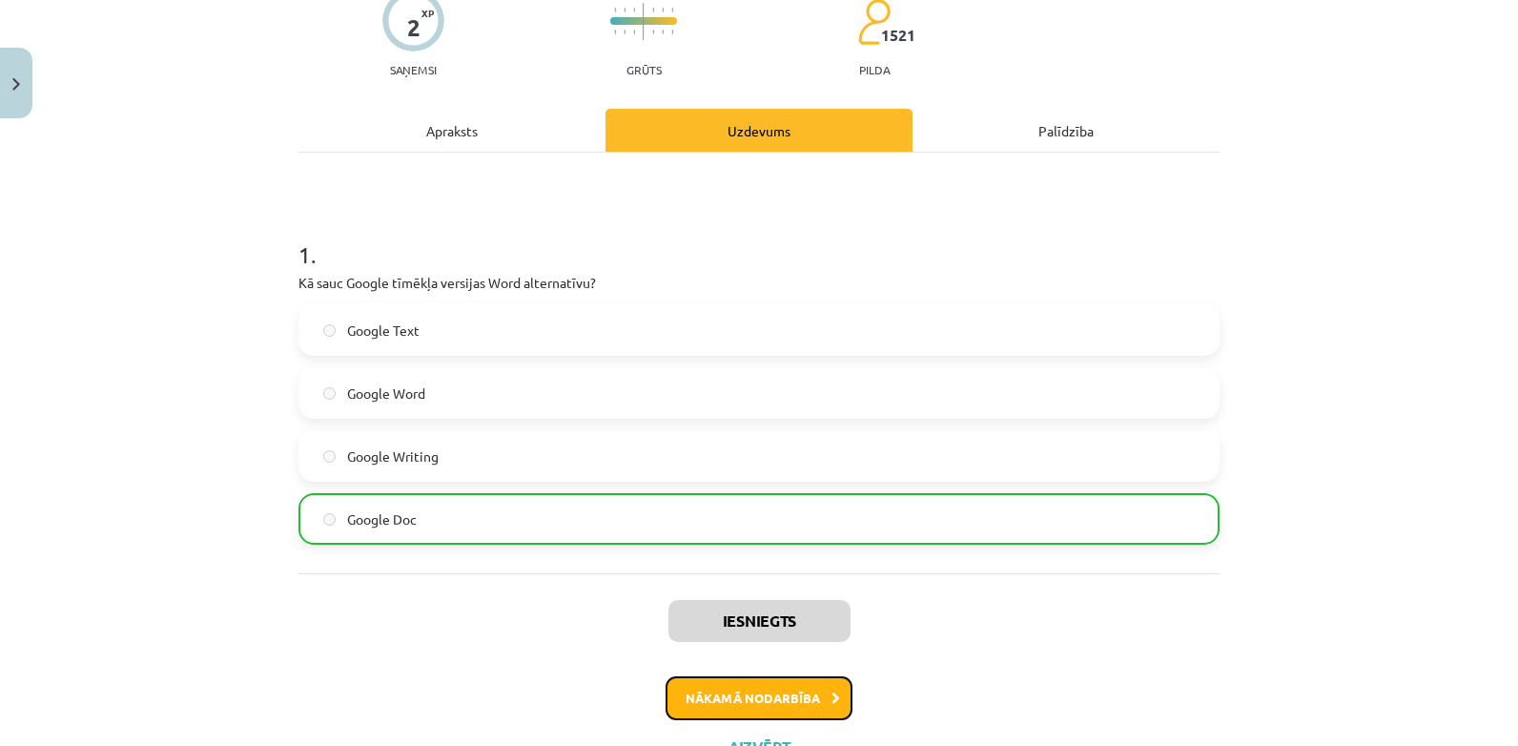
click at [809, 694] on button "Nākamā nodarbība" at bounding box center [759, 698] width 187 height 44
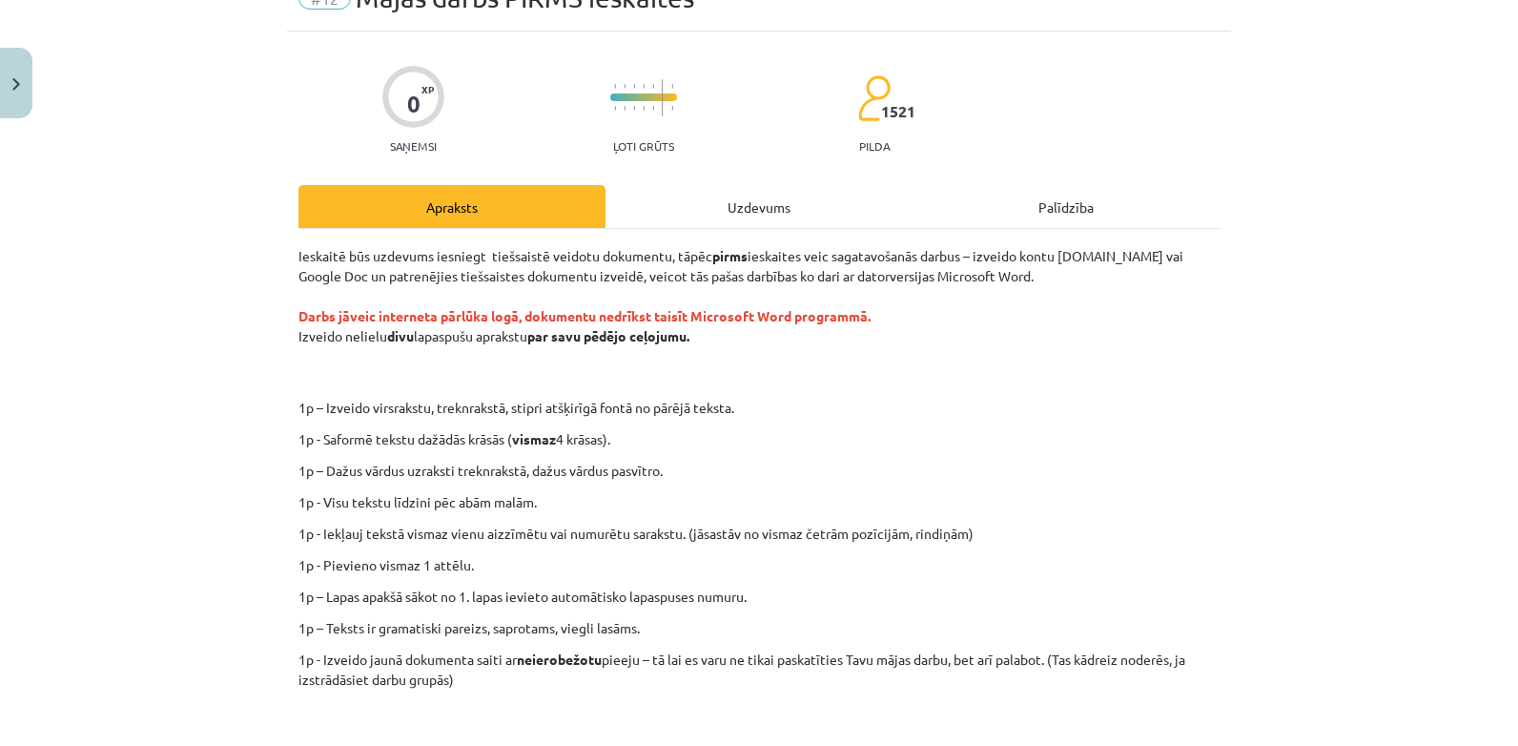
scroll to position [0, 0]
